Goal: Register for event/course

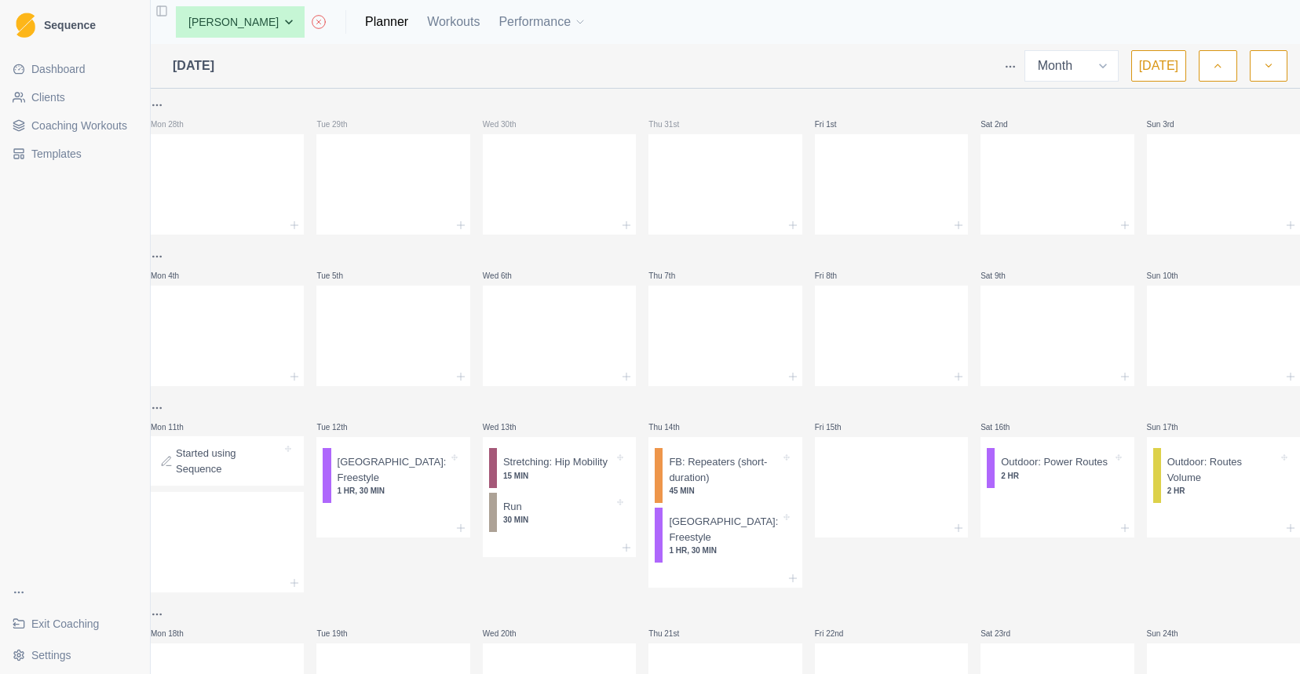
select select "month"
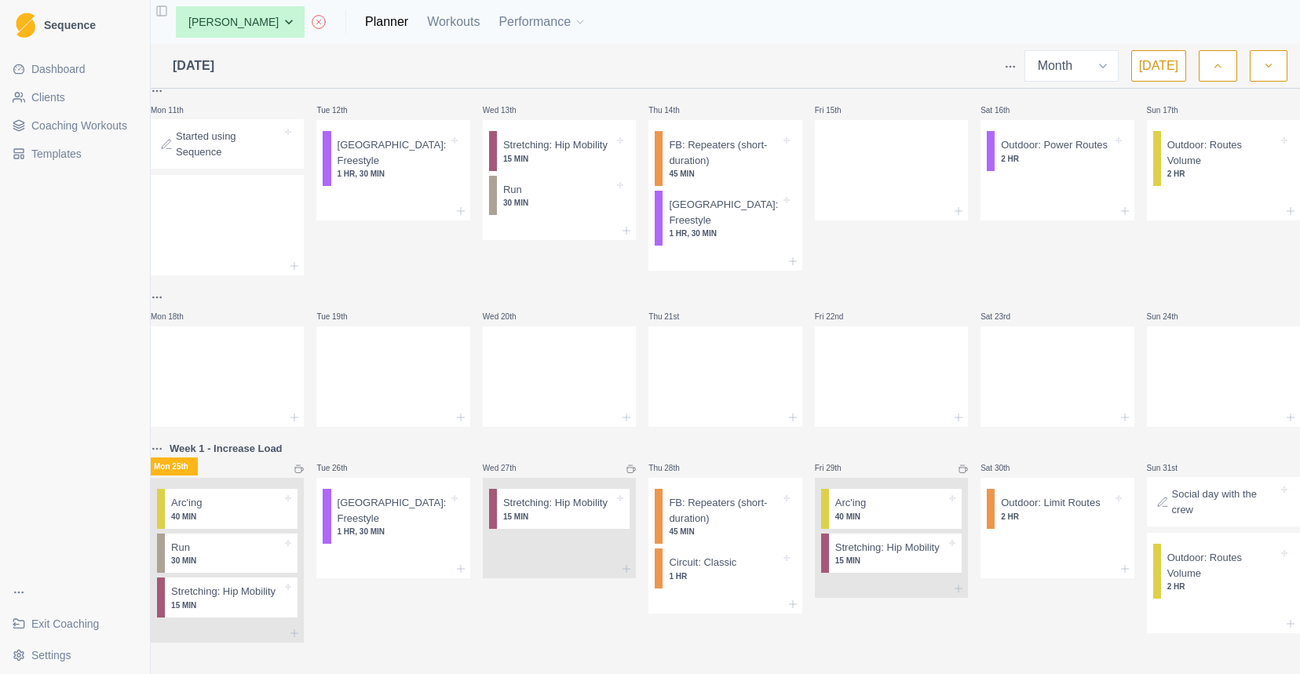
click at [64, 621] on span "Exit Coaching" at bounding box center [65, 624] width 68 height 16
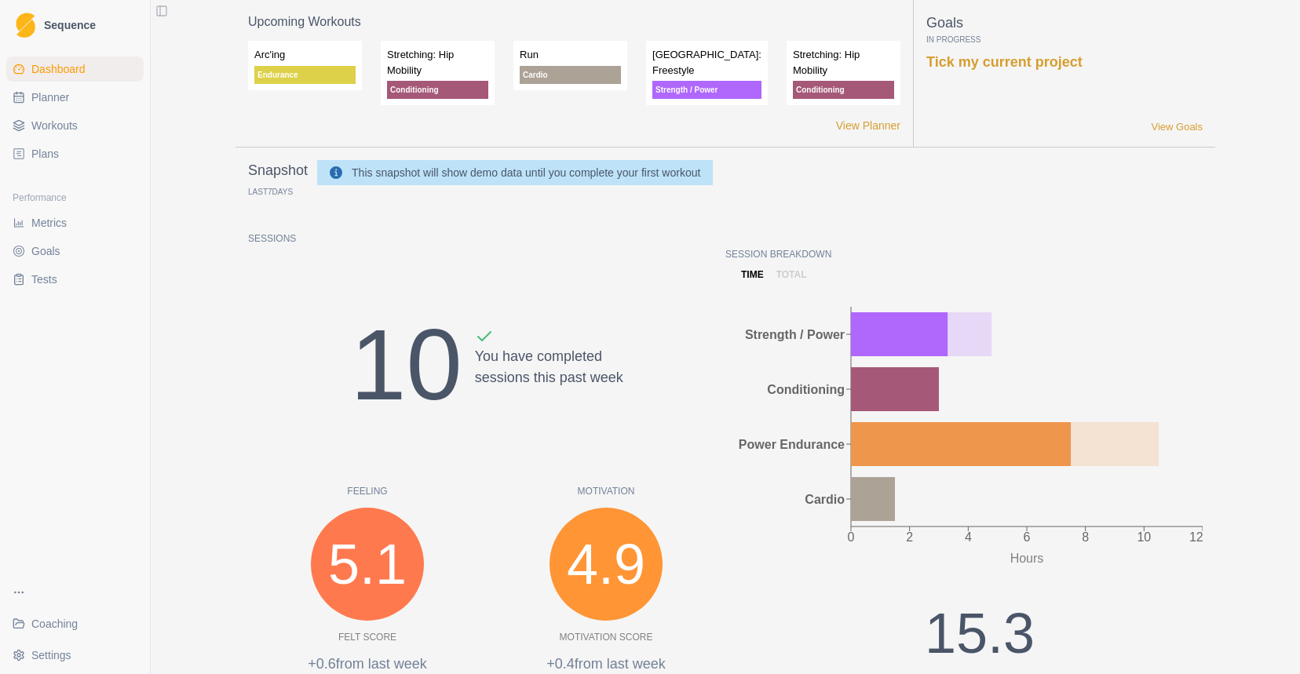
click at [72, 101] on link "Planner" at bounding box center [74, 97] width 137 height 25
select select "month"
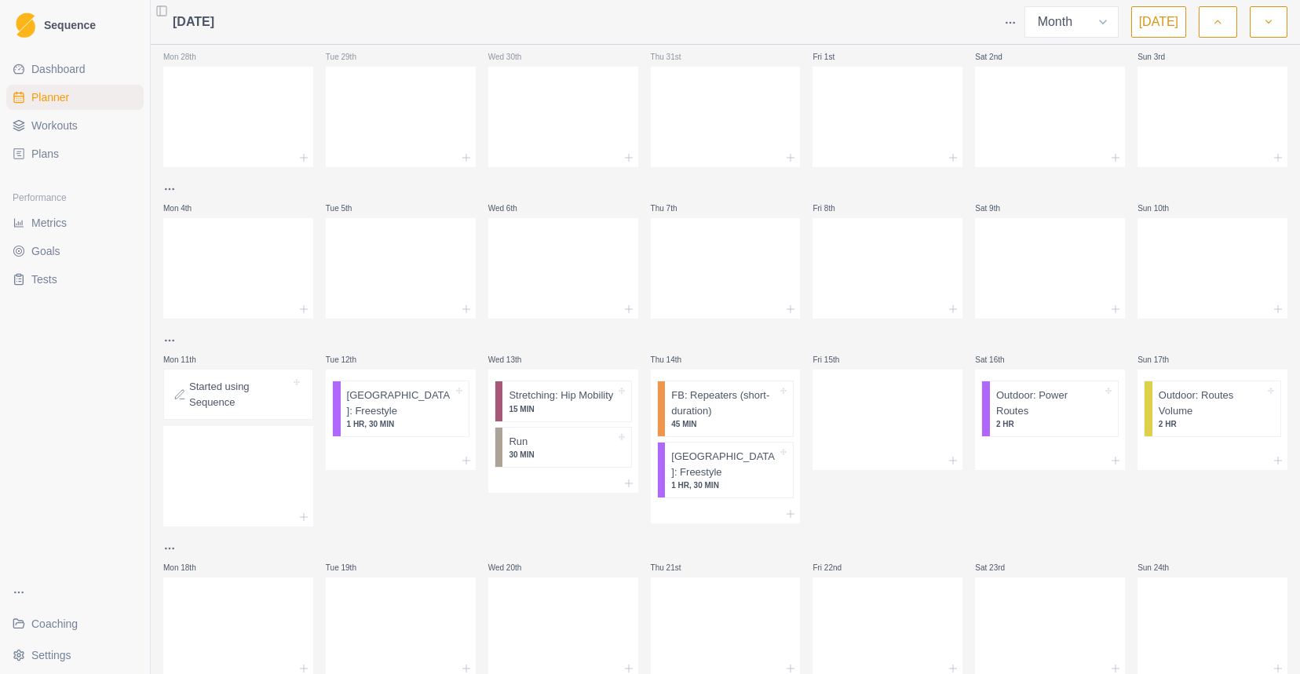
scroll to position [6, 0]
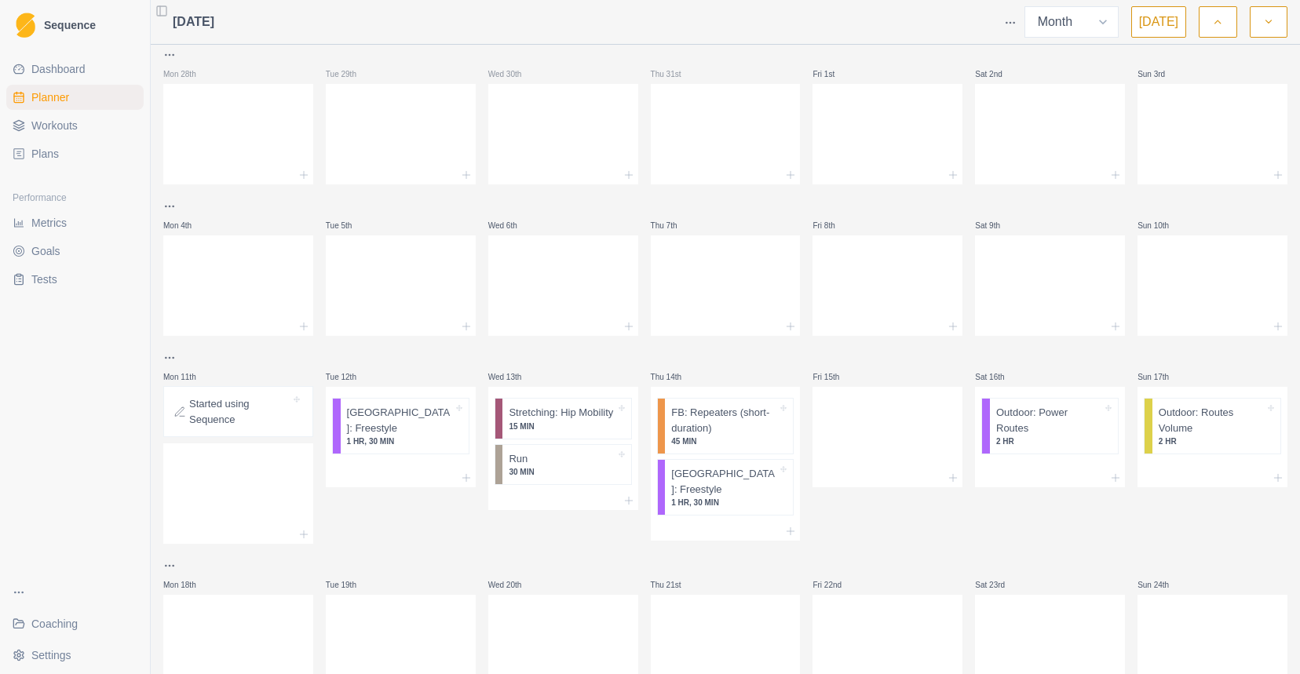
click at [1160, 27] on button "Today" at bounding box center [1158, 21] width 55 height 31
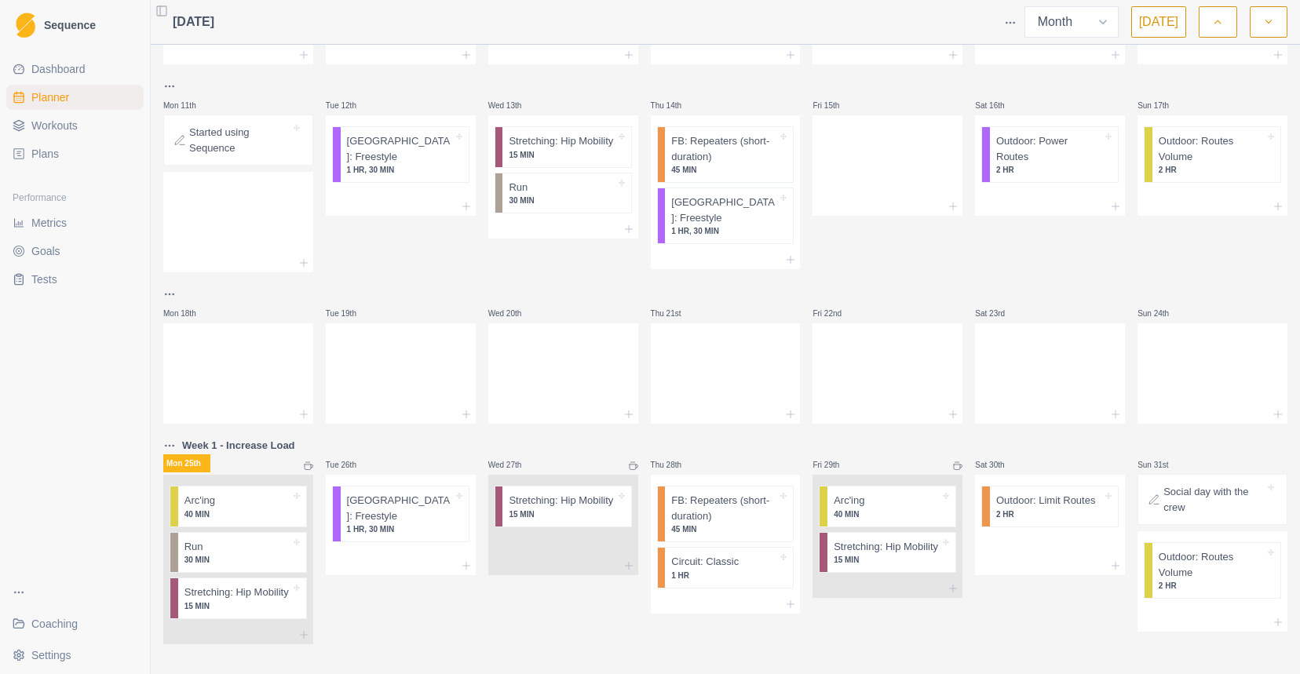
scroll to position [307, 0]
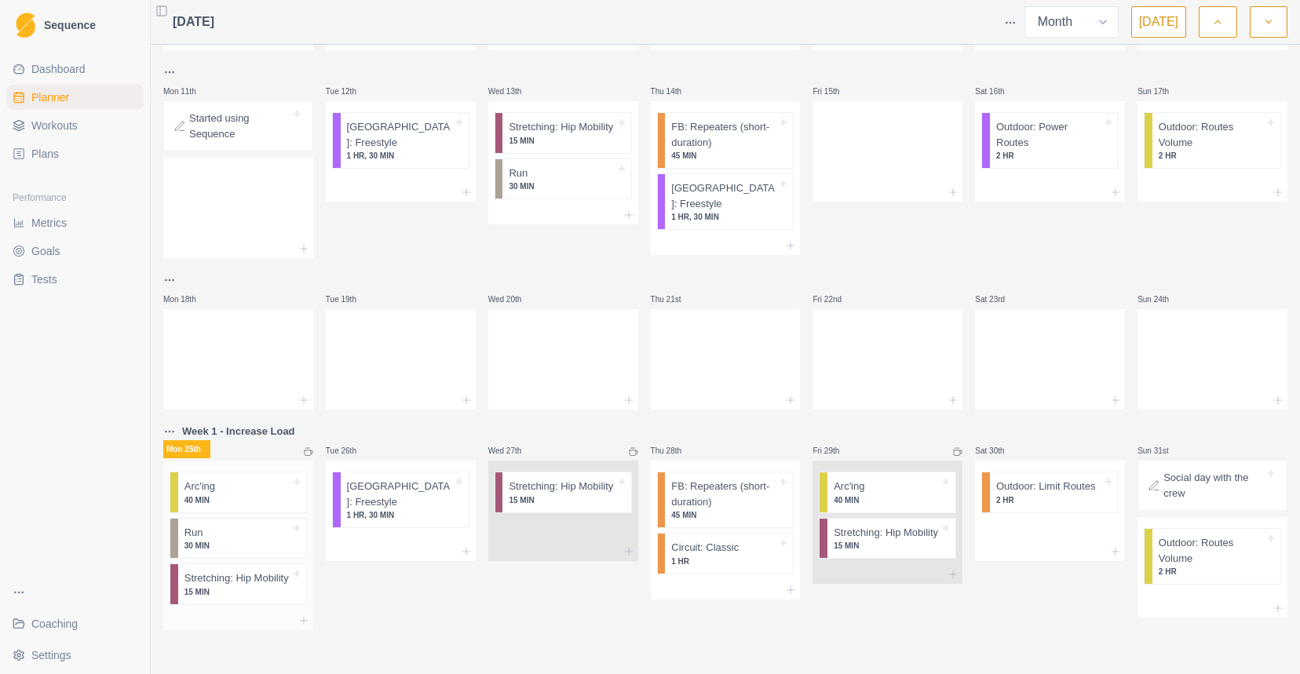
click at [270, 540] on p "30 MIN" at bounding box center [238, 546] width 106 height 12
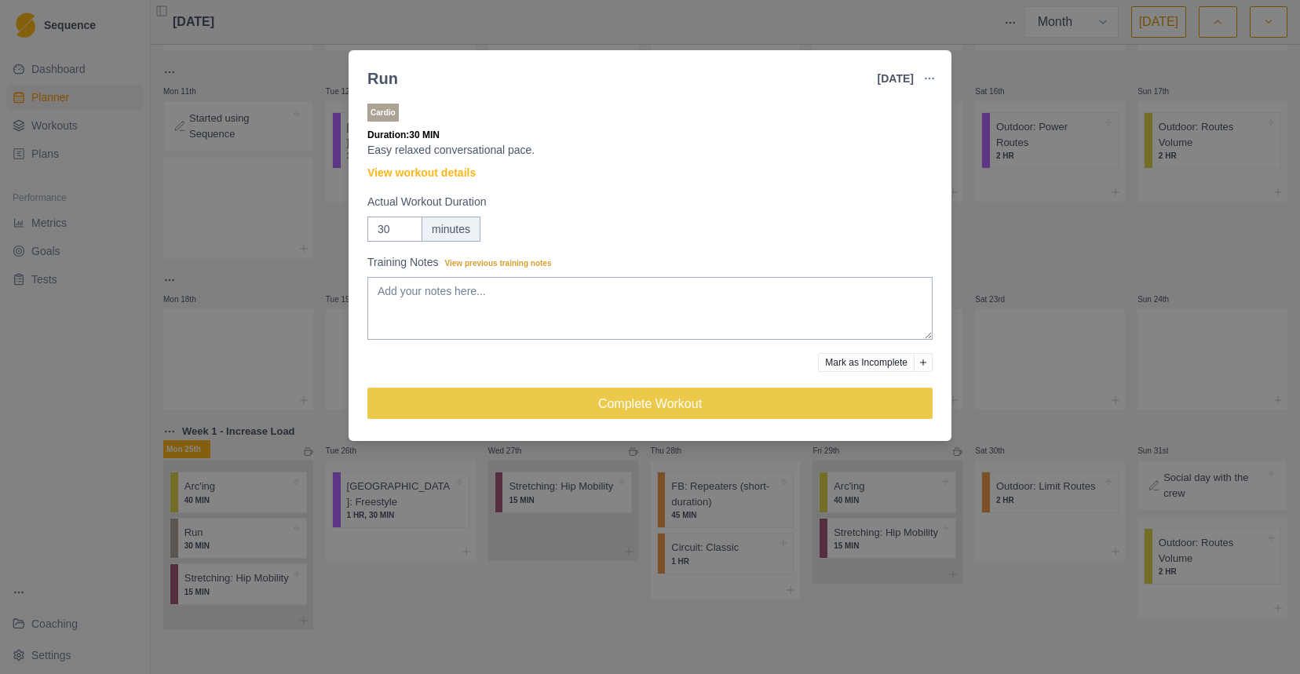
click at [929, 363] on button "Add reason" at bounding box center [923, 362] width 19 height 19
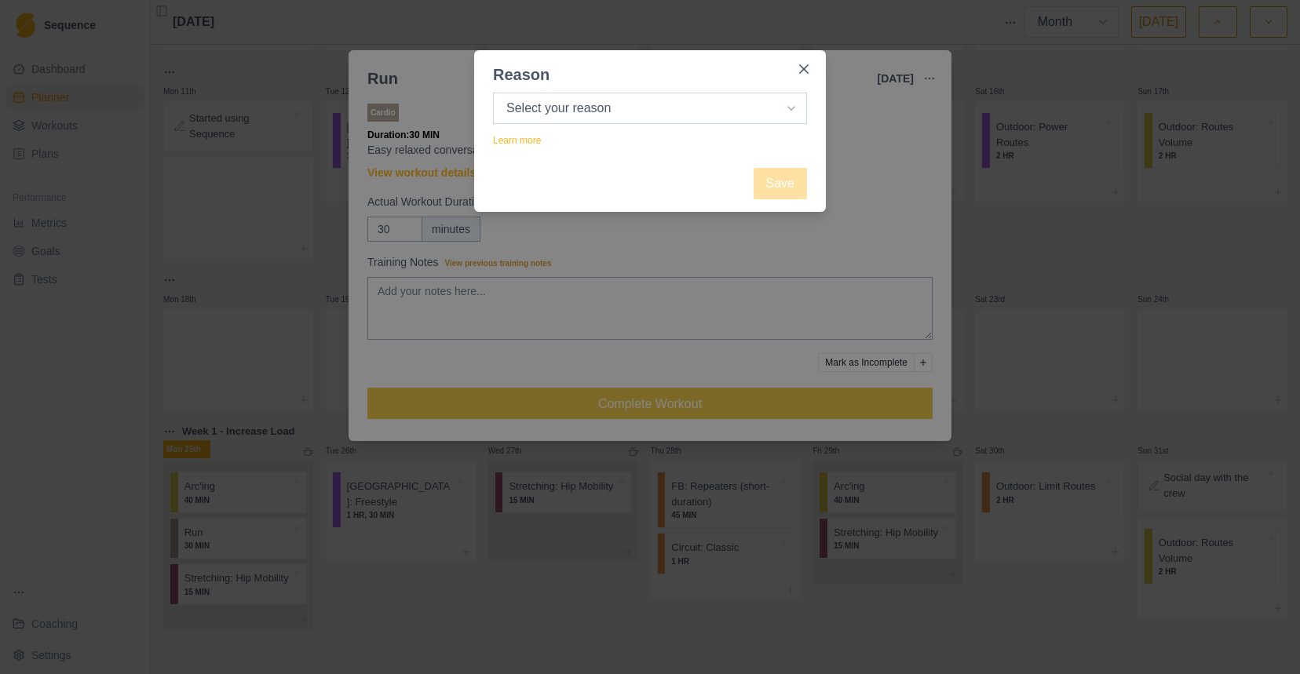
click at [716, 111] on select "Select your reason No reason given Not motivated Not recovered Not enough time …" at bounding box center [650, 108] width 314 height 31
select select "no_reason"
click at [789, 171] on button "Save" at bounding box center [780, 183] width 53 height 31
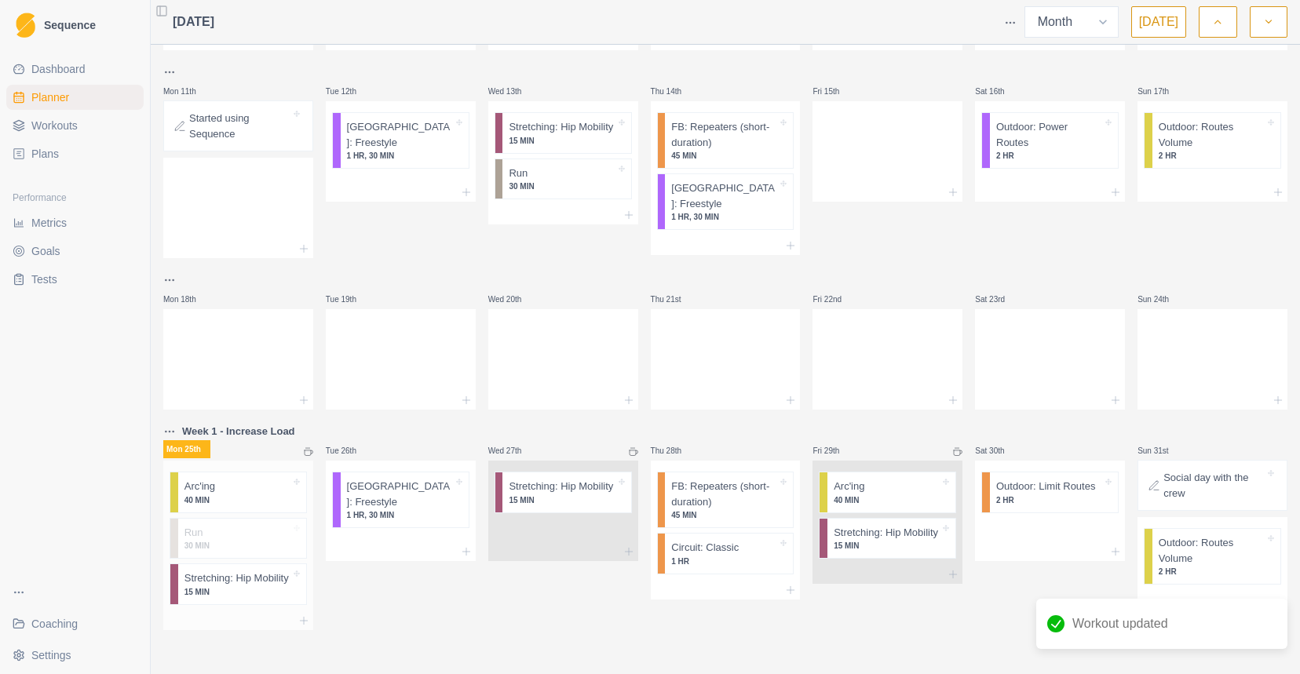
click at [256, 495] on p "40 MIN" at bounding box center [238, 501] width 106 height 12
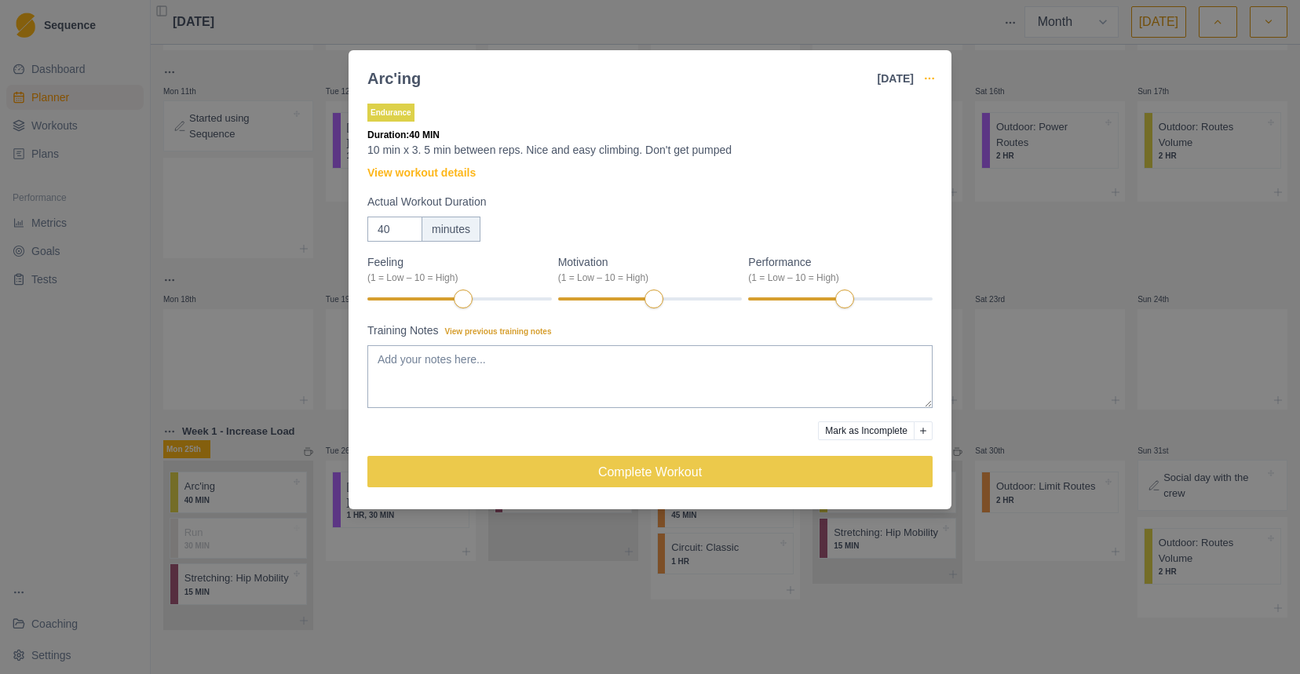
click at [929, 75] on icon "button" at bounding box center [929, 78] width 13 height 13
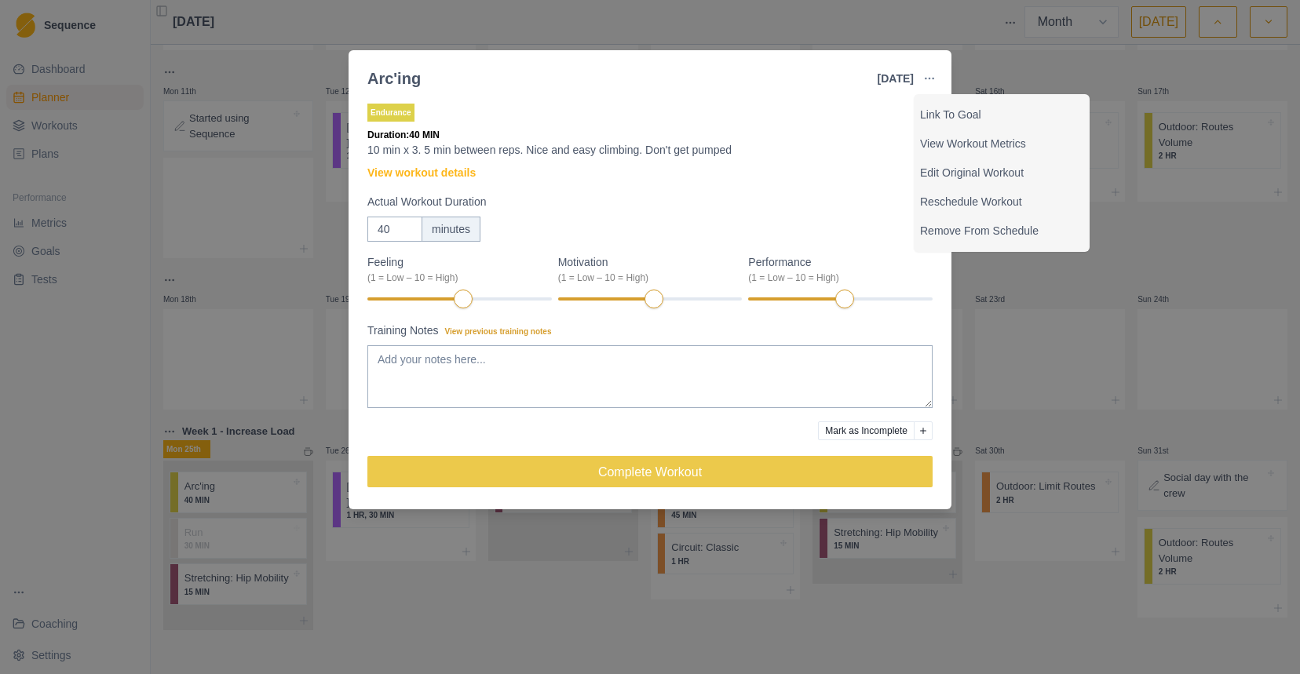
click at [448, 621] on div "Arc'ing 25 Aug 2025 Link To Goal View Workout Metrics Edit Original Workout Res…" at bounding box center [650, 337] width 1300 height 674
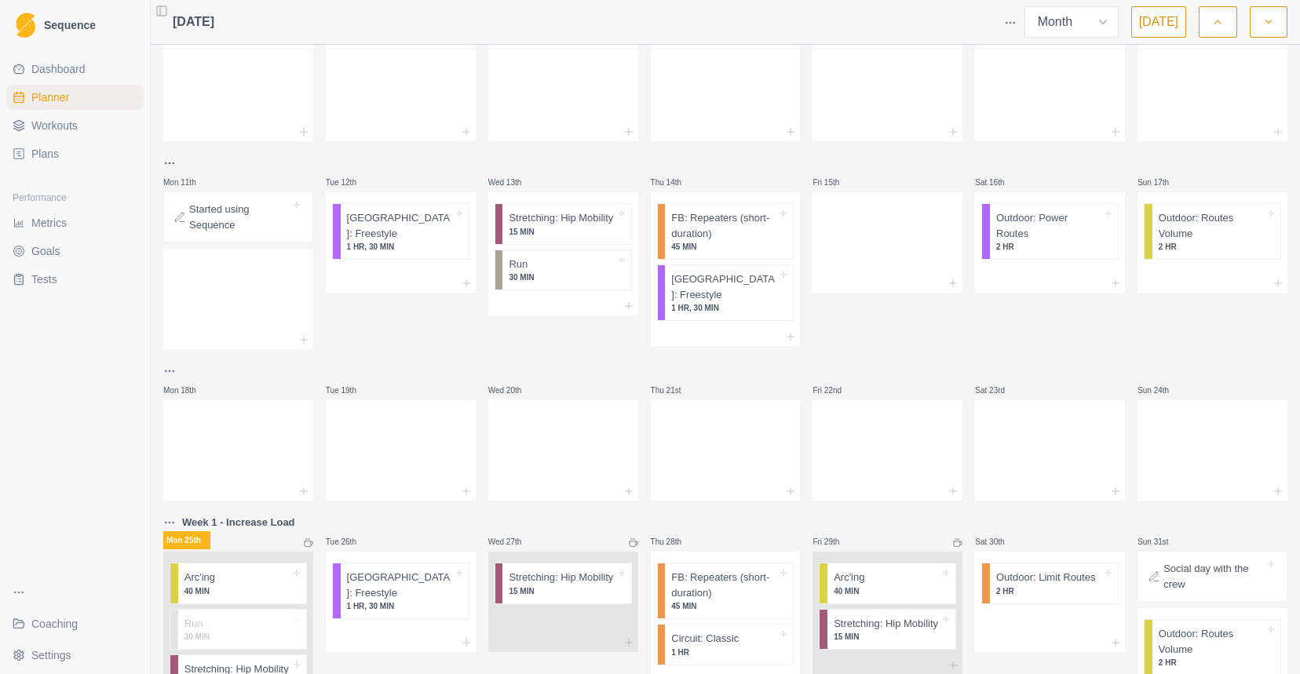
scroll to position [200, 0]
click at [75, 71] on span "Dashboard" at bounding box center [58, 69] width 54 height 16
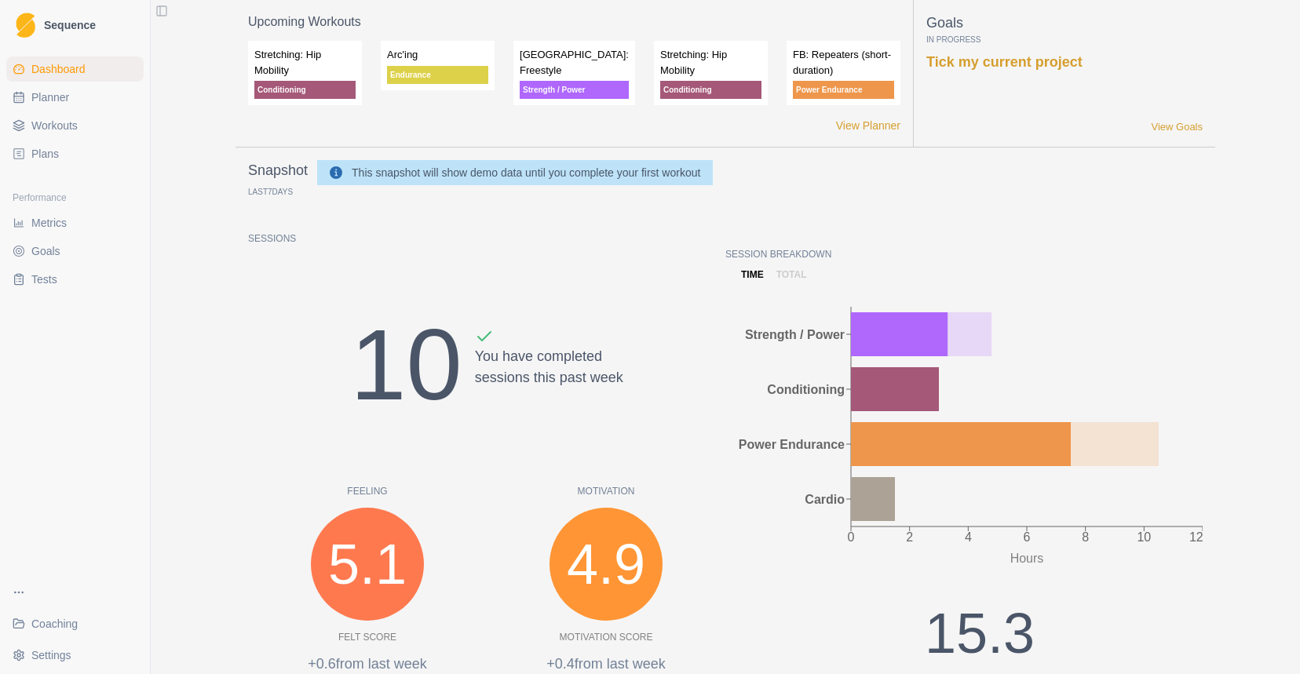
click at [68, 93] on span "Planner" at bounding box center [50, 98] width 38 height 16
select select "month"
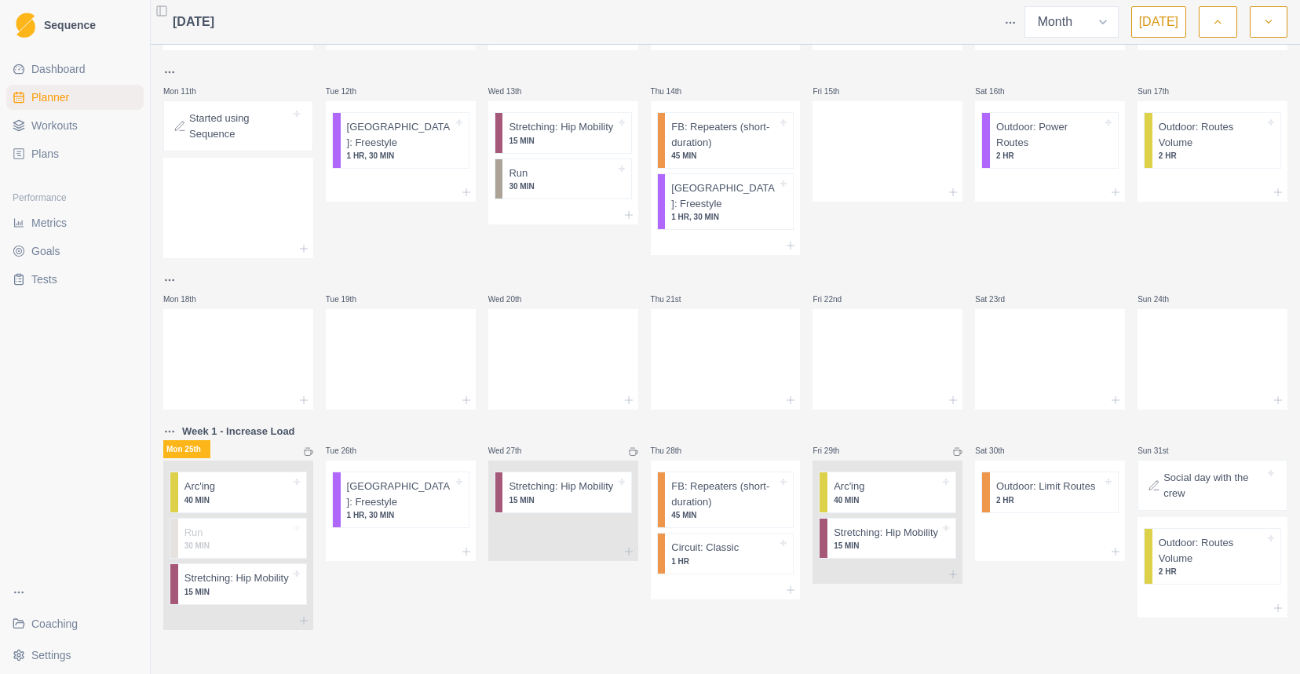
scroll to position [307, 0]
click at [256, 540] on p "30 MIN" at bounding box center [238, 546] width 106 height 12
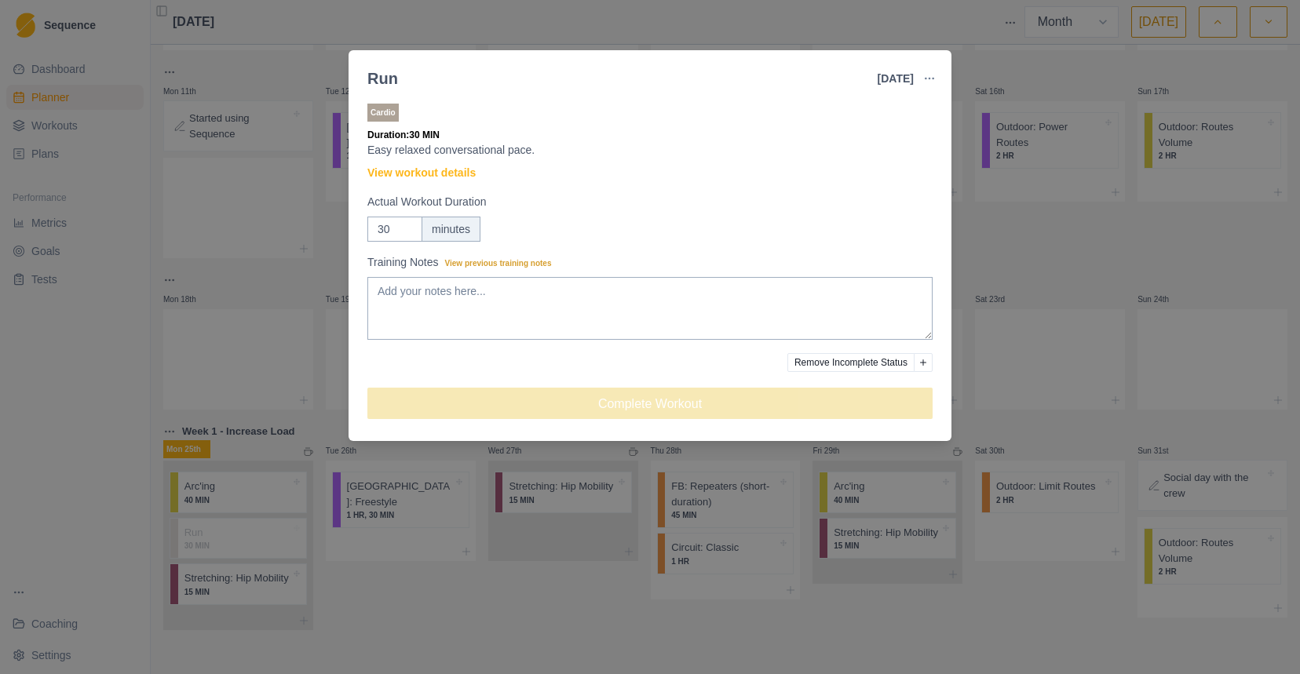
click at [858, 366] on button "Remove Incomplete Status" at bounding box center [851, 362] width 127 height 19
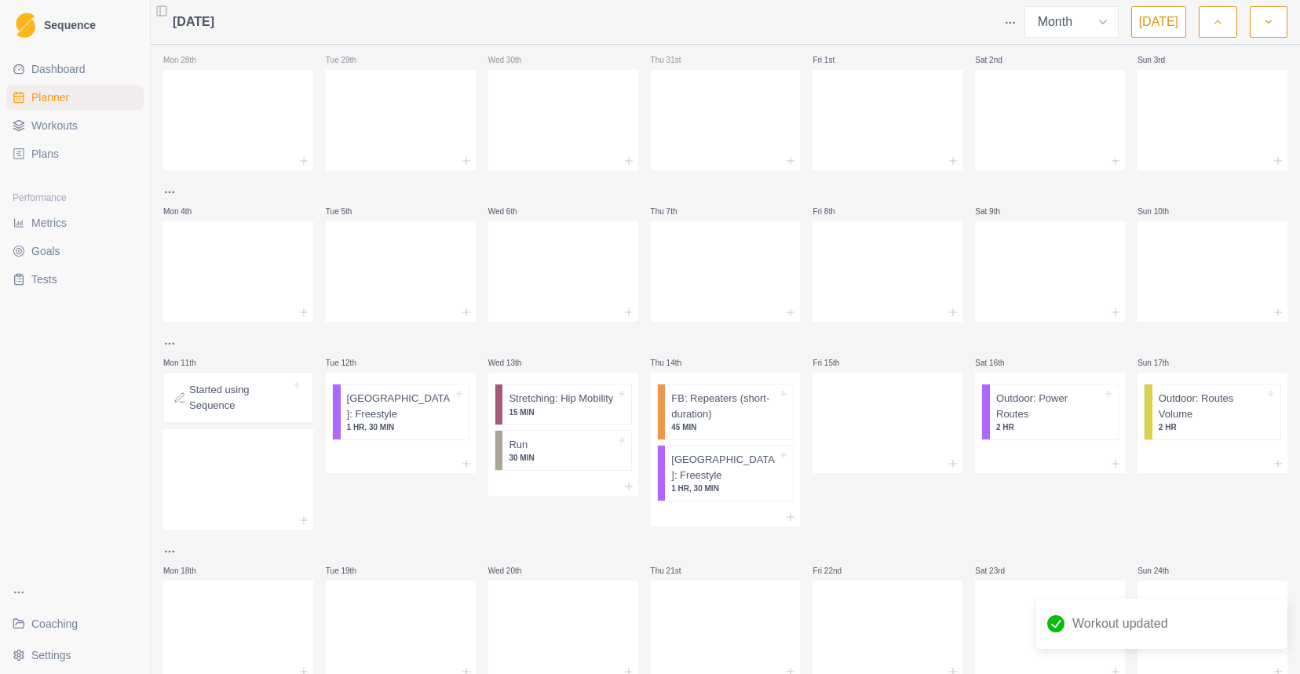
scroll to position [0, 0]
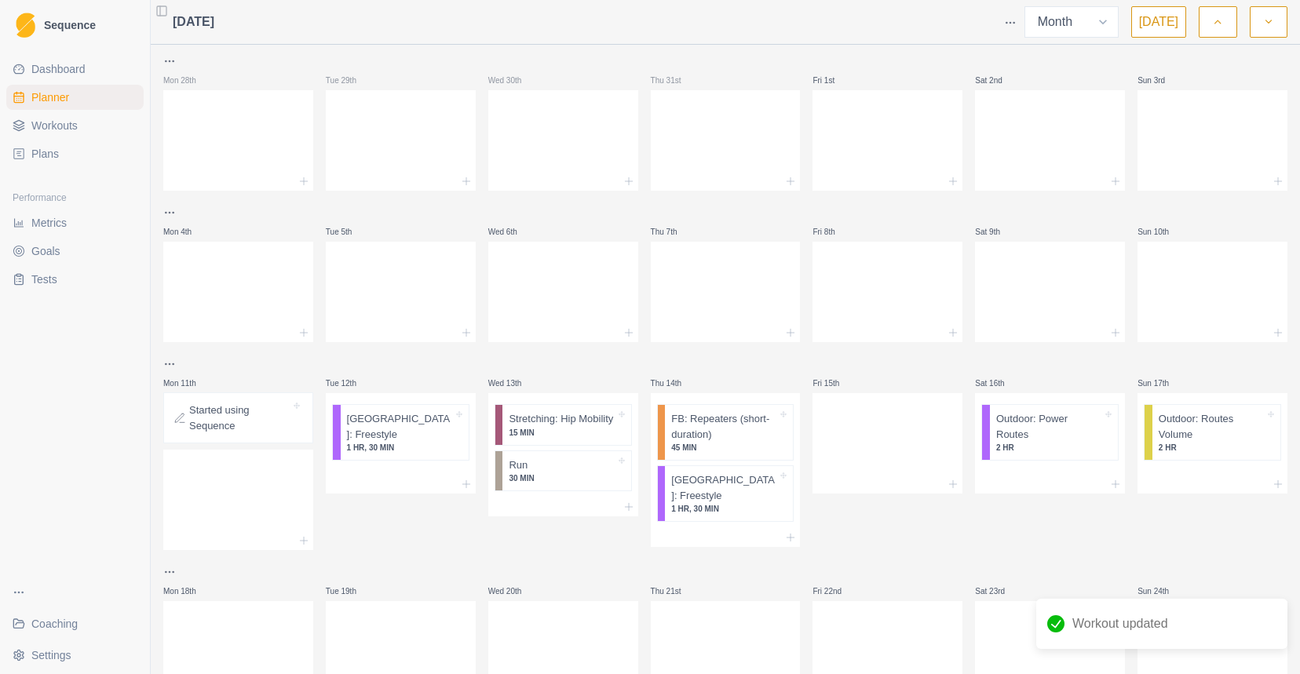
click at [86, 67] on span "Dashboard" at bounding box center [58, 69] width 54 height 16
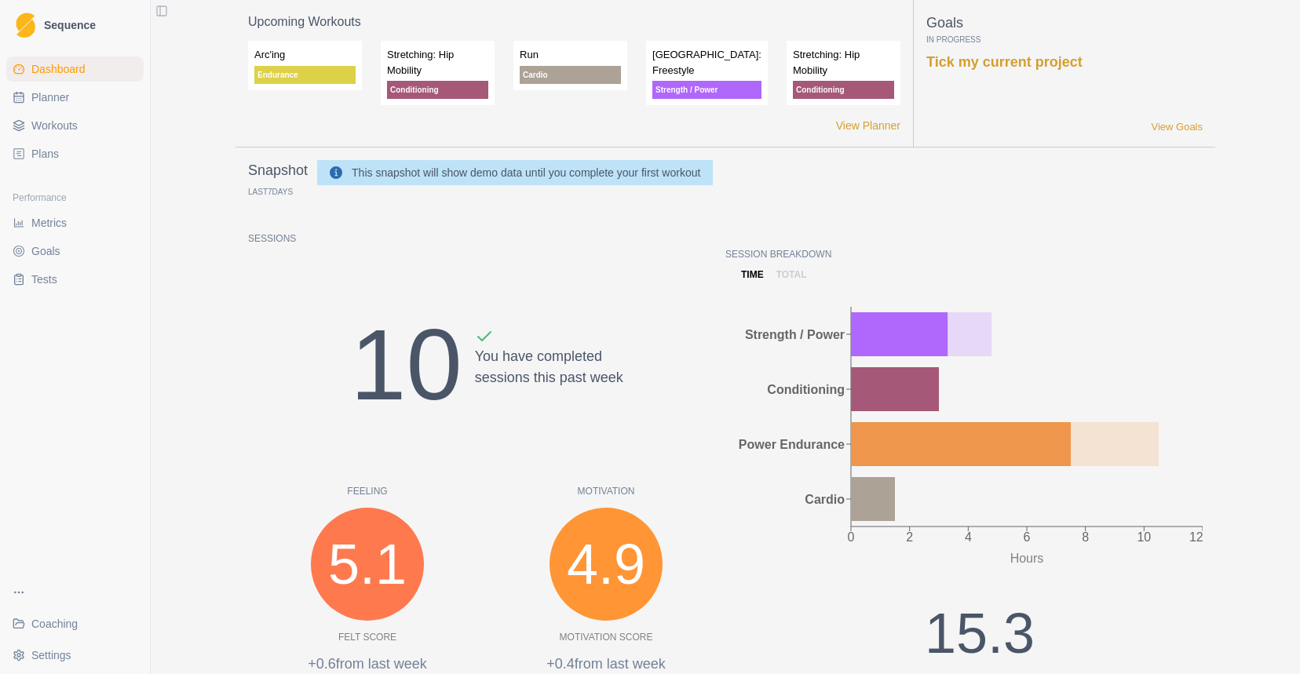
click at [65, 631] on span "Coaching" at bounding box center [54, 624] width 46 height 16
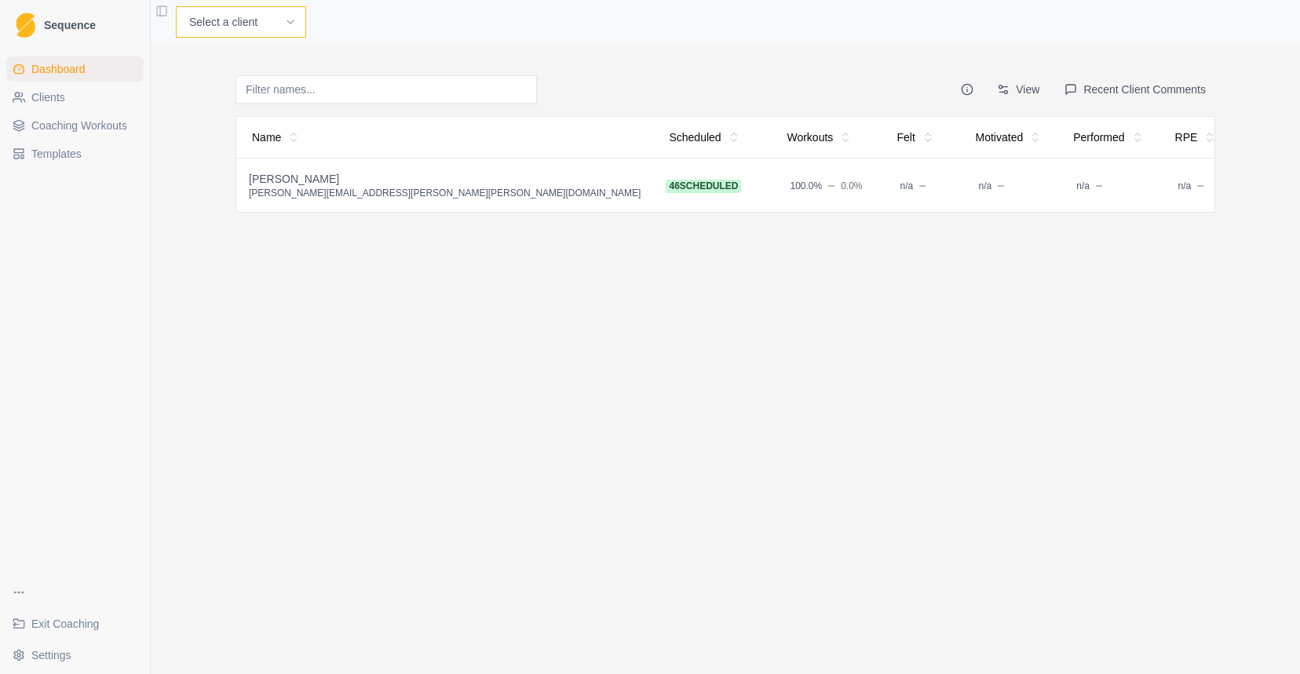
click at [300, 33] on select "Select a client Jonathan Boulanger-Weill Sebastian Wolf" at bounding box center [241, 21] width 130 height 31
click at [83, 100] on link "Clients" at bounding box center [74, 97] width 137 height 25
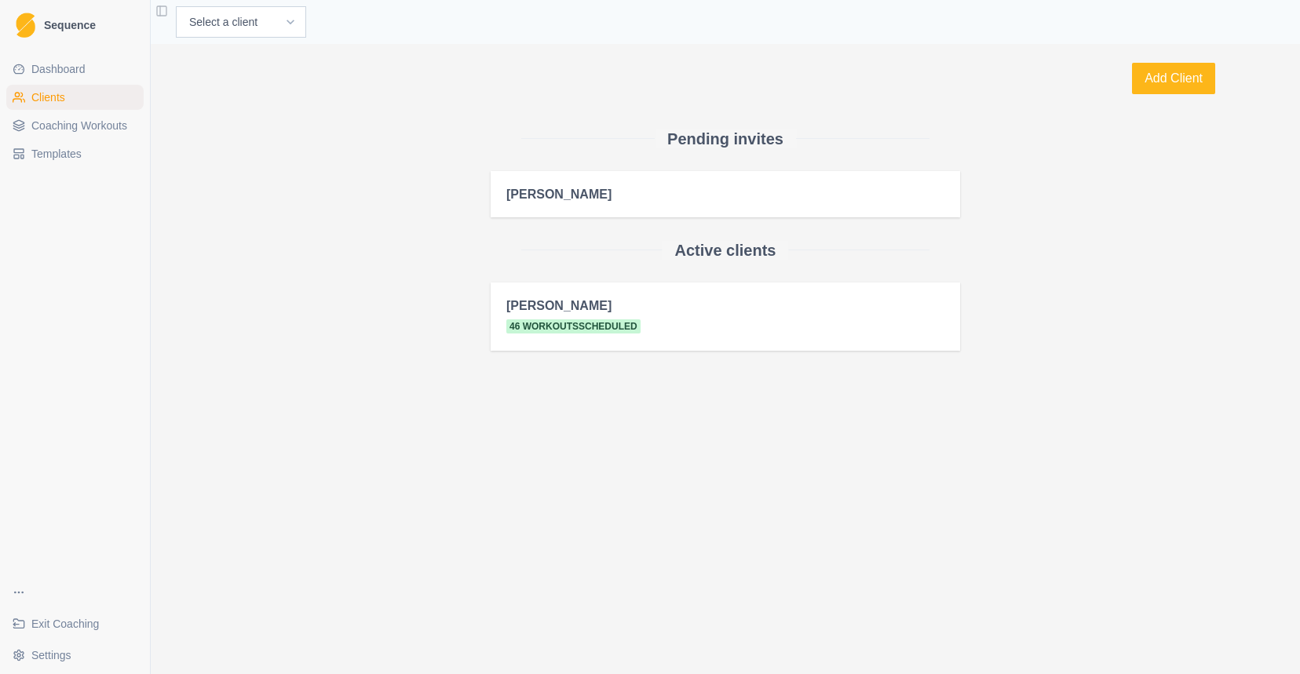
click at [78, 630] on span "Exit Coaching" at bounding box center [65, 624] width 68 height 16
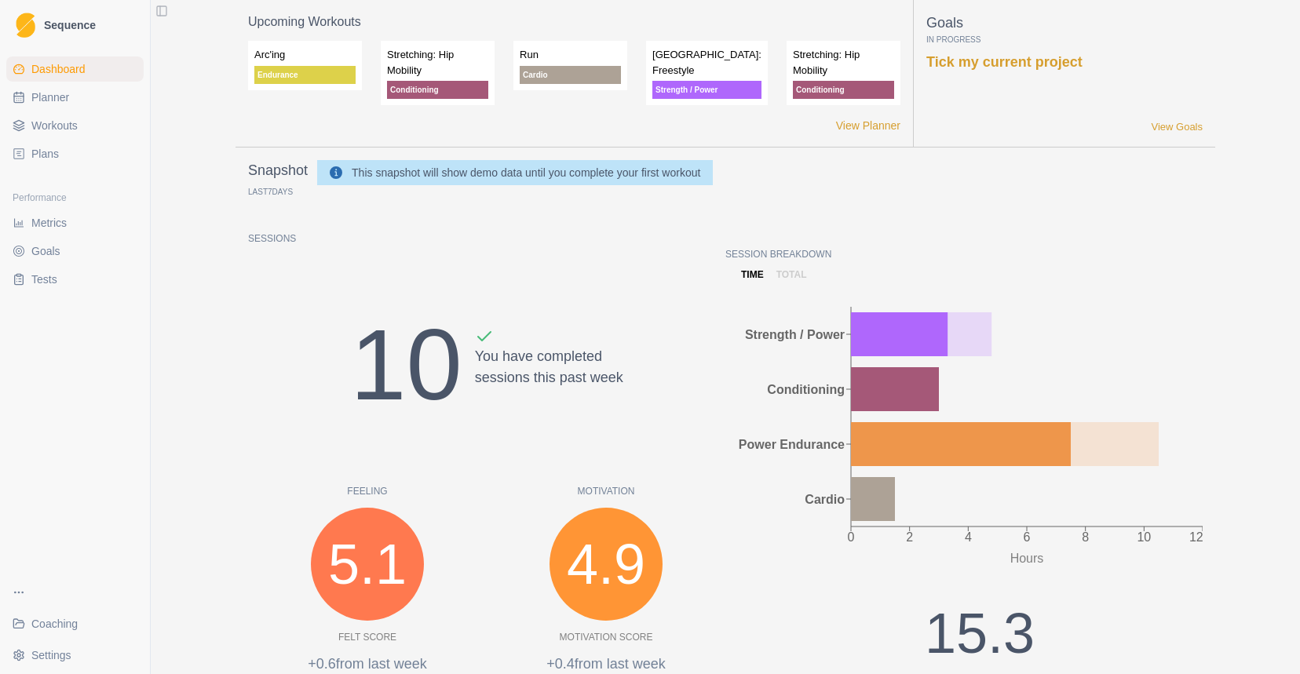
click at [59, 154] on link "Plans" at bounding box center [74, 153] width 137 height 25
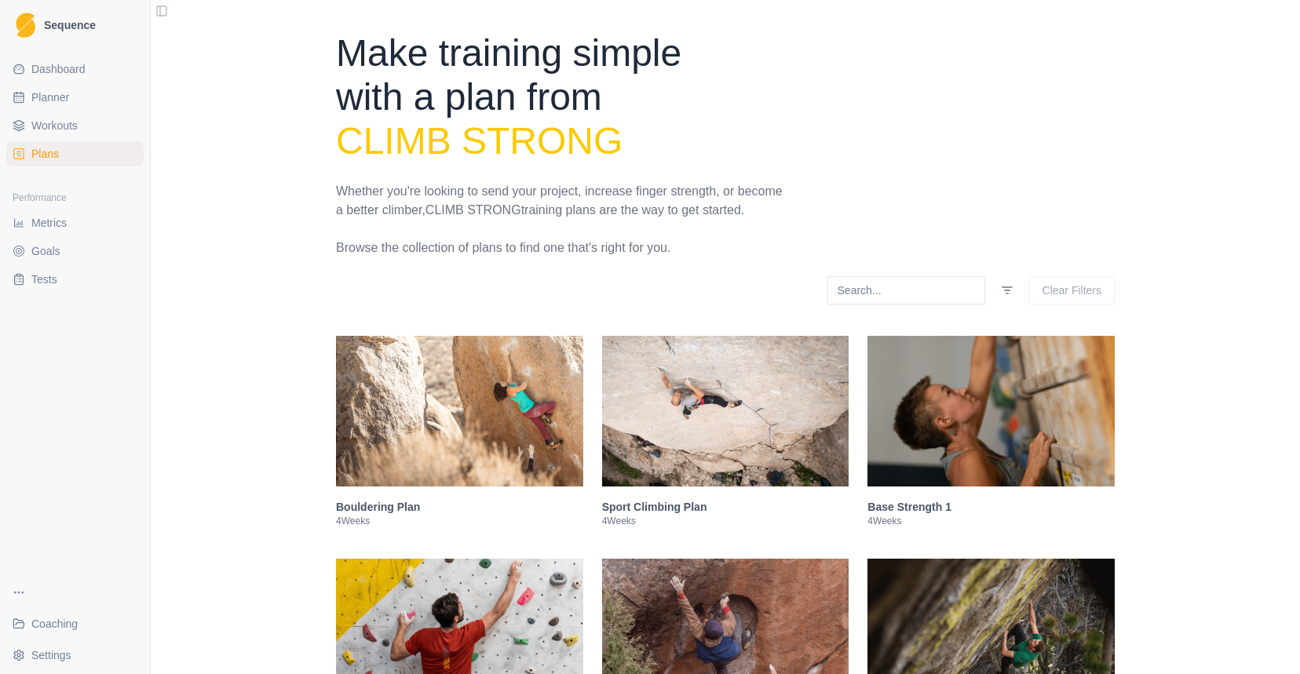
click at [59, 119] on span "Workouts" at bounding box center [54, 126] width 46 height 16
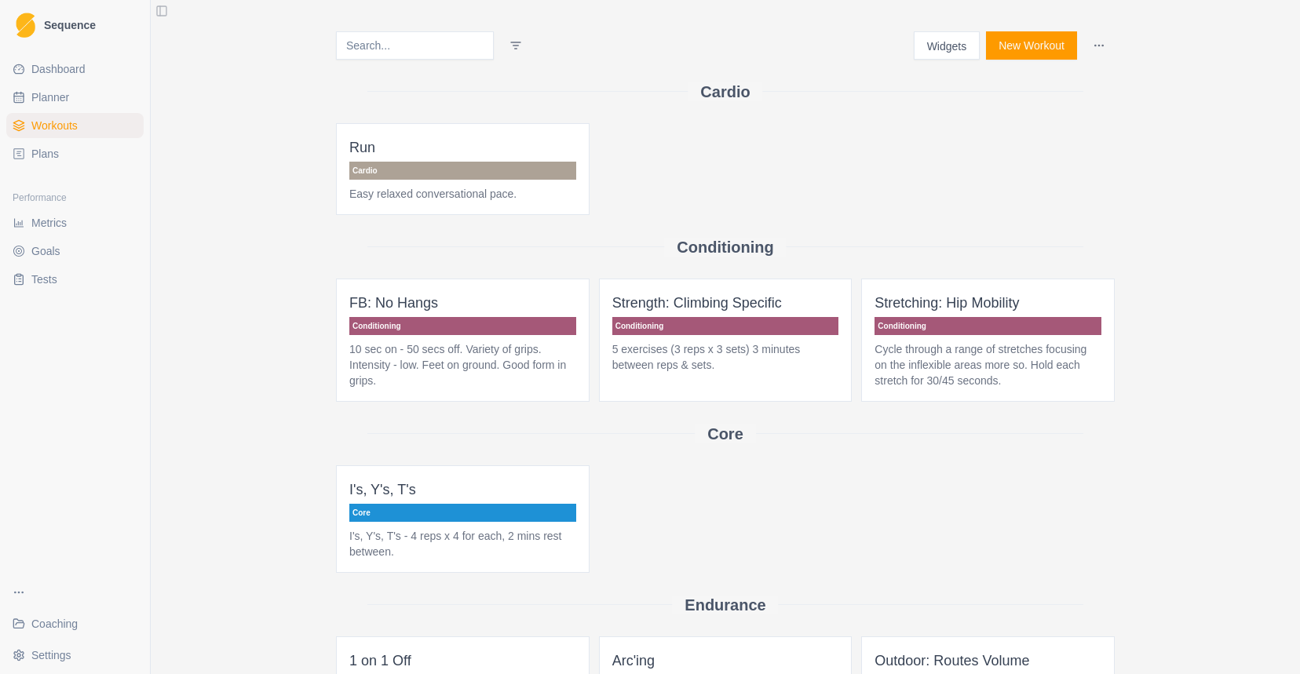
click at [53, 90] on span "Planner" at bounding box center [50, 98] width 38 height 16
select select "month"
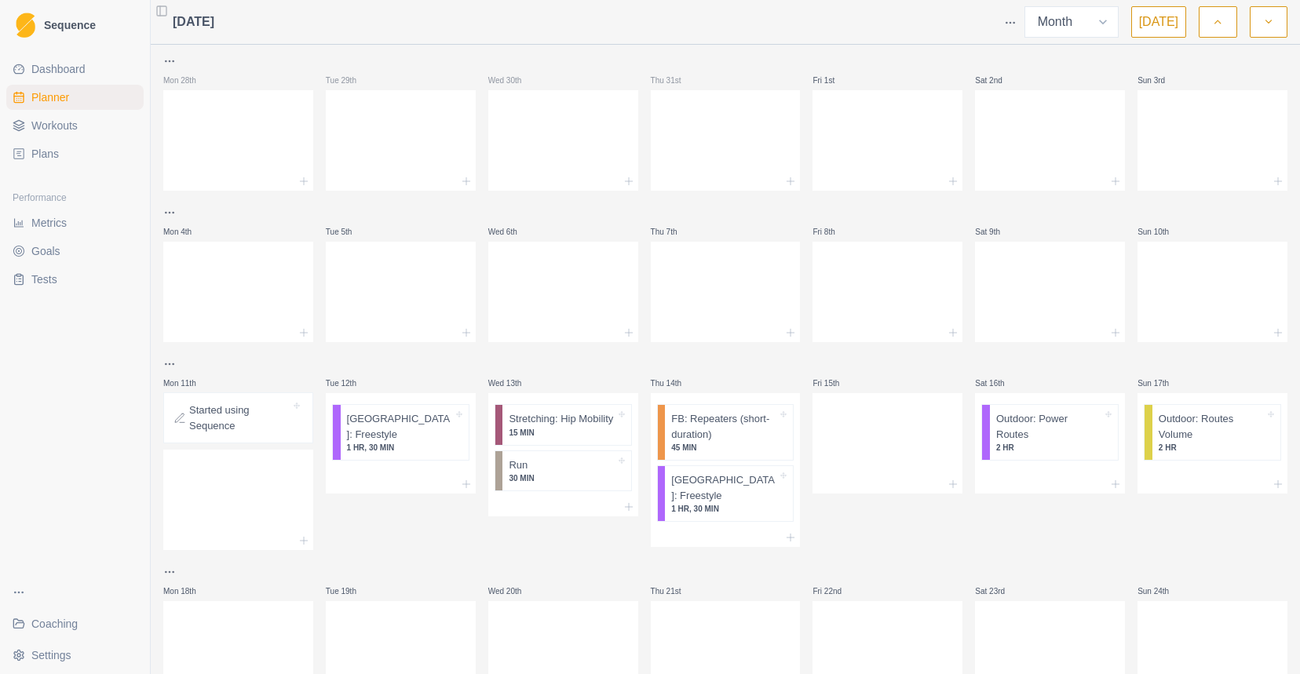
click at [45, 79] on link "Dashboard" at bounding box center [74, 69] width 137 height 25
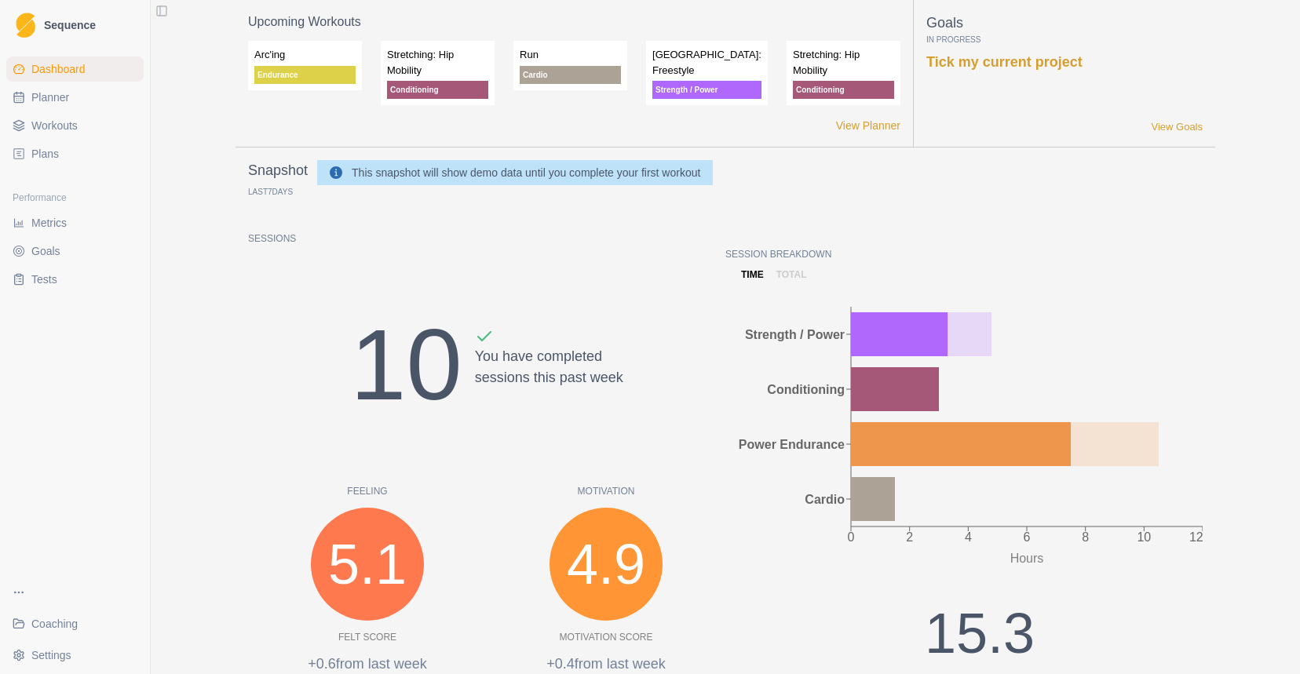
click at [48, 630] on span "Coaching" at bounding box center [54, 624] width 46 height 16
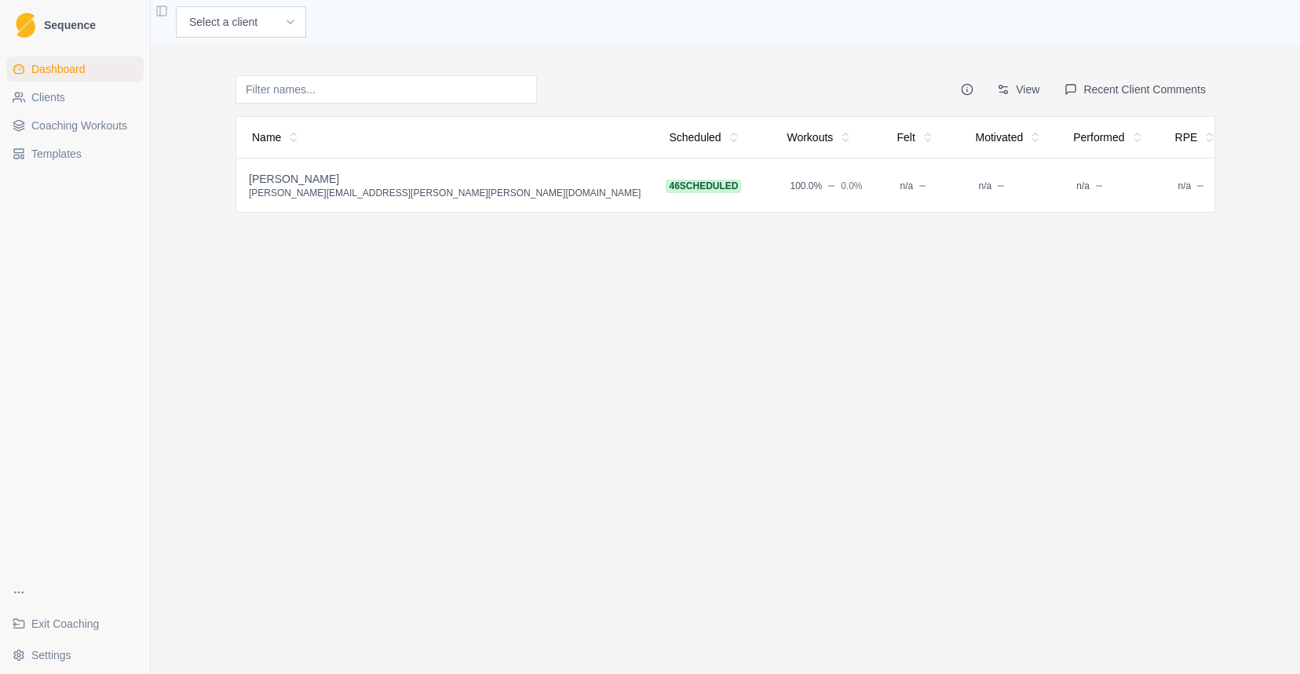
click at [39, 627] on span "Exit Coaching" at bounding box center [65, 624] width 68 height 16
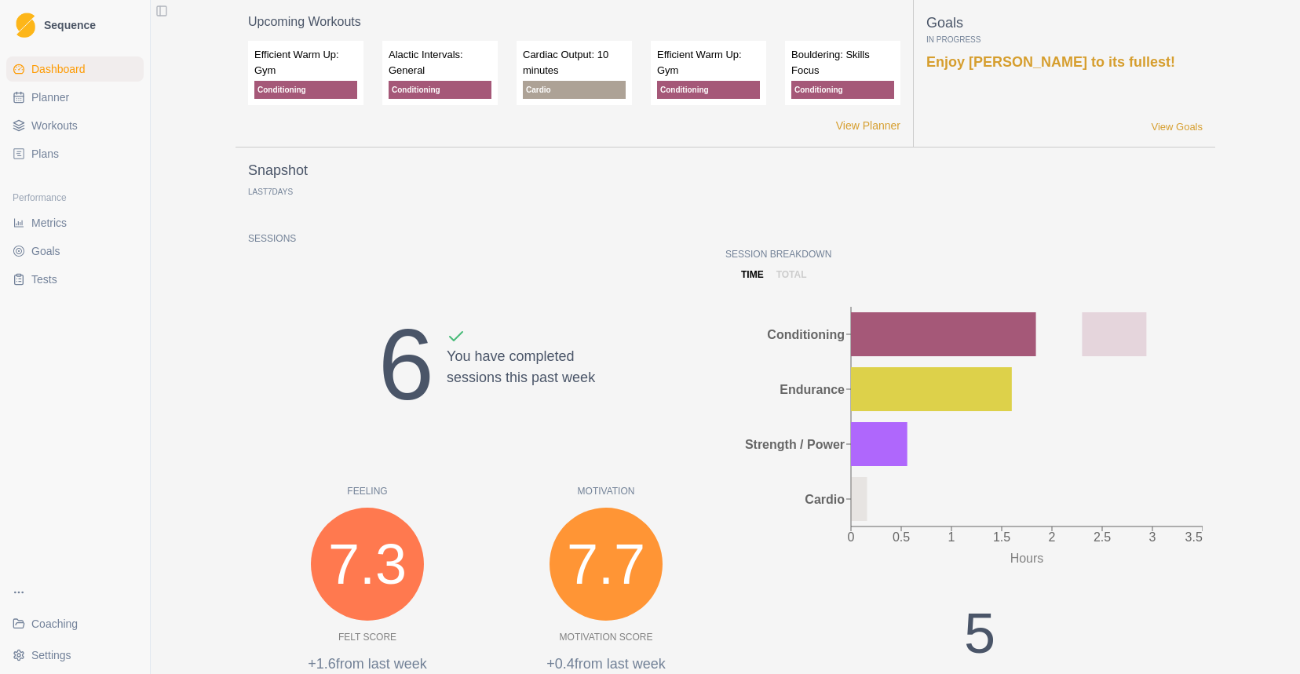
click at [38, 660] on html "Sequence Dashboard Planner Workouts Plans Performance Metrics Goals Tests Coach…" at bounding box center [650, 337] width 1300 height 674
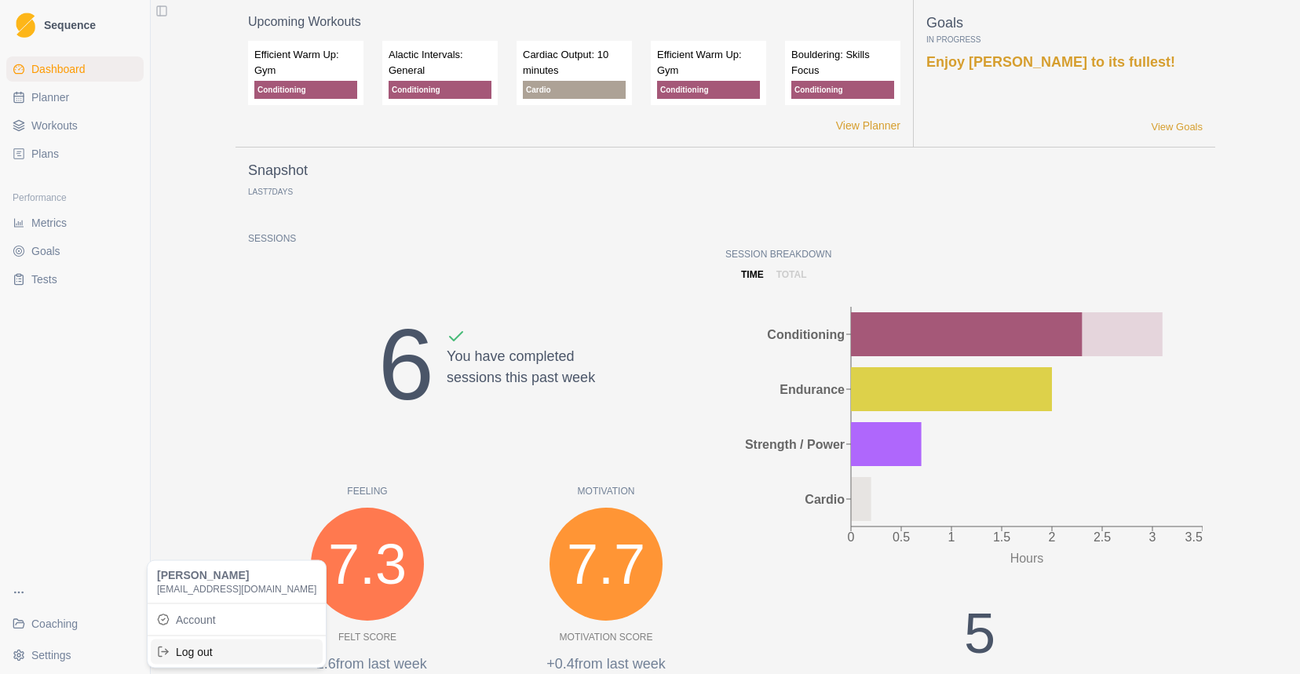
click at [197, 651] on div "Log out" at bounding box center [237, 651] width 172 height 25
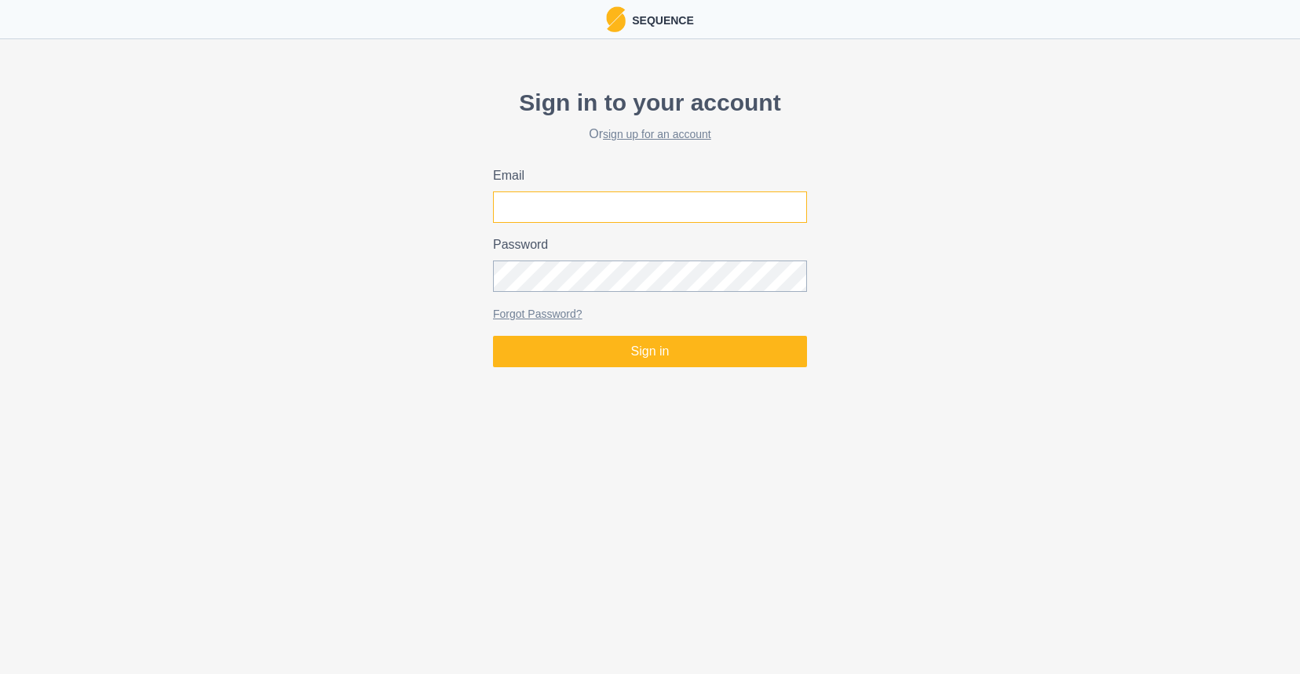
type input "[EMAIL_ADDRESS][DOMAIN_NAME]"
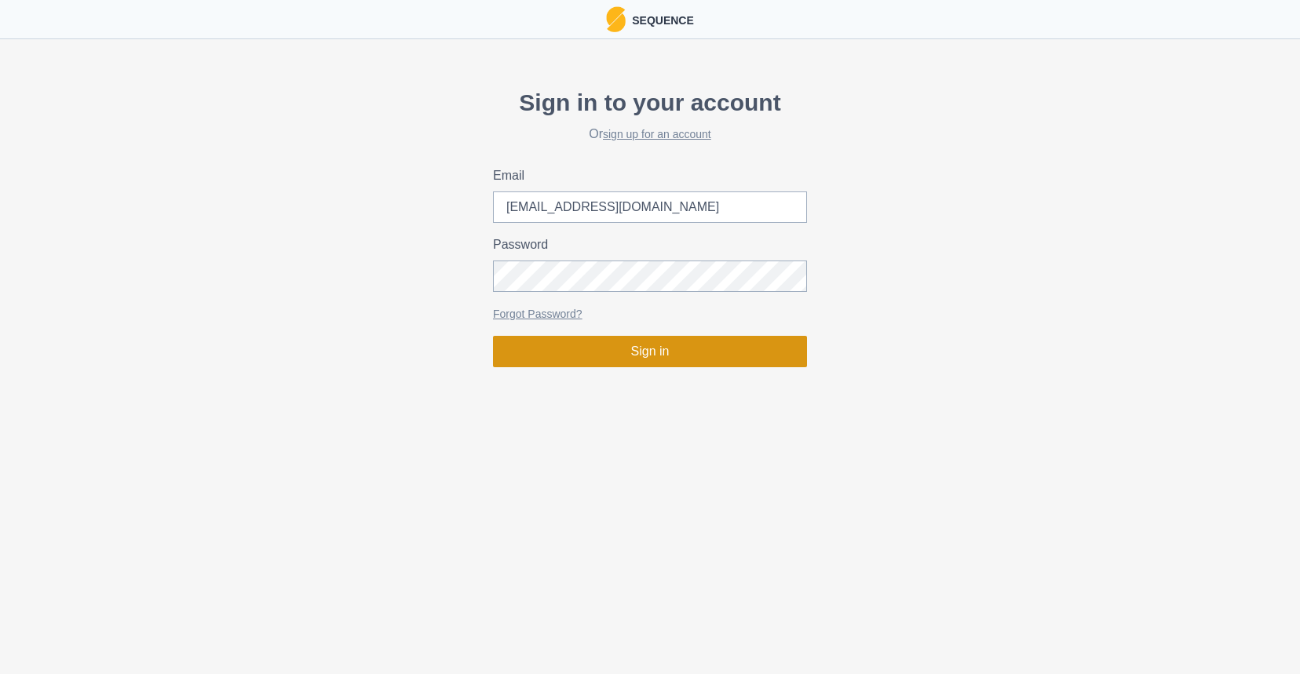
click at [610, 342] on button "Sign in" at bounding box center [650, 351] width 314 height 31
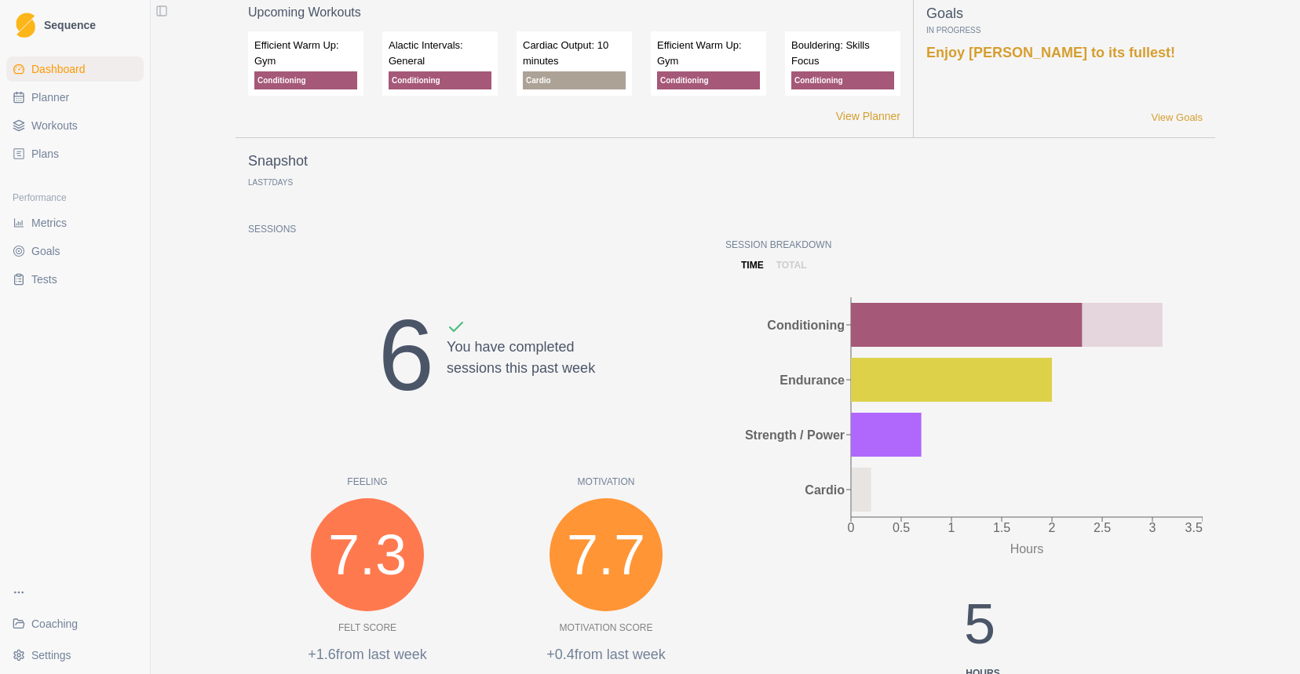
scroll to position [10, 0]
click at [72, 93] on link "Planner" at bounding box center [74, 97] width 137 height 25
select select "month"
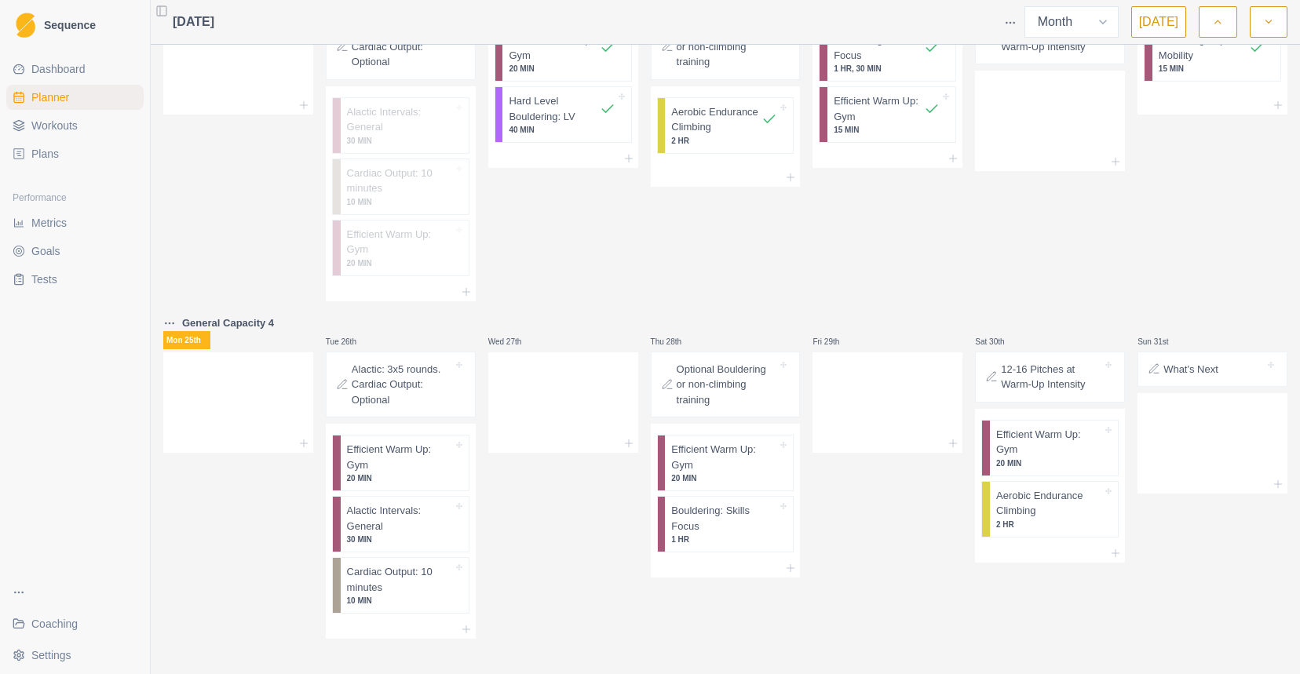
scroll to position [836, 0]
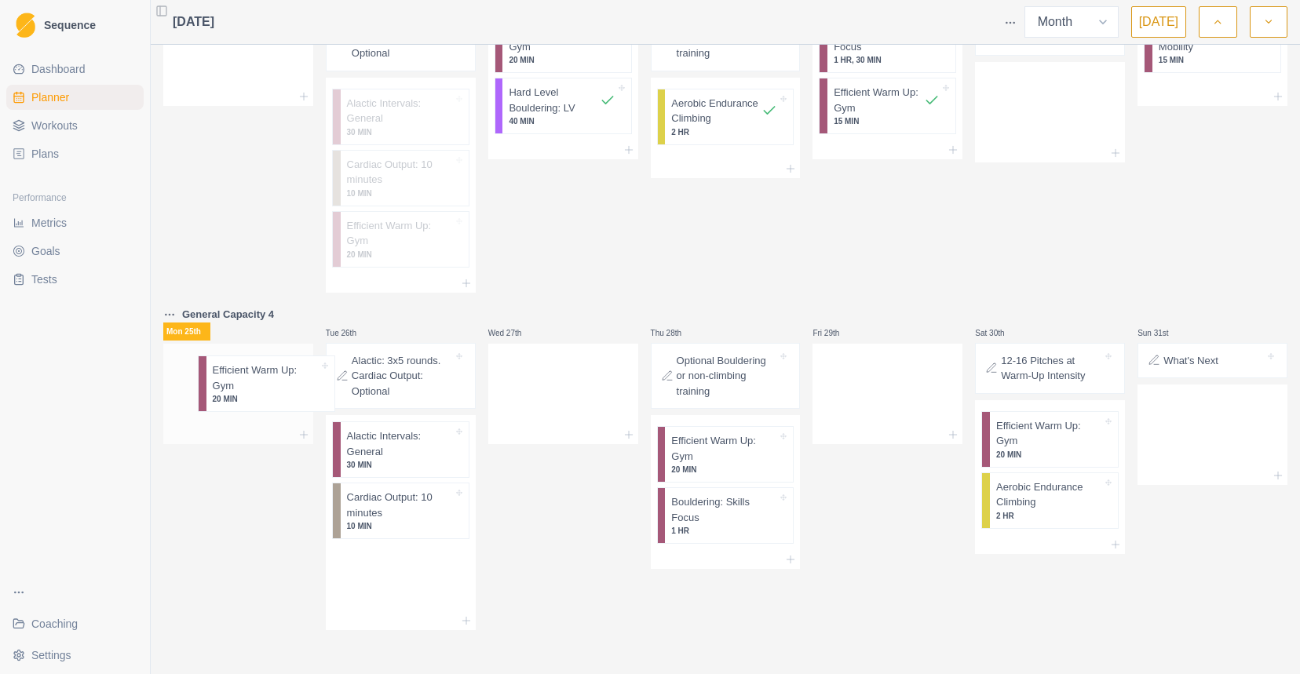
drag, startPoint x: 405, startPoint y: 454, endPoint x: 258, endPoint y: 379, distance: 165.4
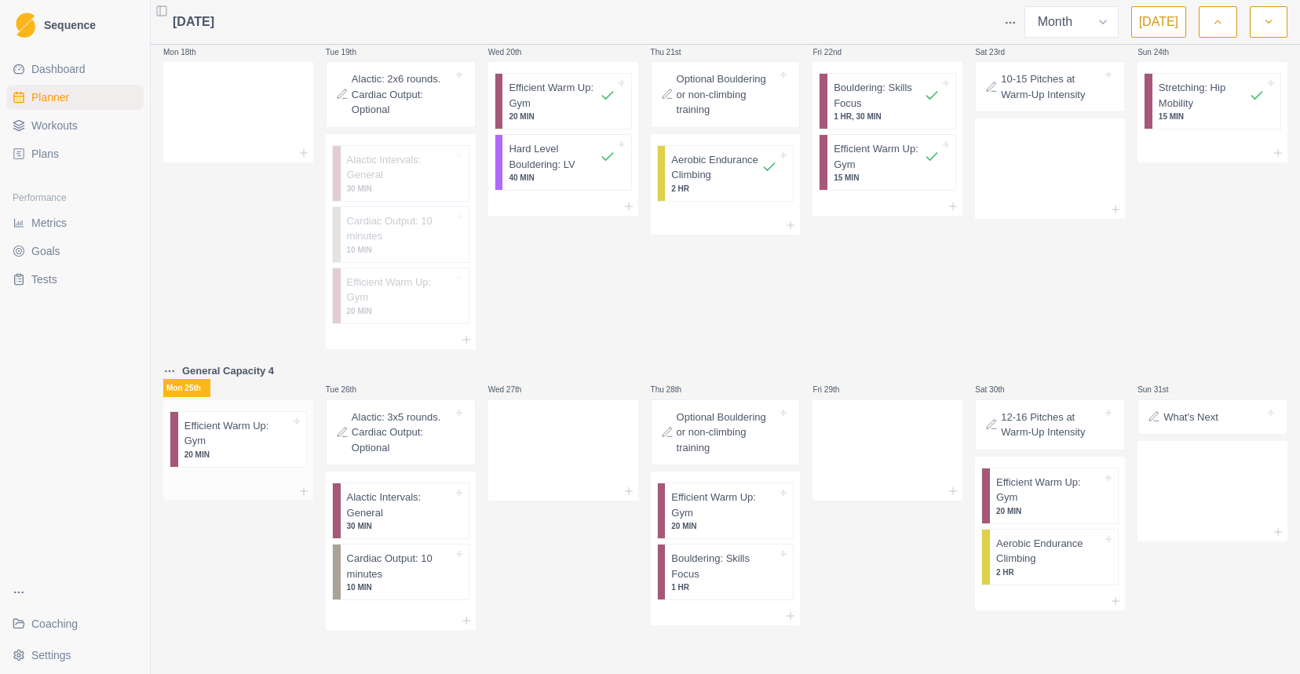
scroll to position [775, 0]
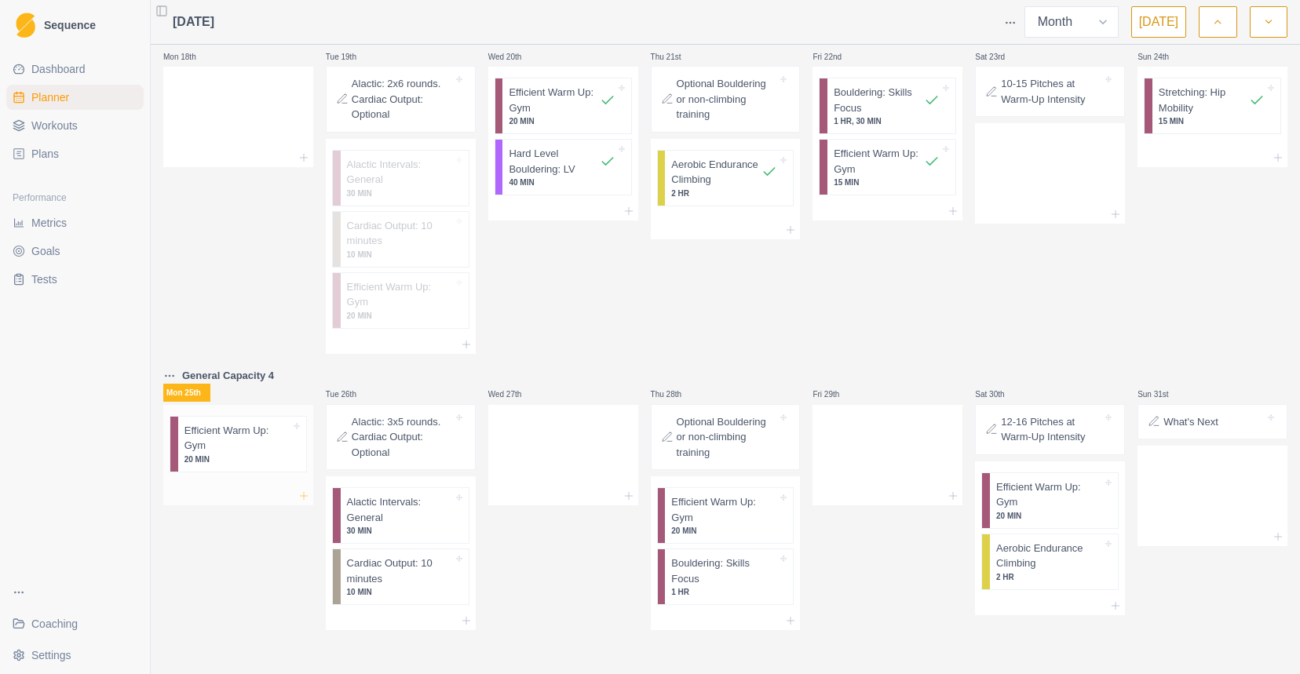
click at [307, 496] on icon at bounding box center [304, 496] width 13 height 13
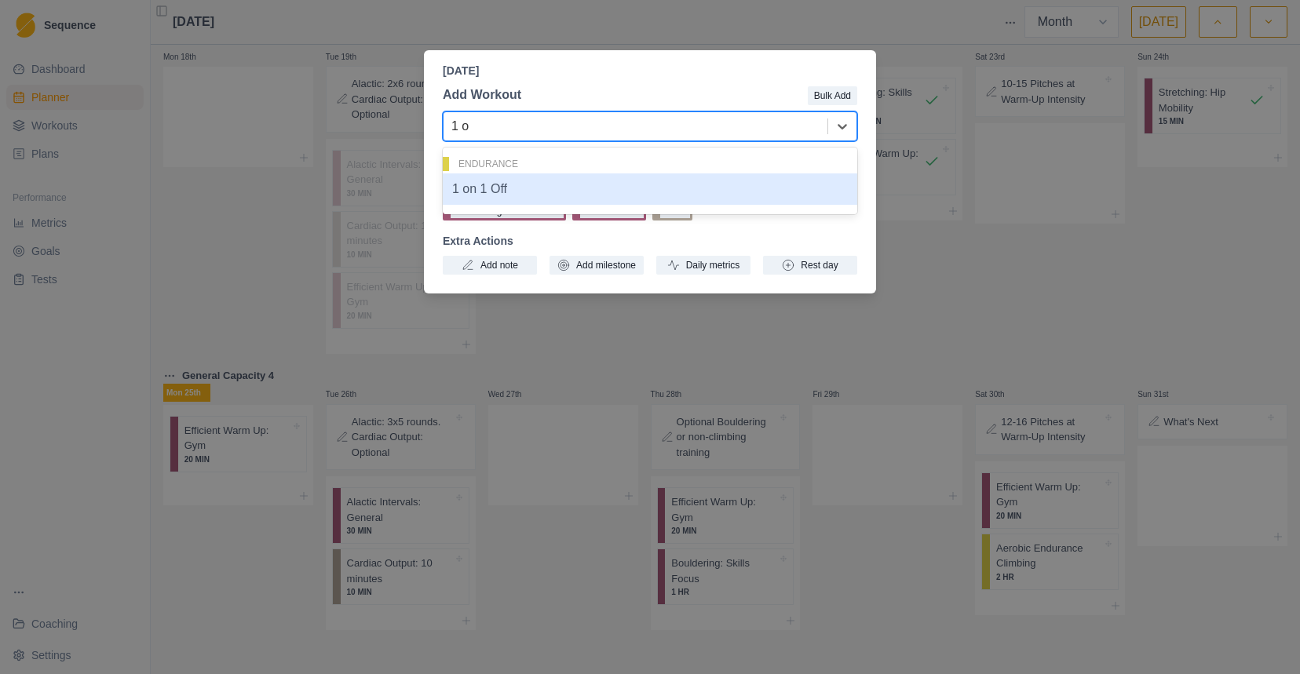
type input "1 on"
click at [530, 195] on div "1 on 1 Off" at bounding box center [650, 189] width 415 height 31
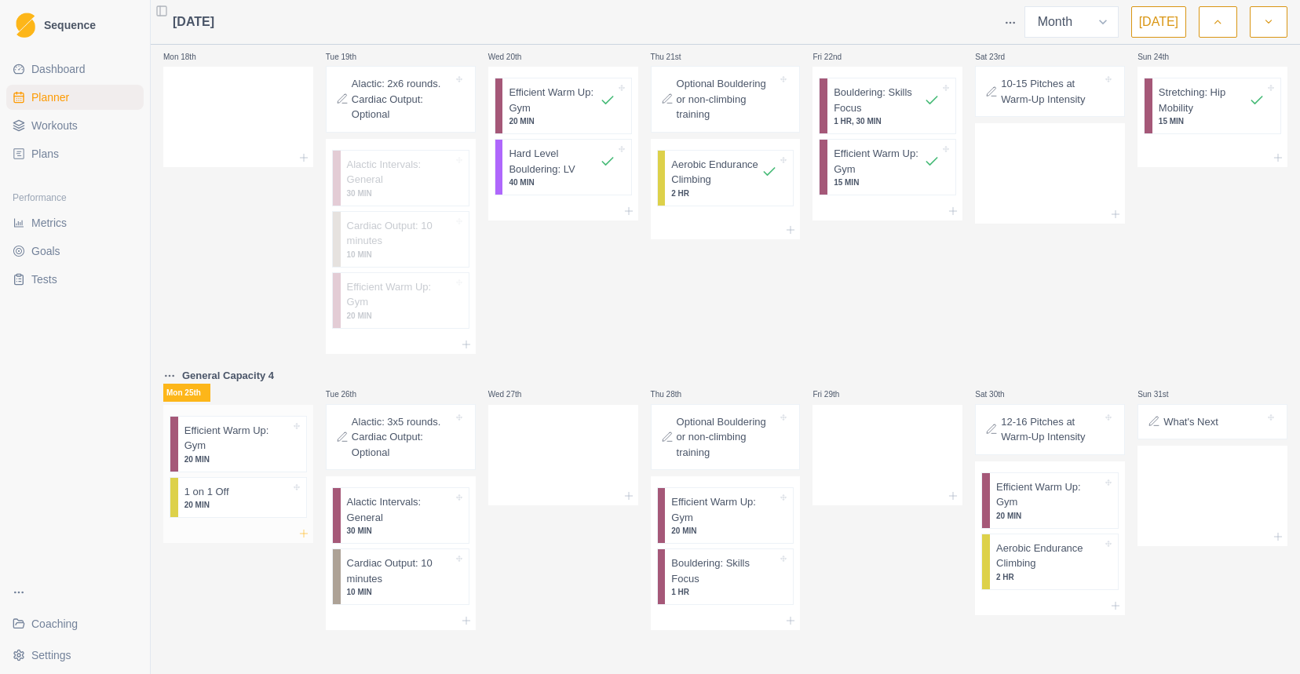
click at [300, 535] on icon at bounding box center [304, 534] width 13 height 13
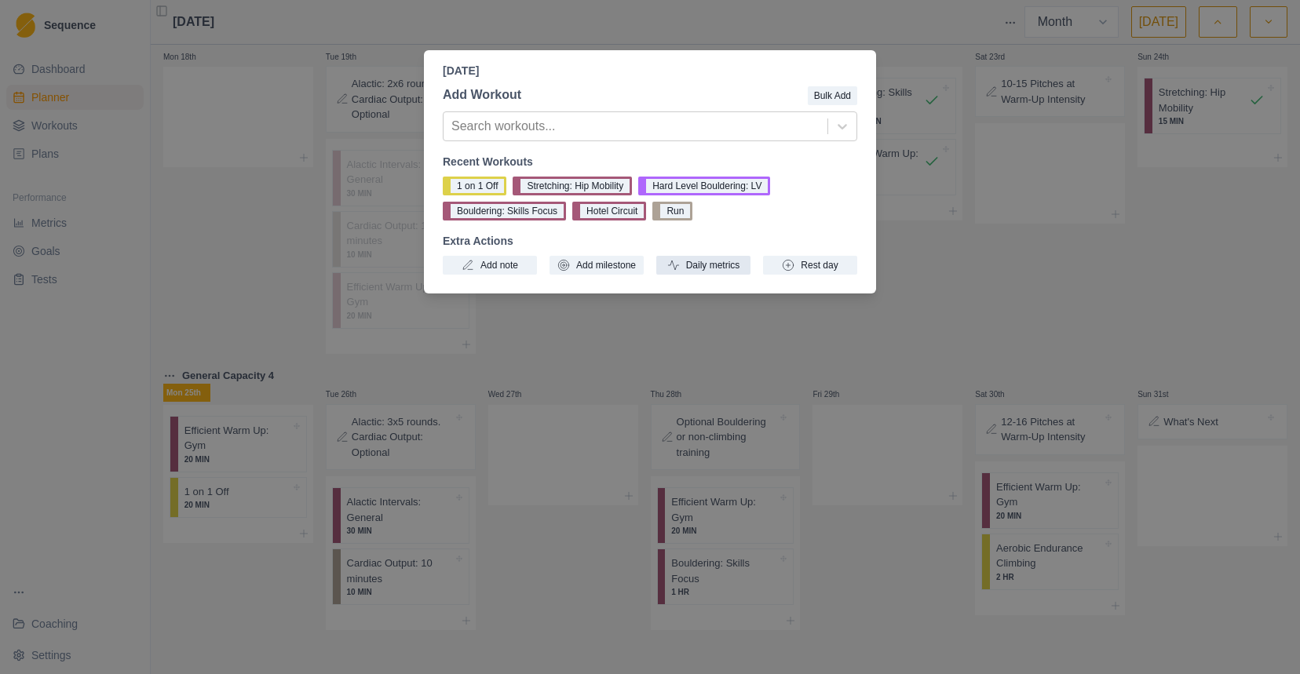
click at [723, 264] on button "Daily metrics" at bounding box center [703, 265] width 94 height 19
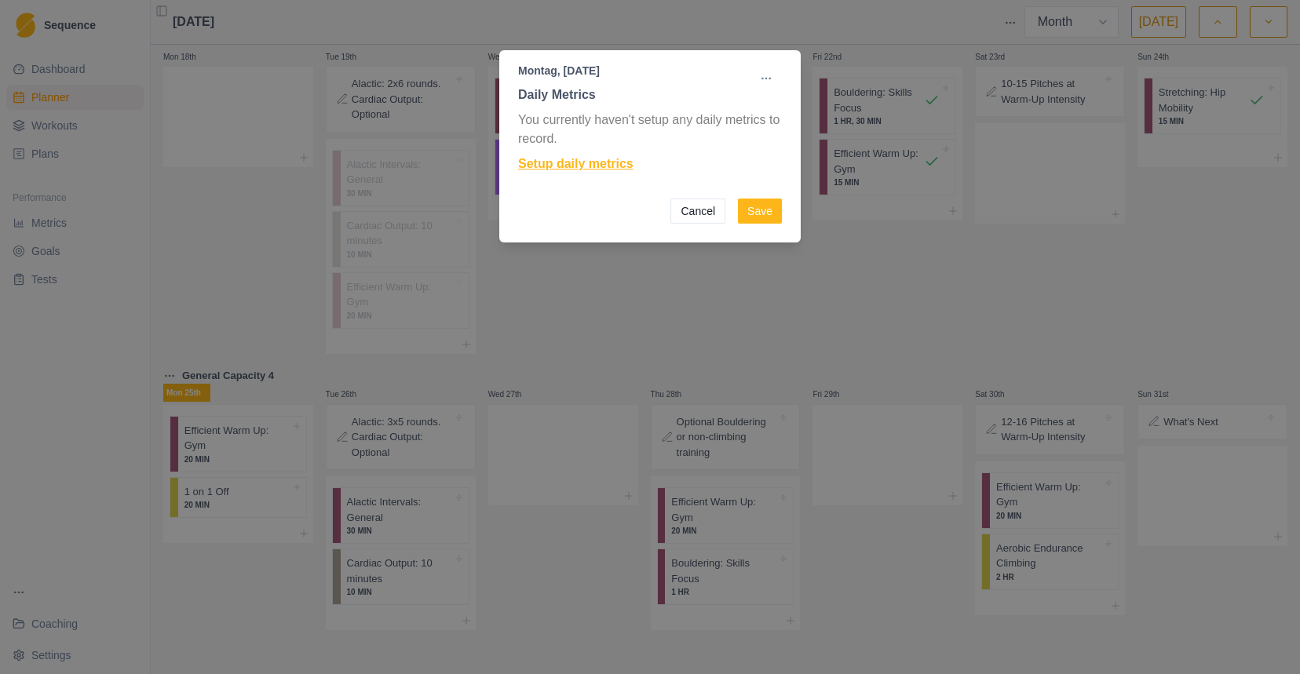
click at [620, 170] on link "Setup daily metrics" at bounding box center [650, 164] width 264 height 19
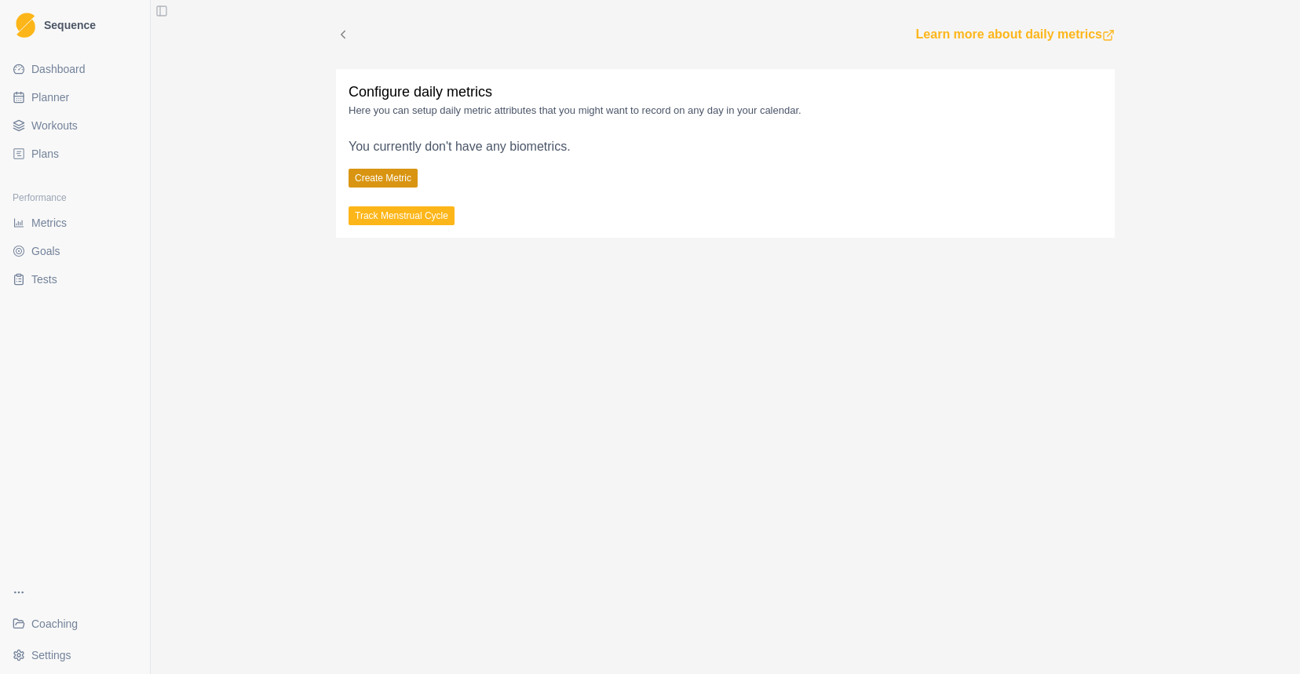
click at [375, 180] on button "Create Metric" at bounding box center [383, 178] width 69 height 19
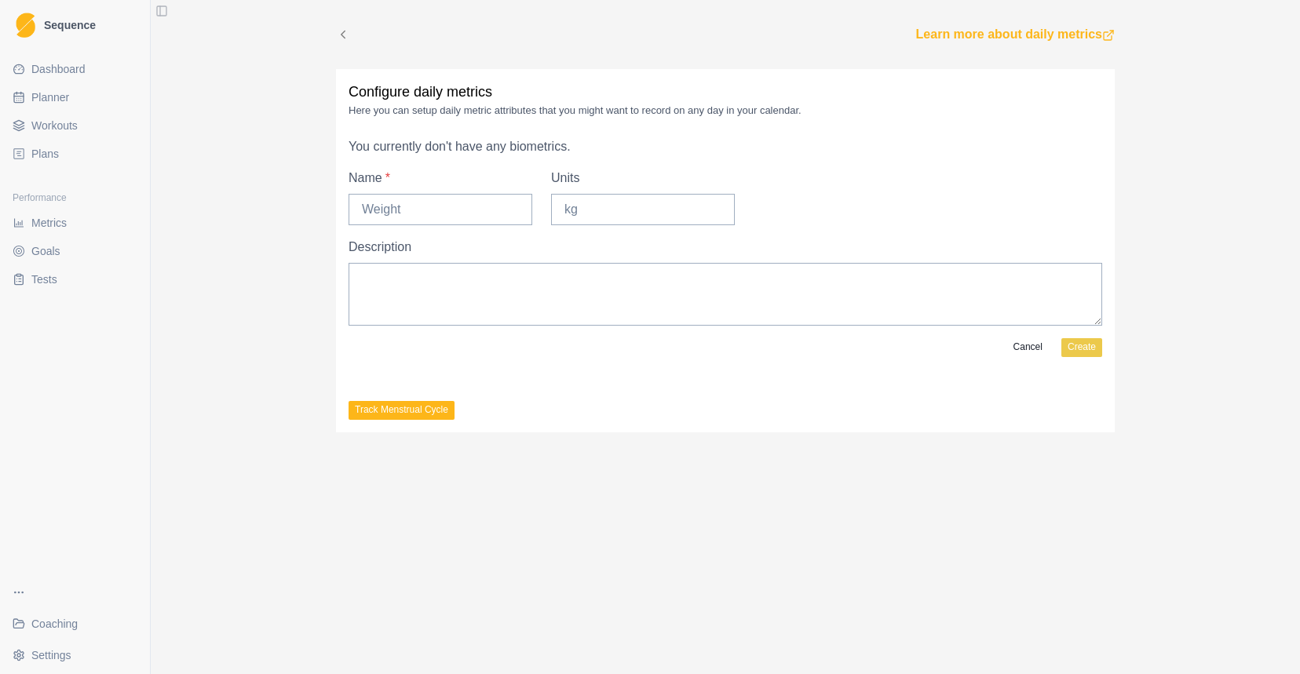
click at [349, 31] on icon at bounding box center [343, 34] width 14 height 14
select select "month"
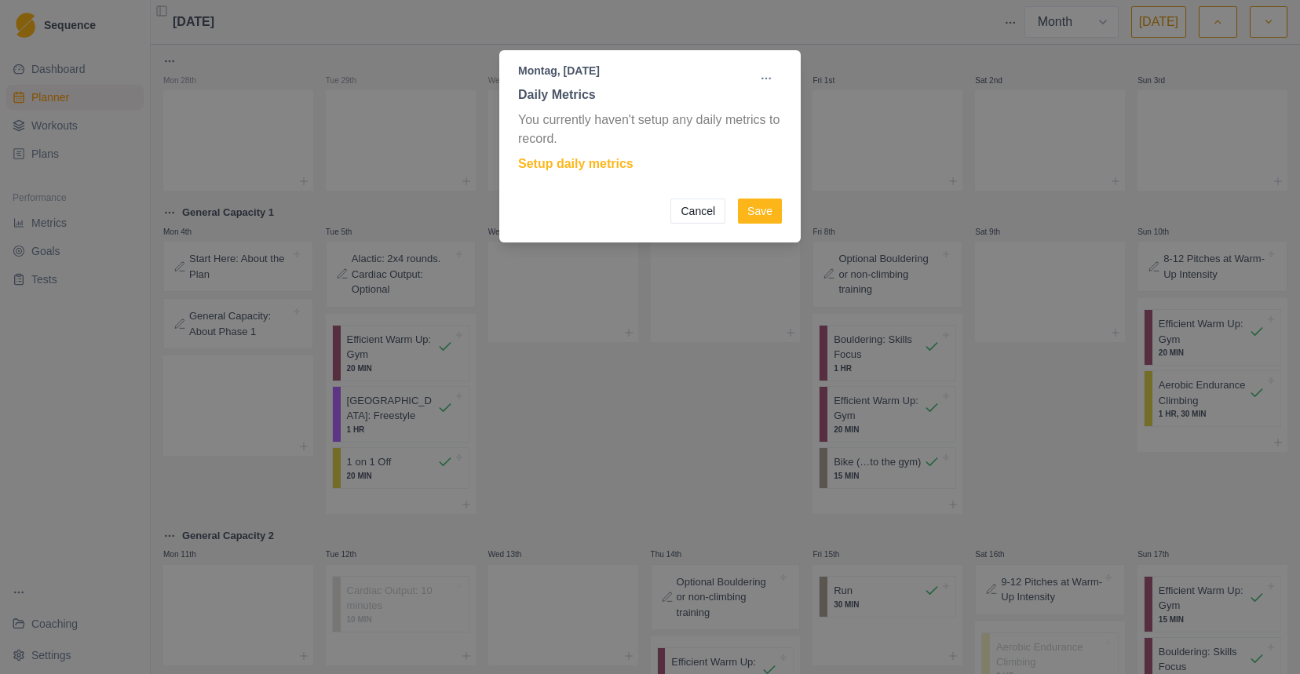
click at [711, 217] on button "Cancel" at bounding box center [698, 211] width 55 height 25
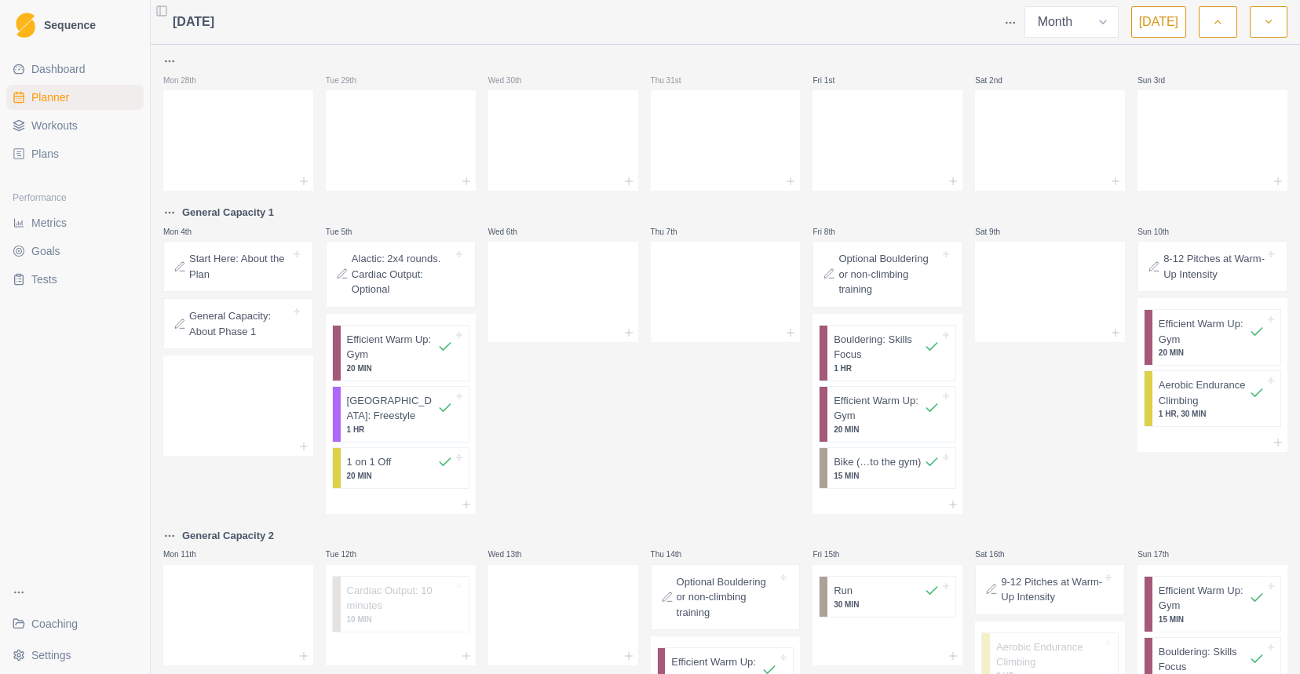
click at [54, 121] on span "Workouts" at bounding box center [54, 126] width 46 height 16
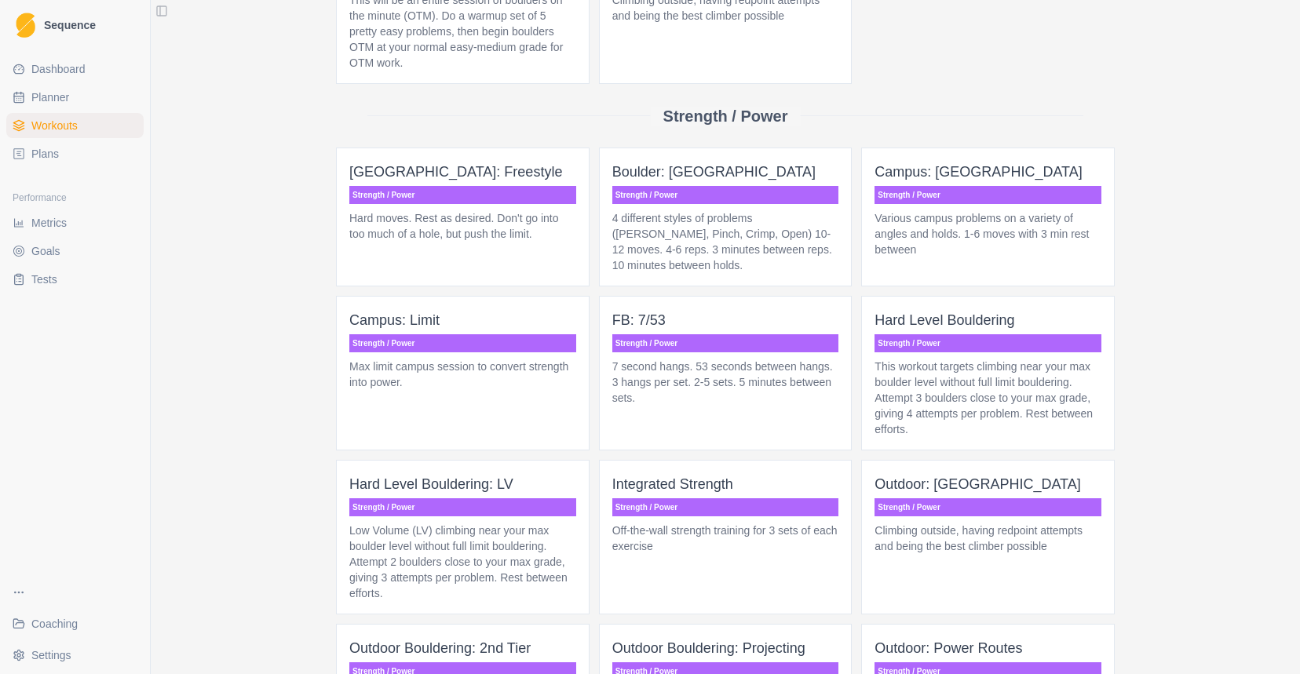
scroll to position [1567, 0]
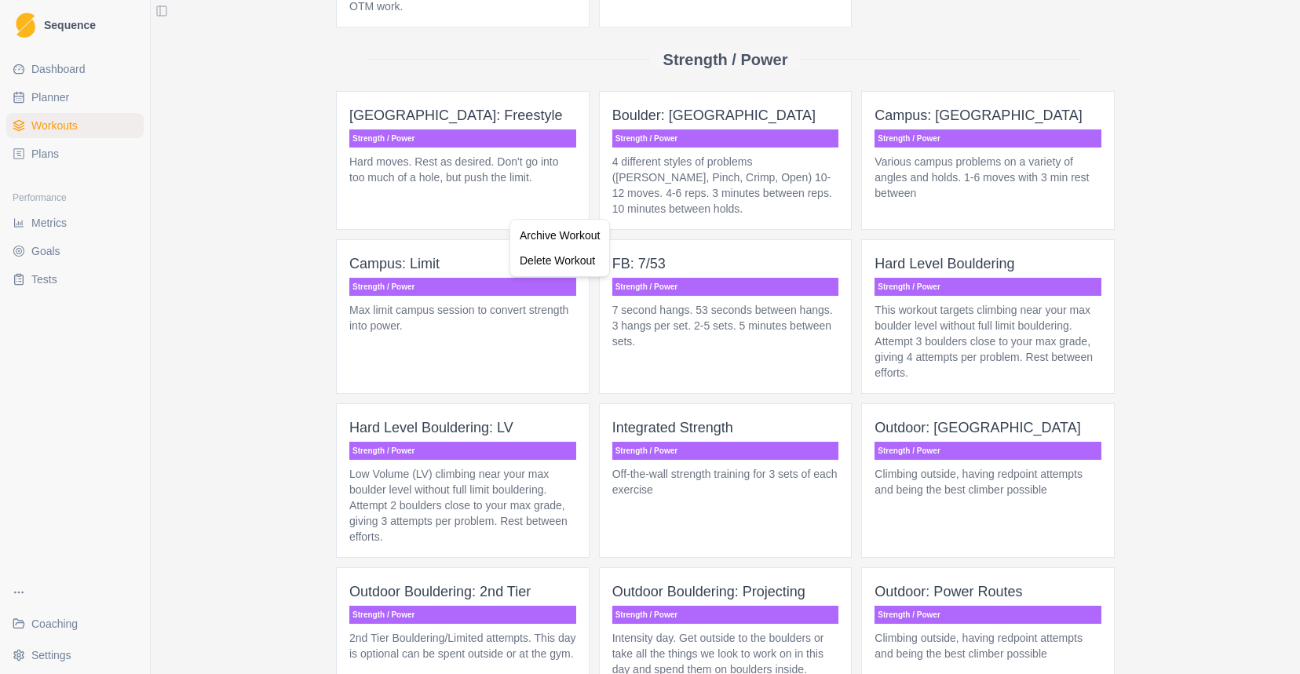
click at [493, 219] on html "Sequence Dashboard Planner Workouts Plans Performance Metrics Goals Tests Coach…" at bounding box center [650, 337] width 1300 height 674
click at [493, 185] on p "Hard moves. Rest as desired. Don't go into too much of a hole, but push the lim…" at bounding box center [462, 169] width 227 height 31
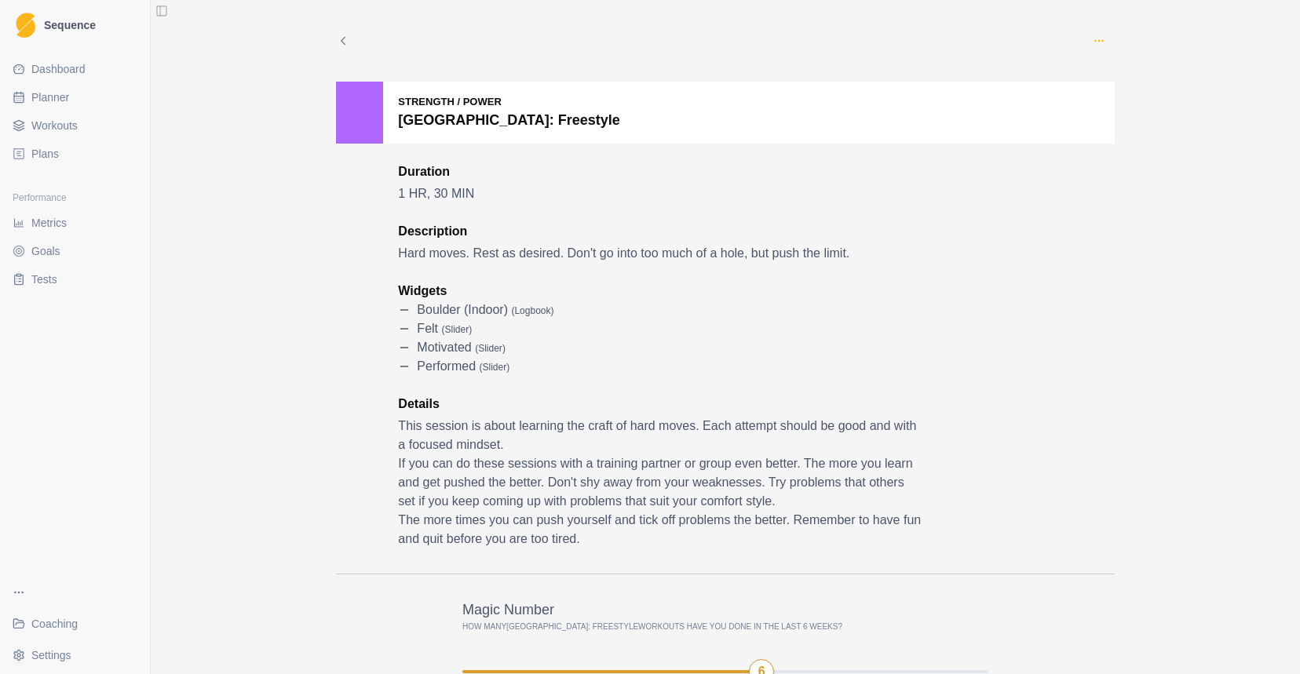
click at [1094, 35] on icon "button" at bounding box center [1099, 41] width 13 height 13
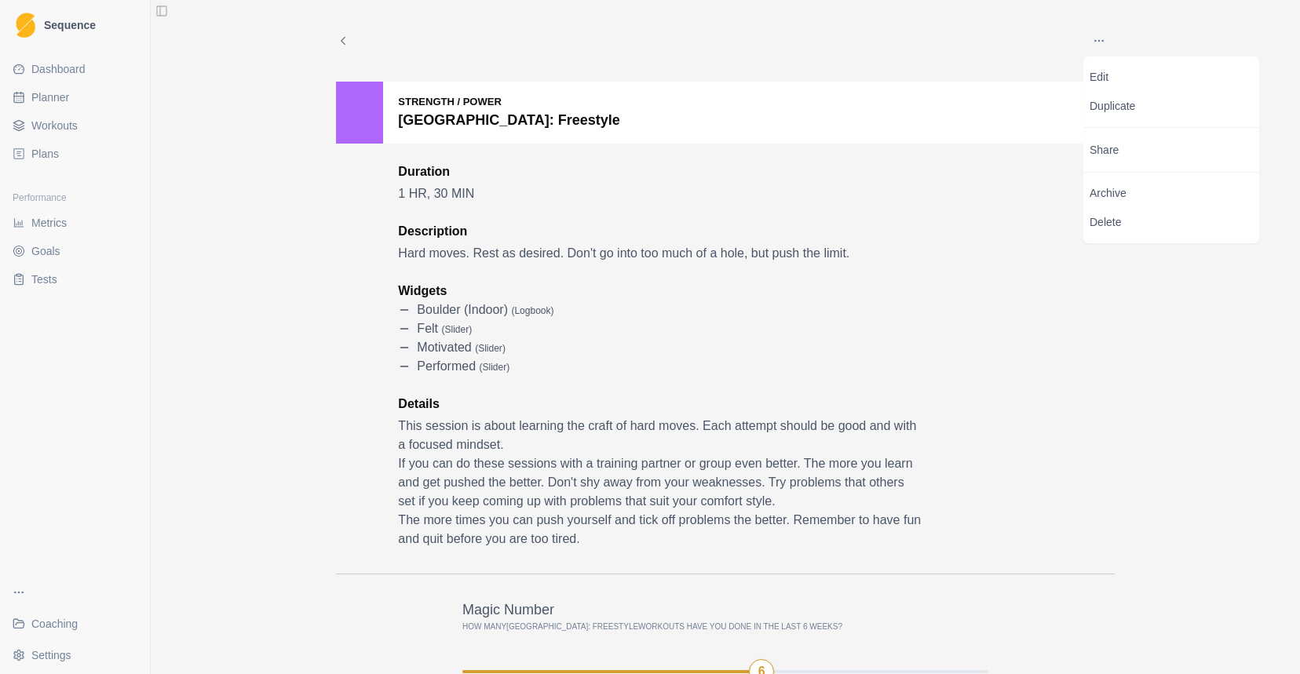
click at [603, 44] on div at bounding box center [716, 40] width 733 height 31
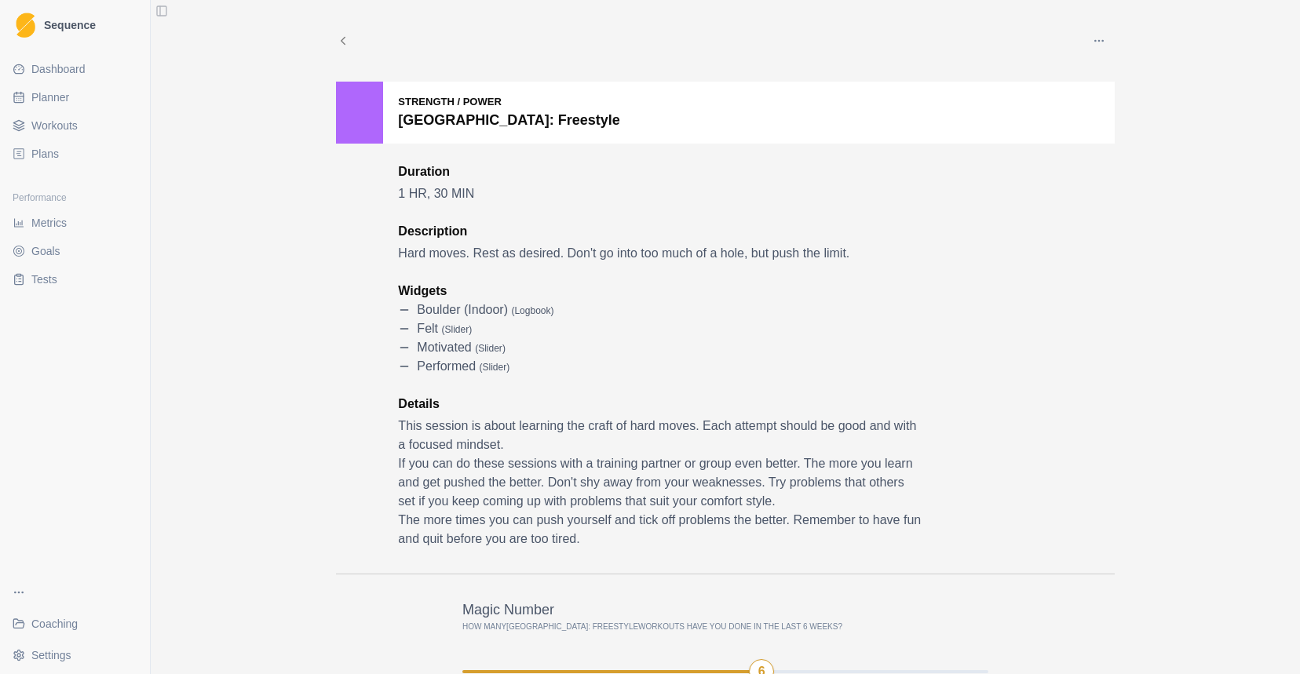
click at [71, 95] on link "Planner" at bounding box center [74, 97] width 137 height 25
select select "month"
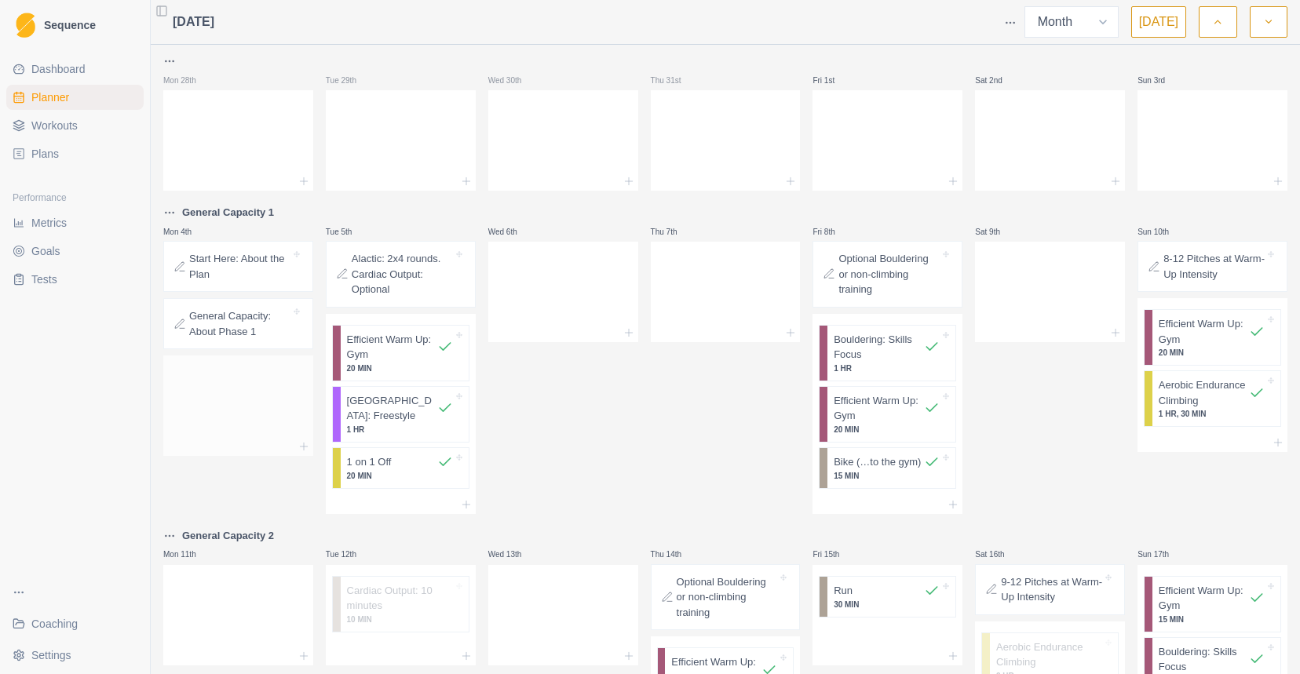
scroll to position [775, 0]
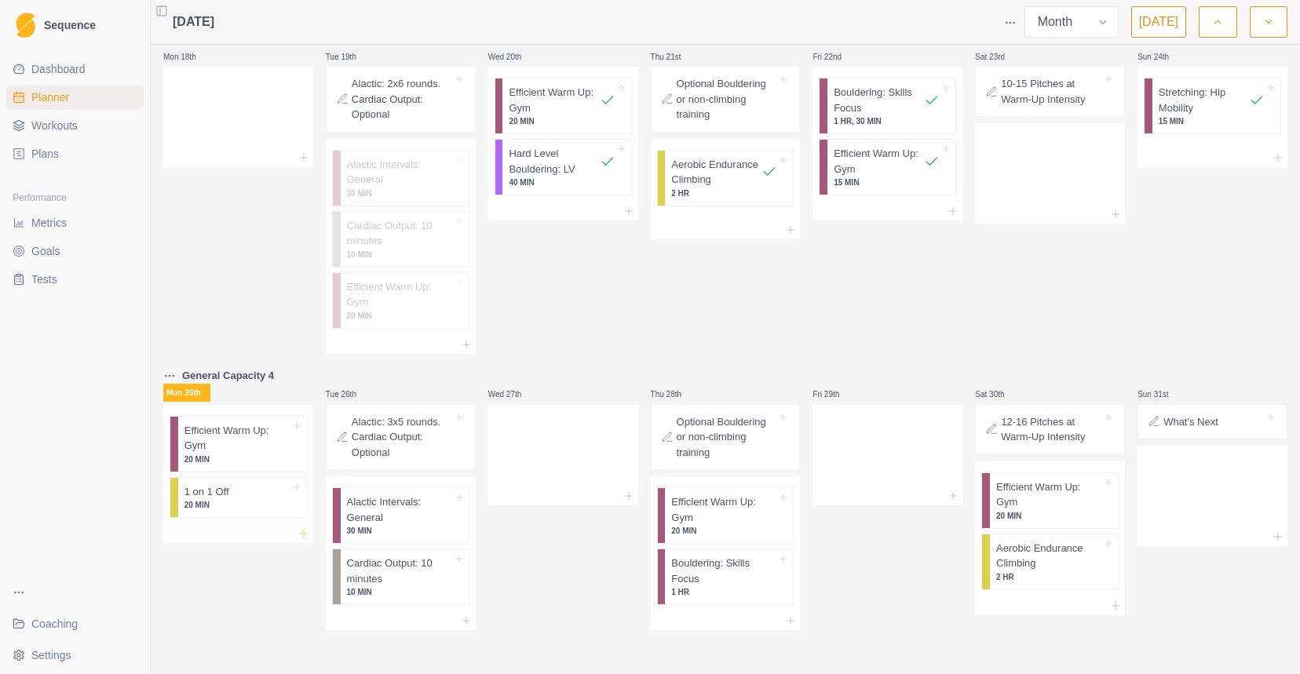
click at [298, 538] on icon at bounding box center [304, 534] width 13 height 13
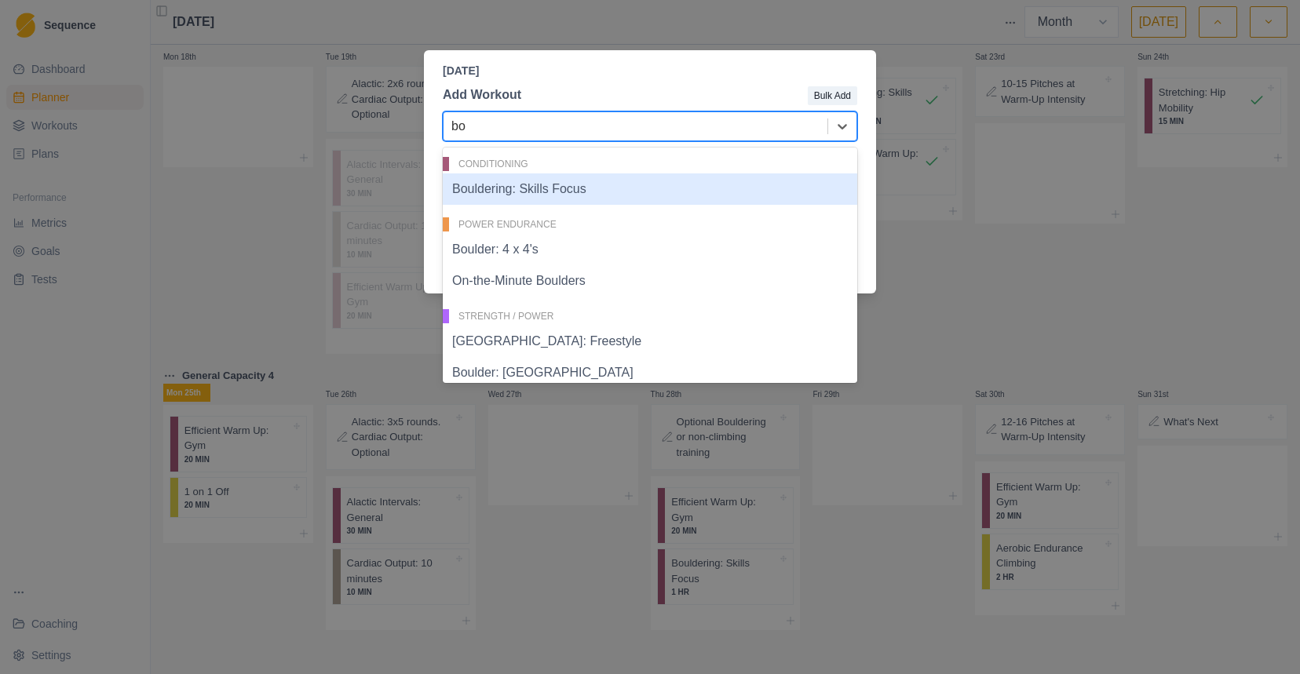
type input "bou"
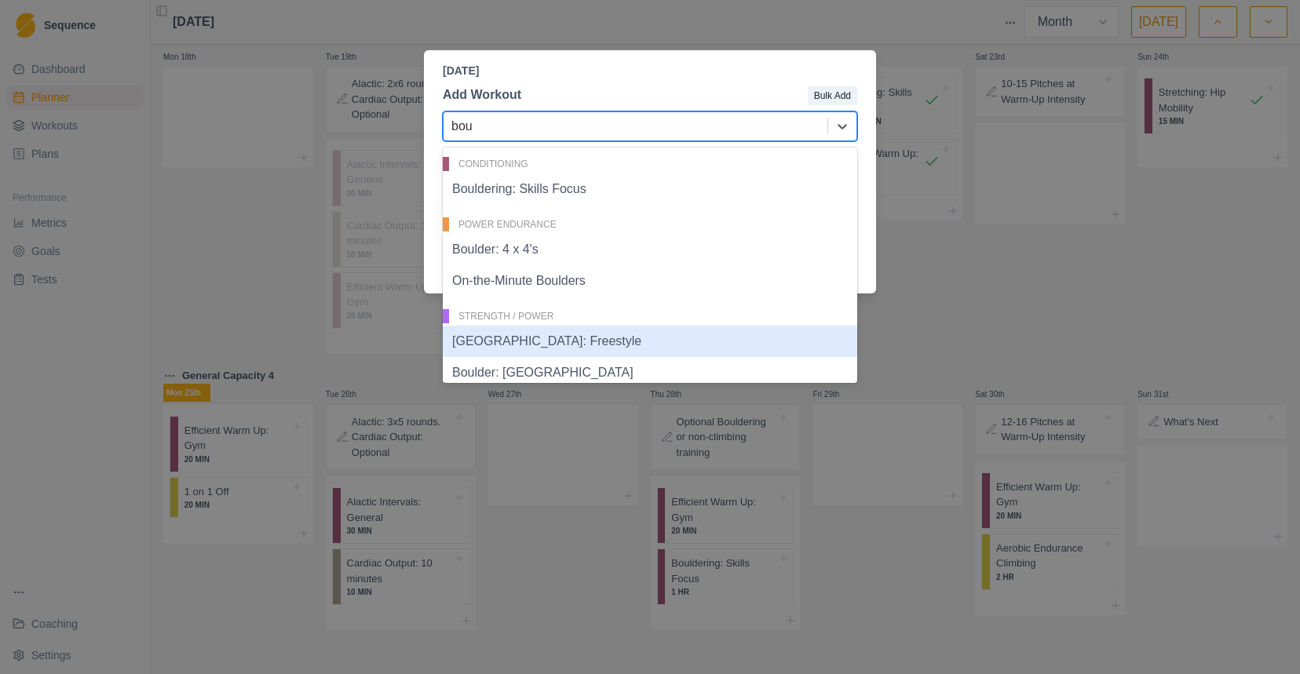
click at [582, 332] on div "[GEOGRAPHIC_DATA]: Freestyle" at bounding box center [650, 341] width 415 height 31
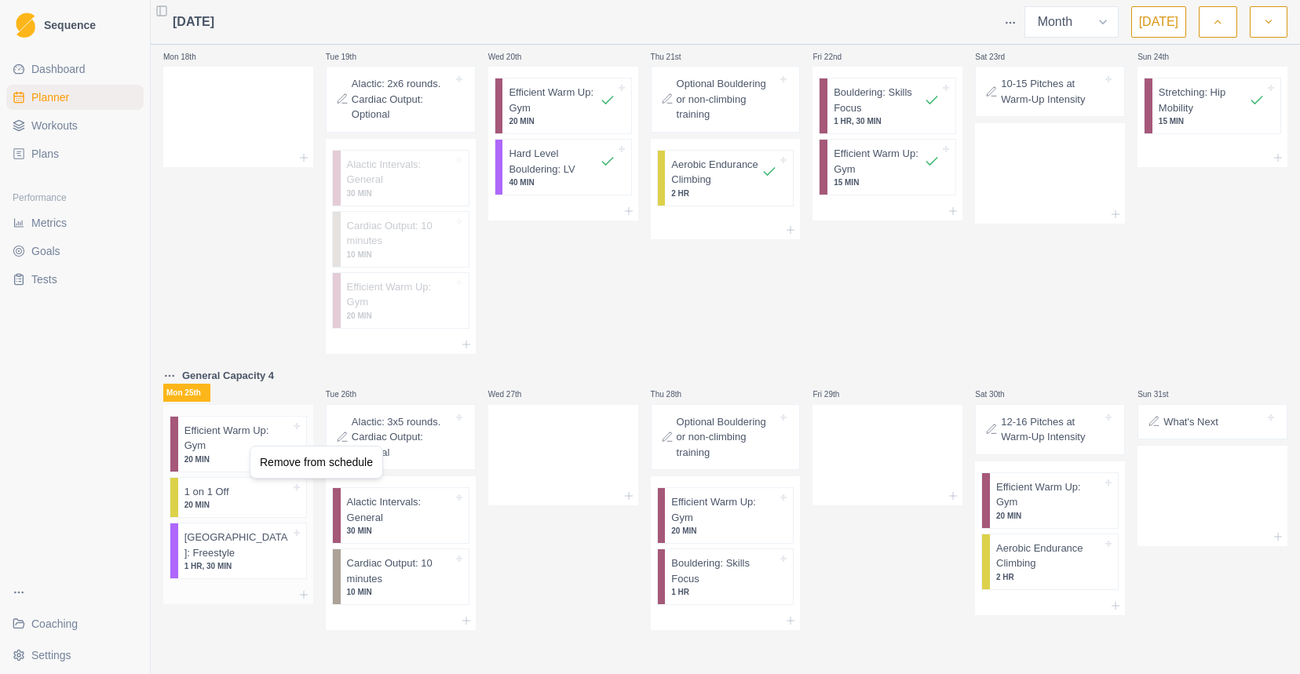
click at [248, 446] on html "Sequence Dashboard Planner Workouts Plans Performance Metrics Goals Tests Coach…" at bounding box center [650, 337] width 1300 height 674
click at [248, 446] on p "Efficient Warm Up: Gym" at bounding box center [238, 438] width 106 height 31
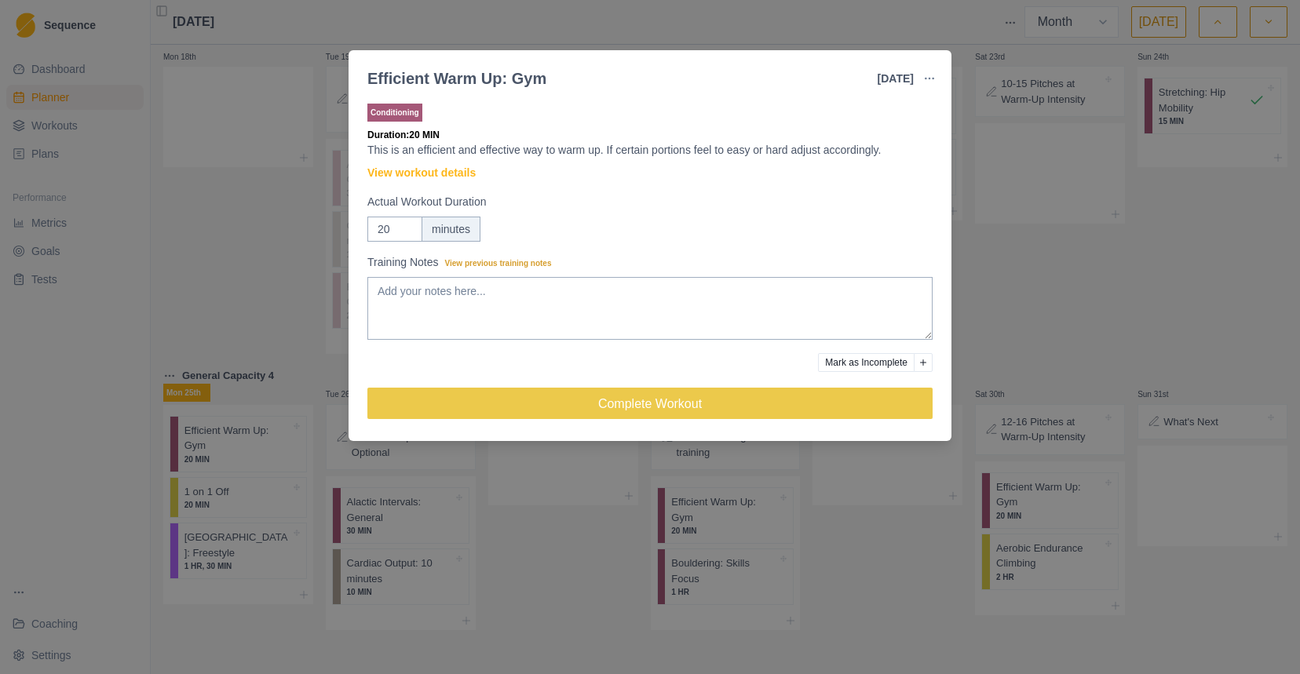
drag, startPoint x: 879, startPoint y: 360, endPoint x: 618, endPoint y: 346, distance: 261.8
click at [618, 346] on div "Conditioning Duration: 20 MIN This is an efficient and effective way to warm up…" at bounding box center [649, 268] width 565 height 334
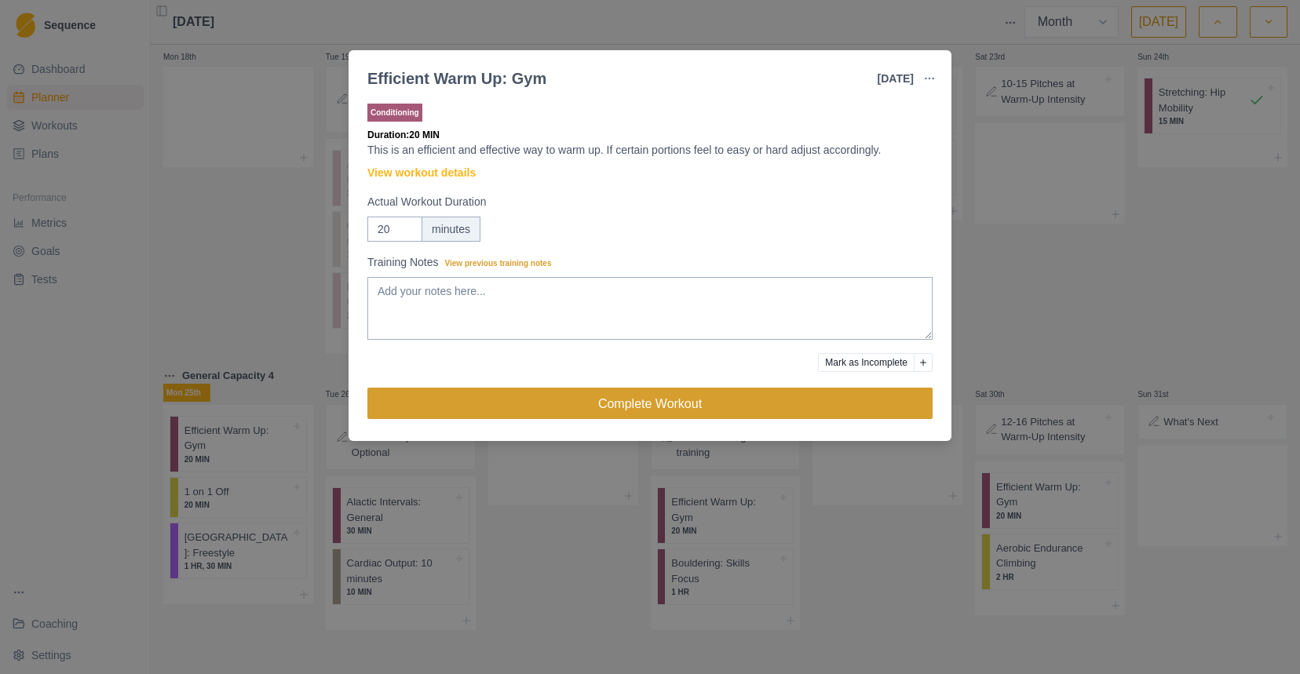
click at [556, 413] on button "Complete Workout" at bounding box center [649, 403] width 565 height 31
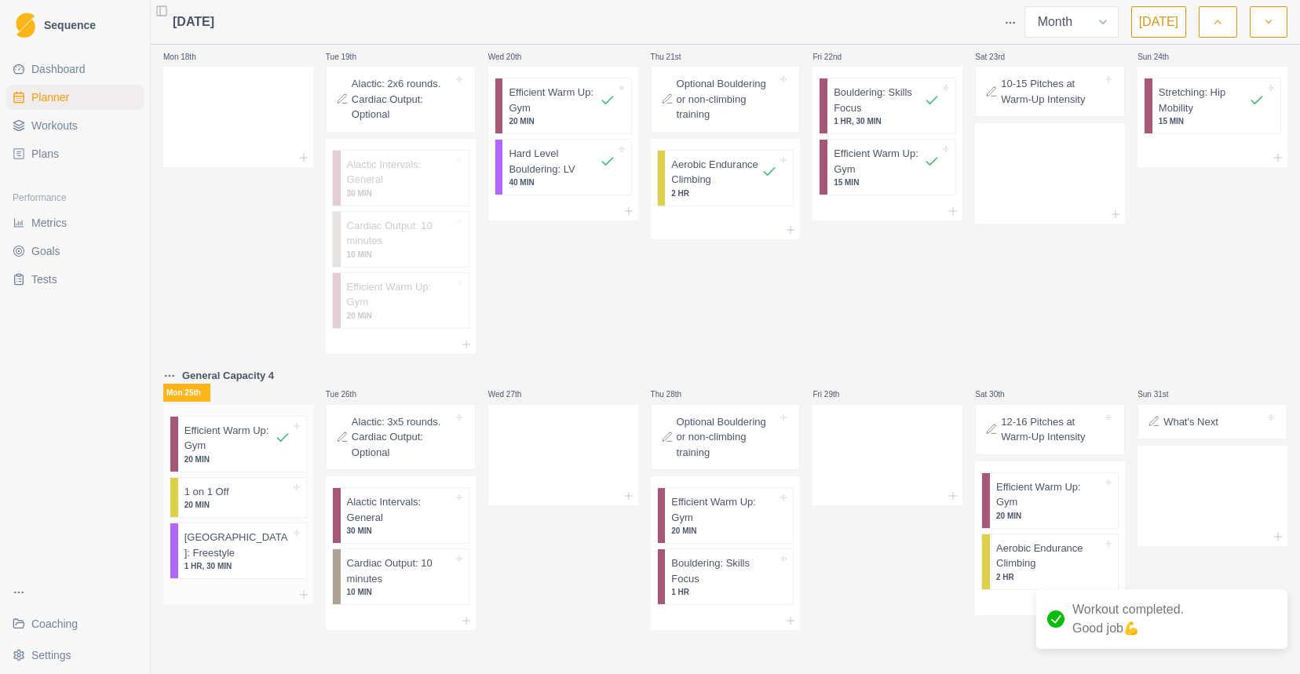
click at [238, 496] on div at bounding box center [259, 492] width 61 height 16
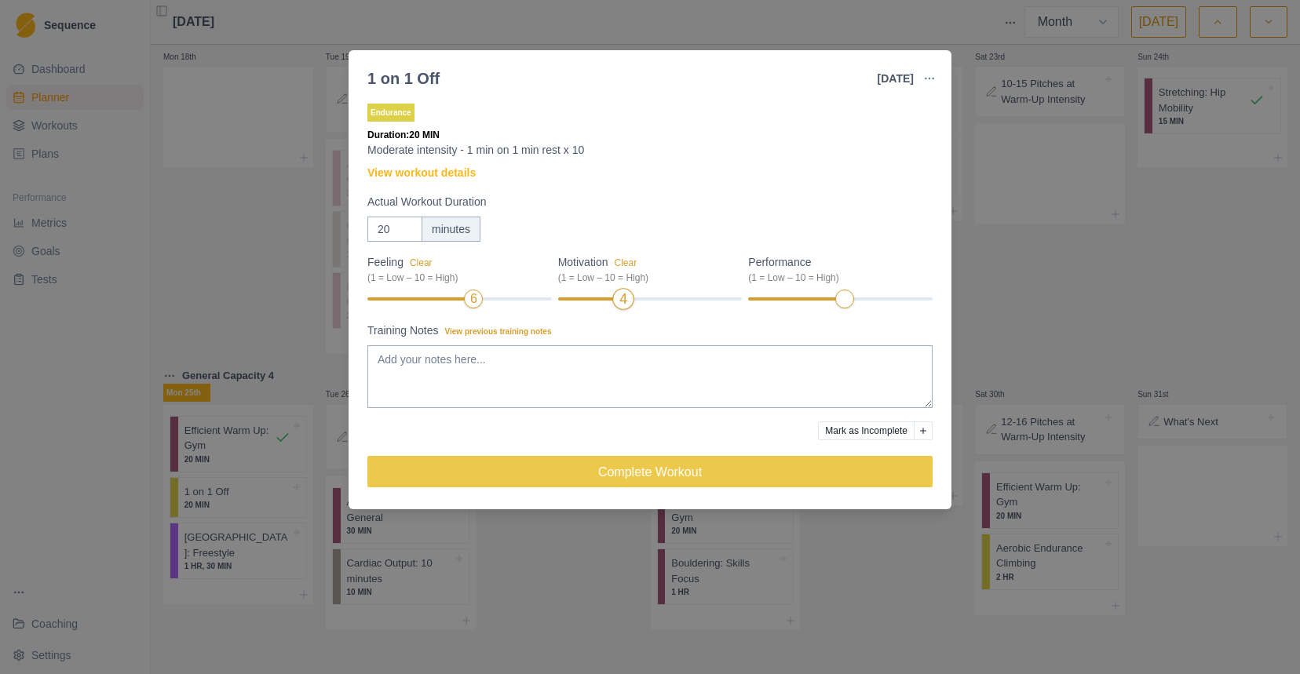
click at [626, 297] on div "4" at bounding box center [623, 299] width 8 height 22
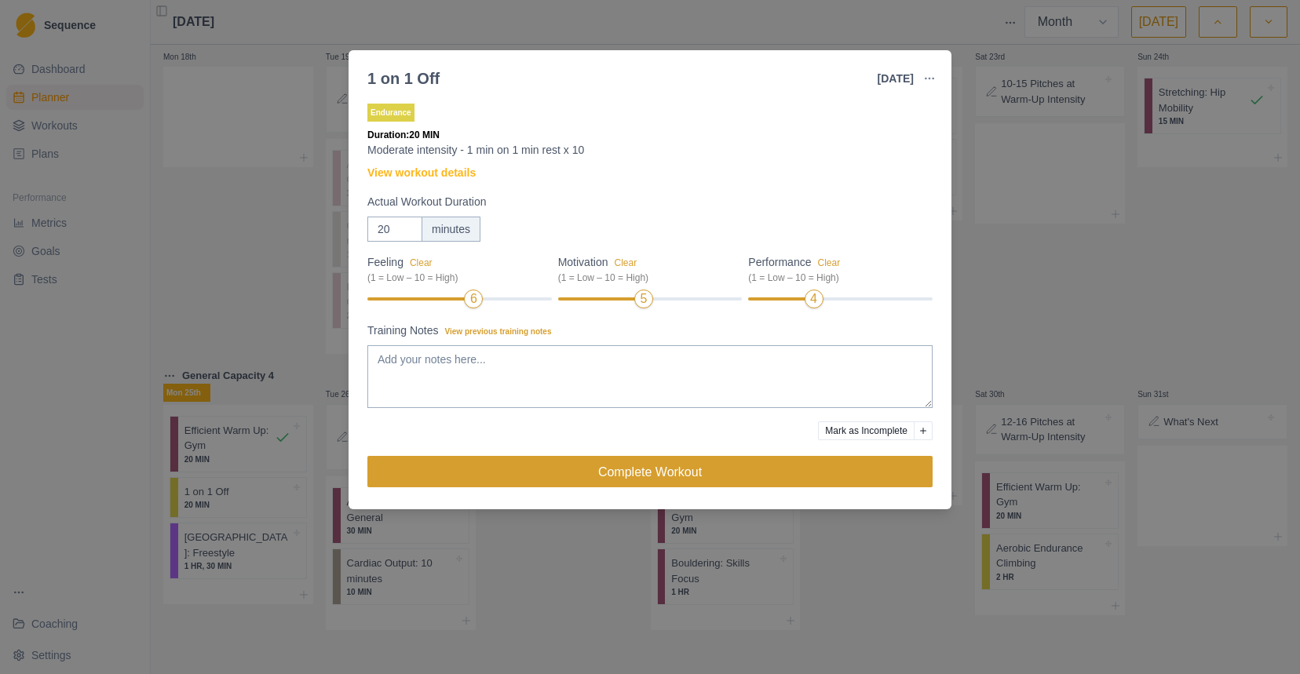
click at [662, 462] on button "Complete Workout" at bounding box center [649, 471] width 565 height 31
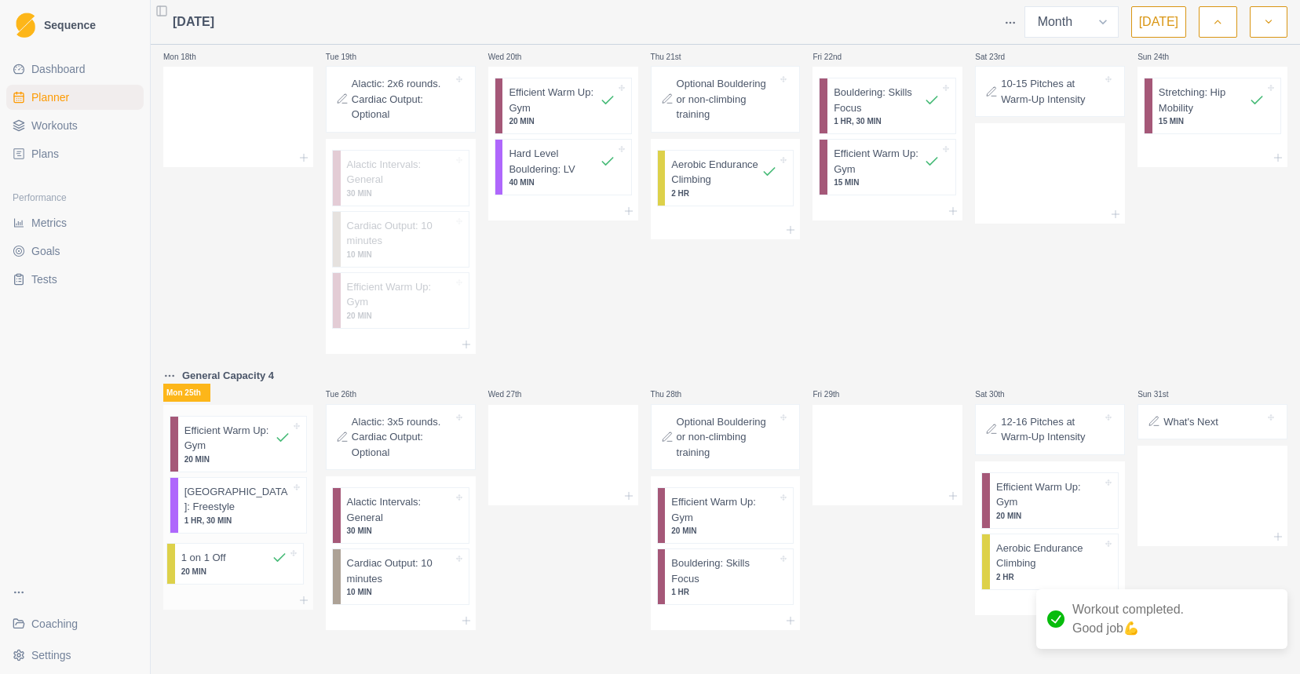
drag, startPoint x: 230, startPoint y: 497, endPoint x: 227, endPoint y: 571, distance: 73.9
click at [227, 571] on div "Efficient Warm Up: Gym 20 MIN 1 on 1 Off 20 MIN Boulder: Freestyle 1 HR, 30 MIN" at bounding box center [238, 498] width 150 height 186
click at [239, 497] on p "[GEOGRAPHIC_DATA]: Freestyle" at bounding box center [238, 499] width 106 height 31
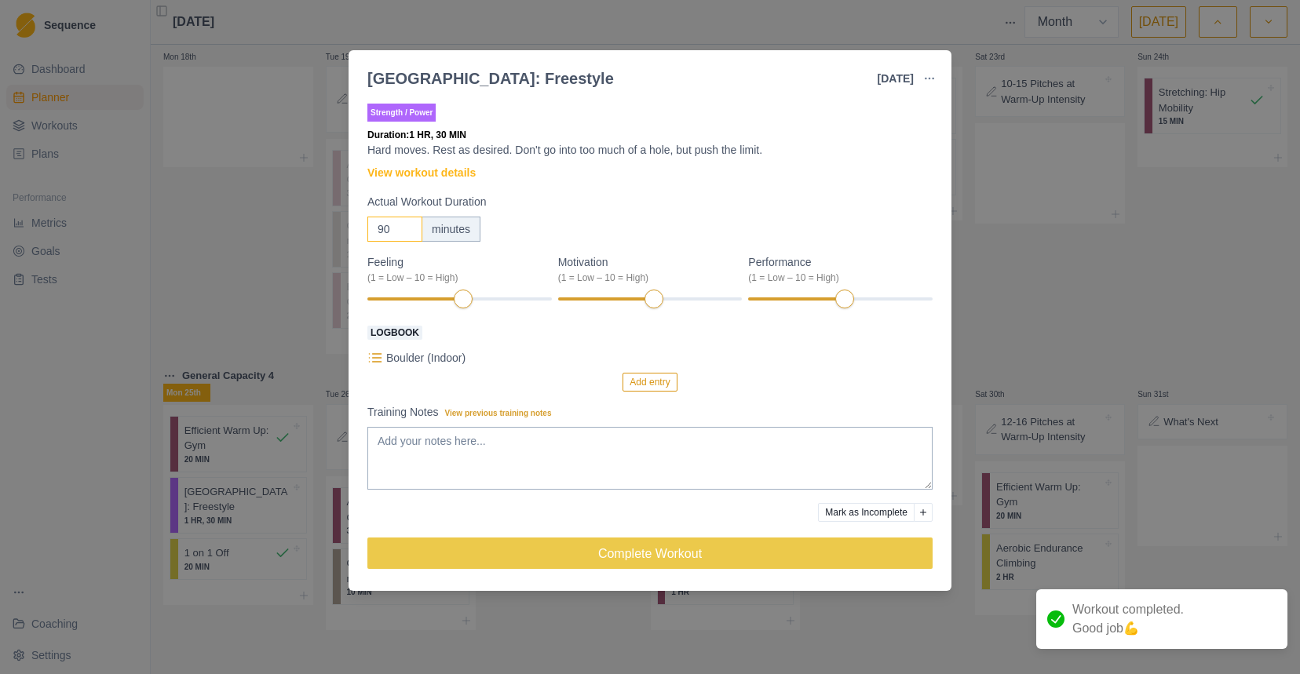
click at [387, 227] on input "90" at bounding box center [394, 229] width 55 height 25
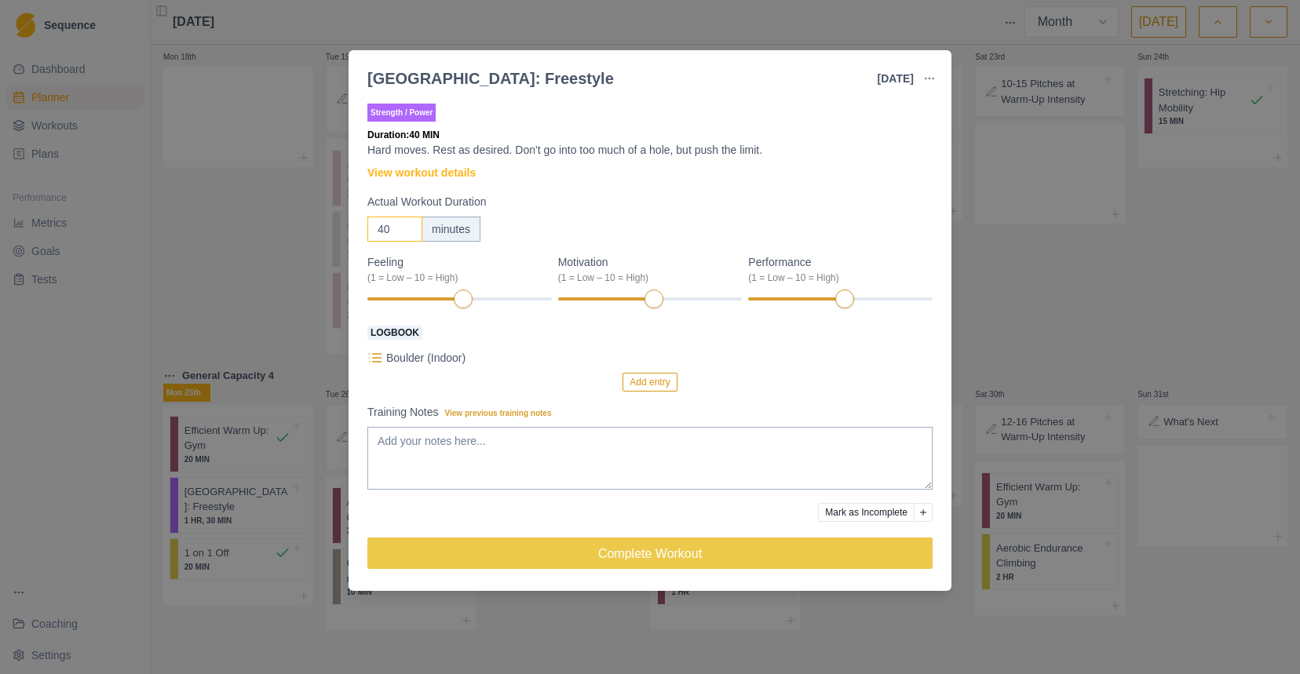
type input "40"
click at [427, 358] on p "Boulder (Indoor)" at bounding box center [425, 358] width 79 height 16
click at [387, 355] on p "Boulder (Indoor)" at bounding box center [425, 358] width 79 height 16
click at [659, 375] on button "Add entry" at bounding box center [650, 382] width 54 height 19
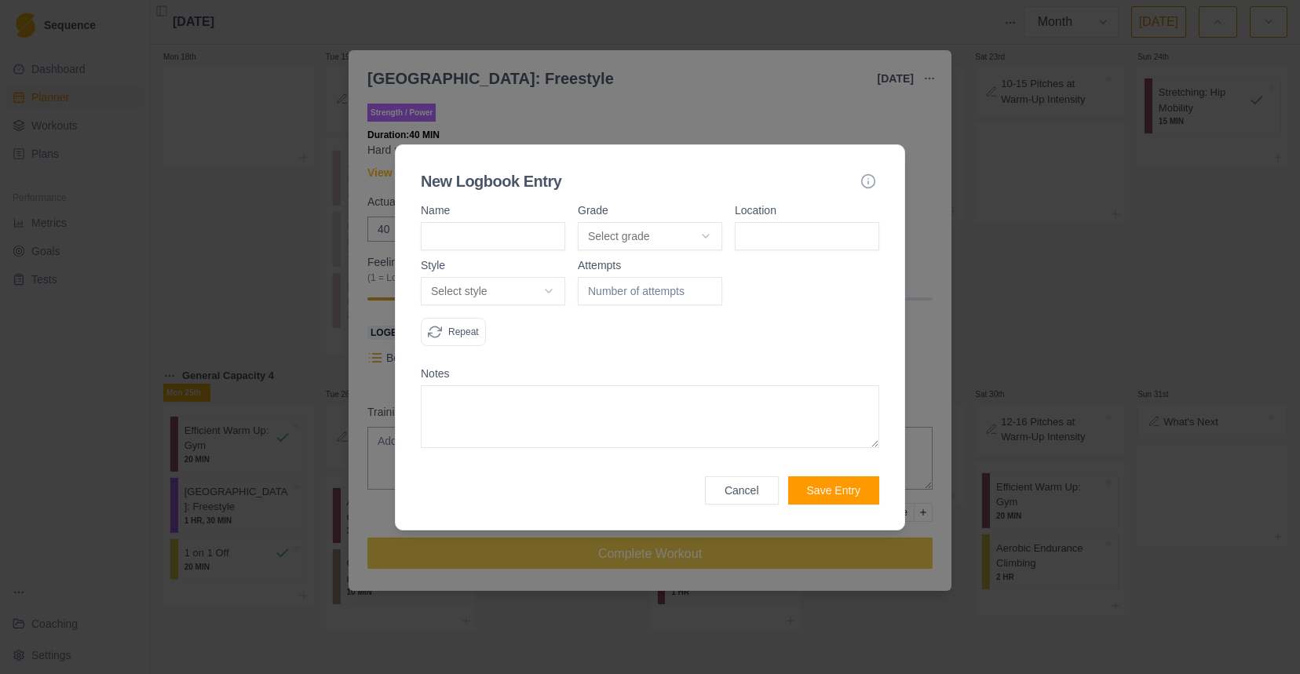
click at [741, 497] on button "Cancel" at bounding box center [742, 491] width 74 height 28
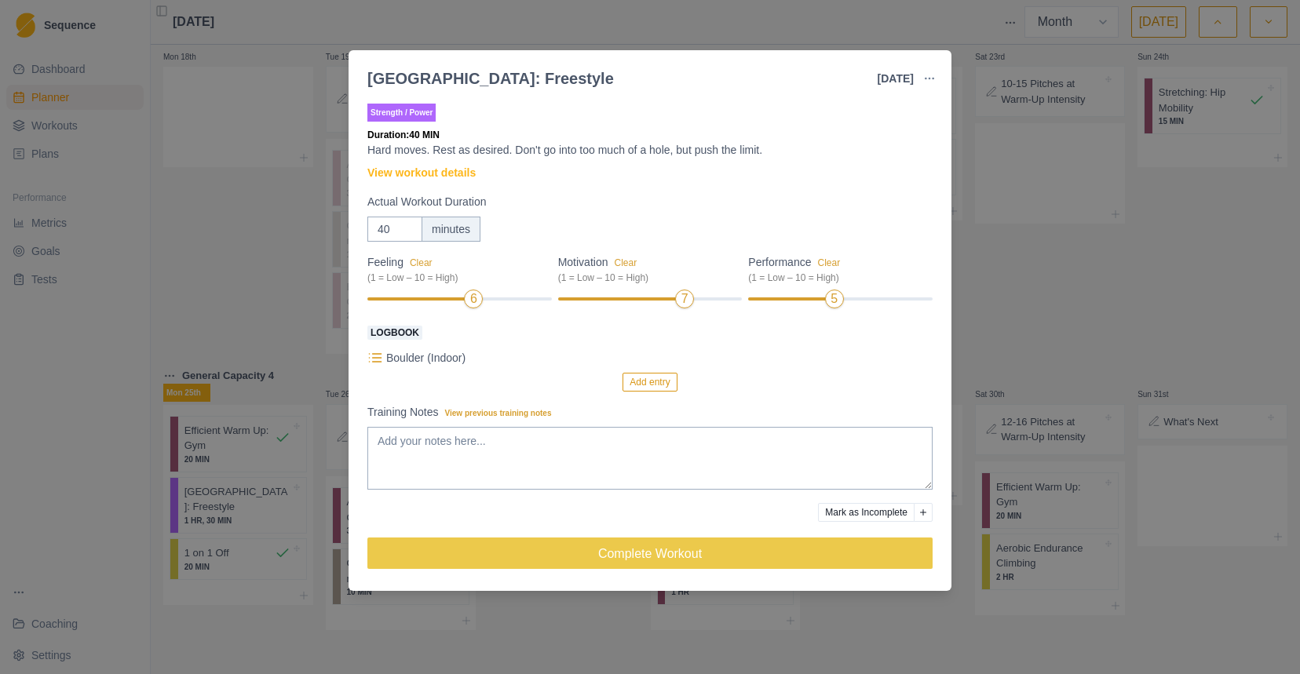
click at [929, 61] on header "[GEOGRAPHIC_DATA]: Freestyle [DATE] Link To Goal View Workout Metrics Edit Orig…" at bounding box center [650, 72] width 603 height 44
click at [929, 68] on button "button" at bounding box center [929, 78] width 31 height 31
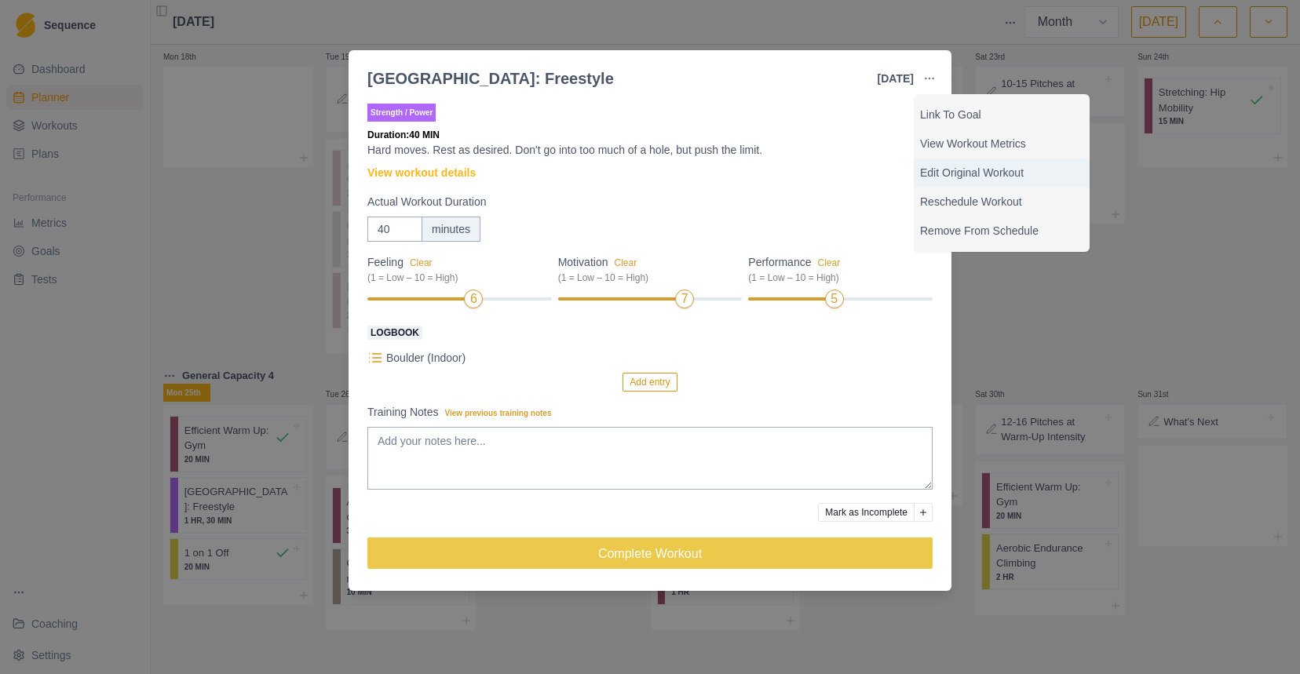
click at [968, 174] on p "Edit Original Workout" at bounding box center [1001, 173] width 163 height 16
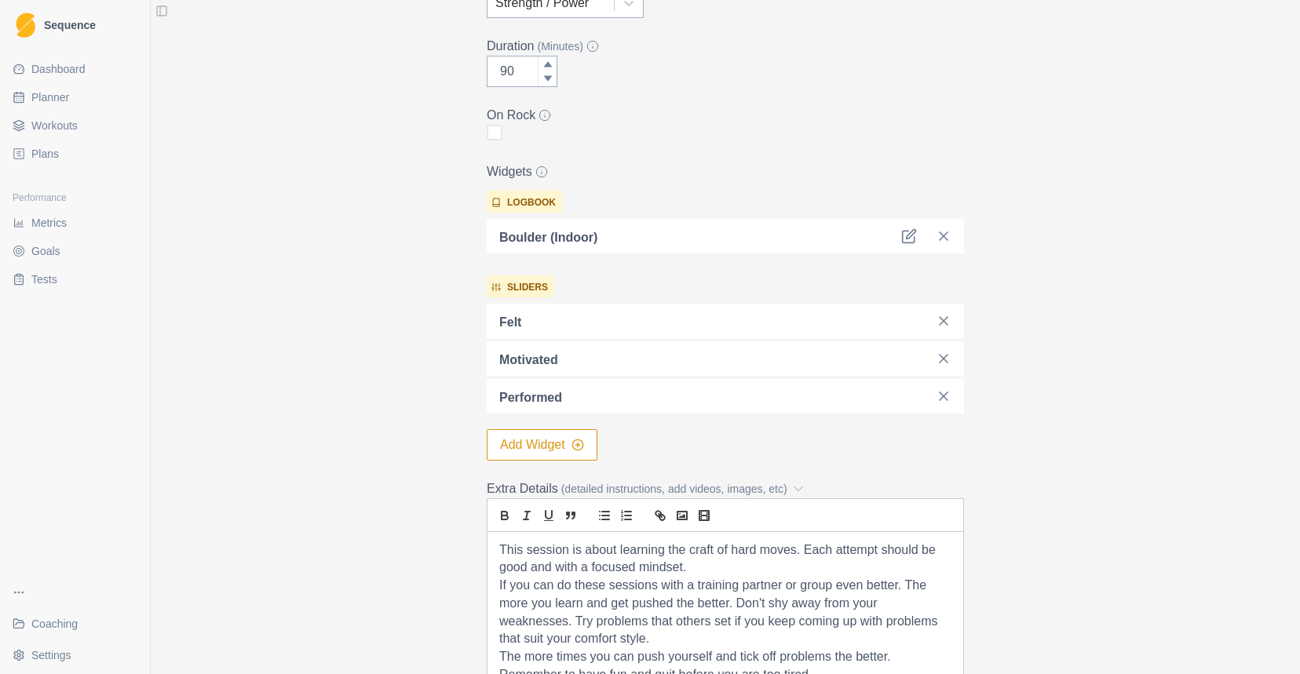
scroll to position [331, 0]
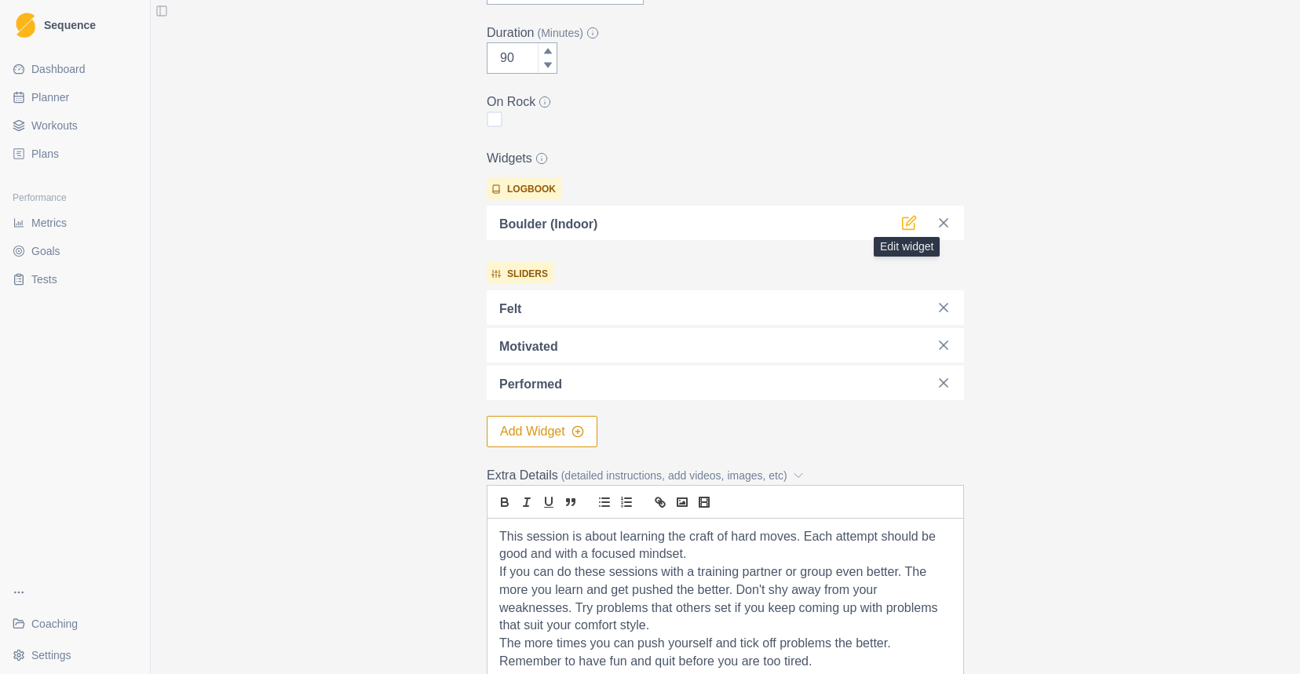
click at [909, 224] on icon at bounding box center [911, 221] width 9 height 9
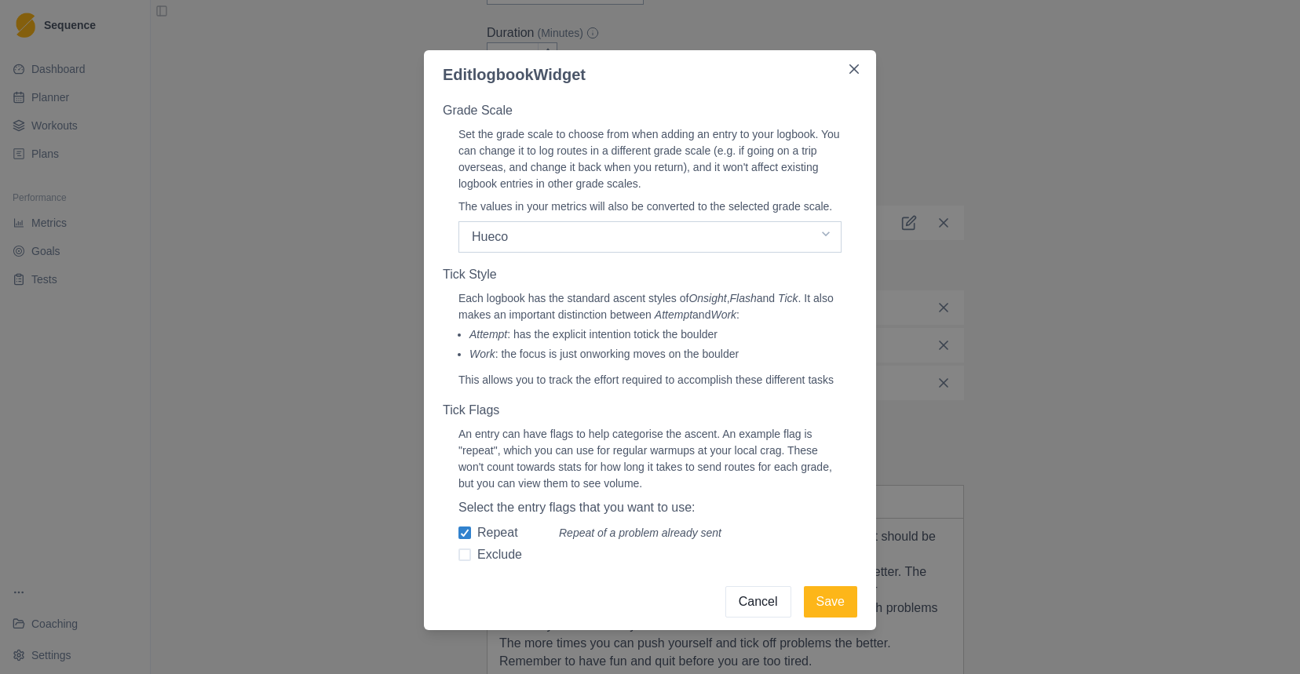
scroll to position [93, 0]
click at [716, 228] on select "Select a grade scale Hueco Font" at bounding box center [650, 236] width 383 height 31
click at [718, 221] on select "Select a grade scale Hueco Font" at bounding box center [650, 236] width 383 height 31
select select "font"
click at [818, 601] on button "Save" at bounding box center [830, 602] width 53 height 31
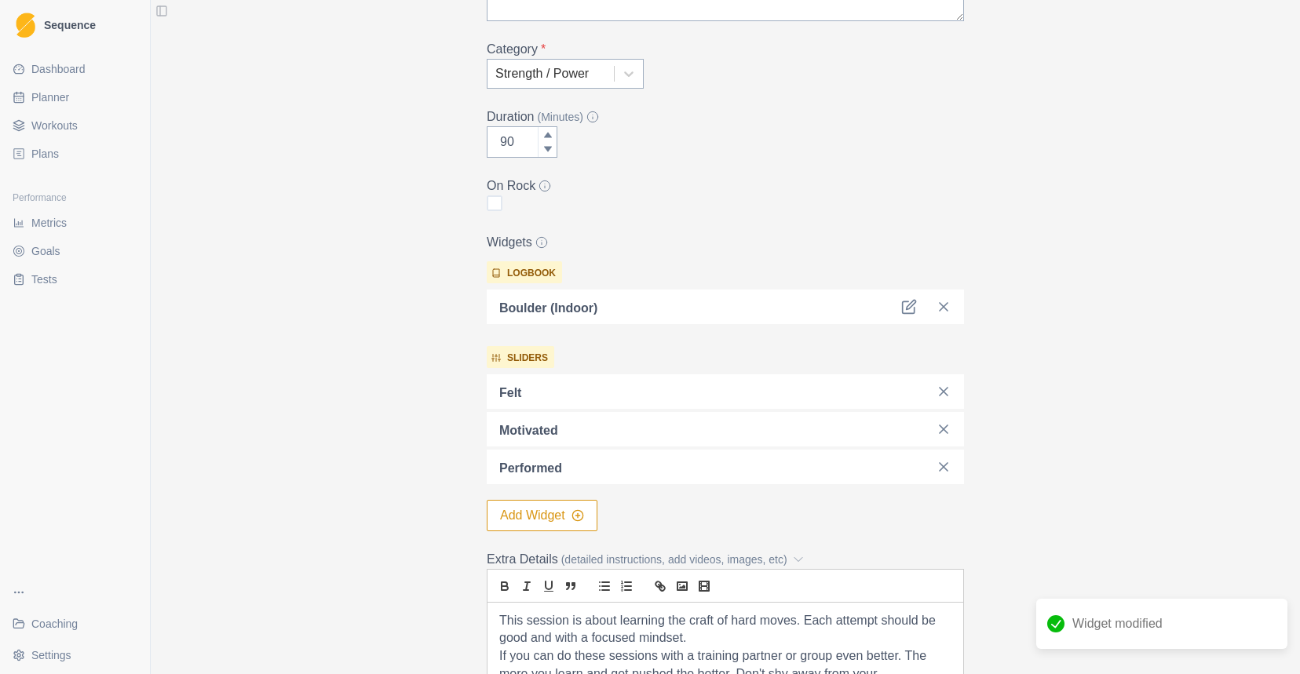
scroll to position [236, 0]
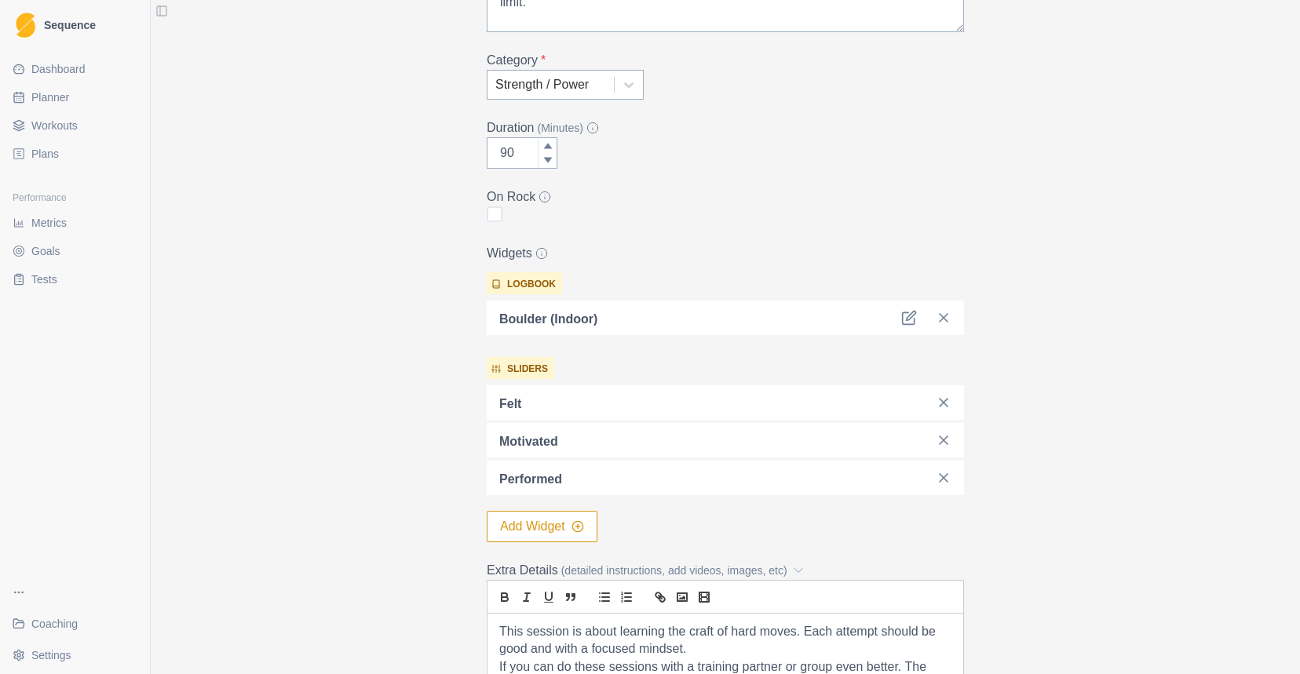
click at [65, 228] on span "Metrics" at bounding box center [48, 223] width 35 height 16
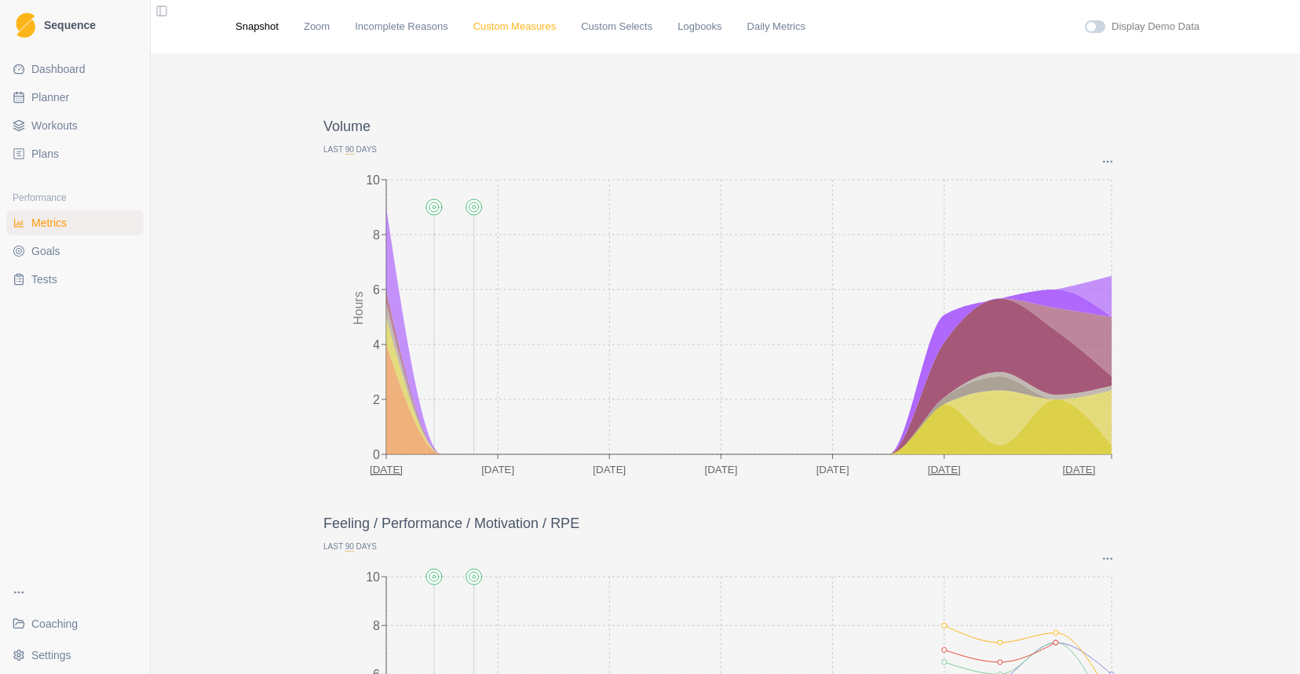
click at [525, 29] on link "Custom Measures" at bounding box center [514, 27] width 82 height 16
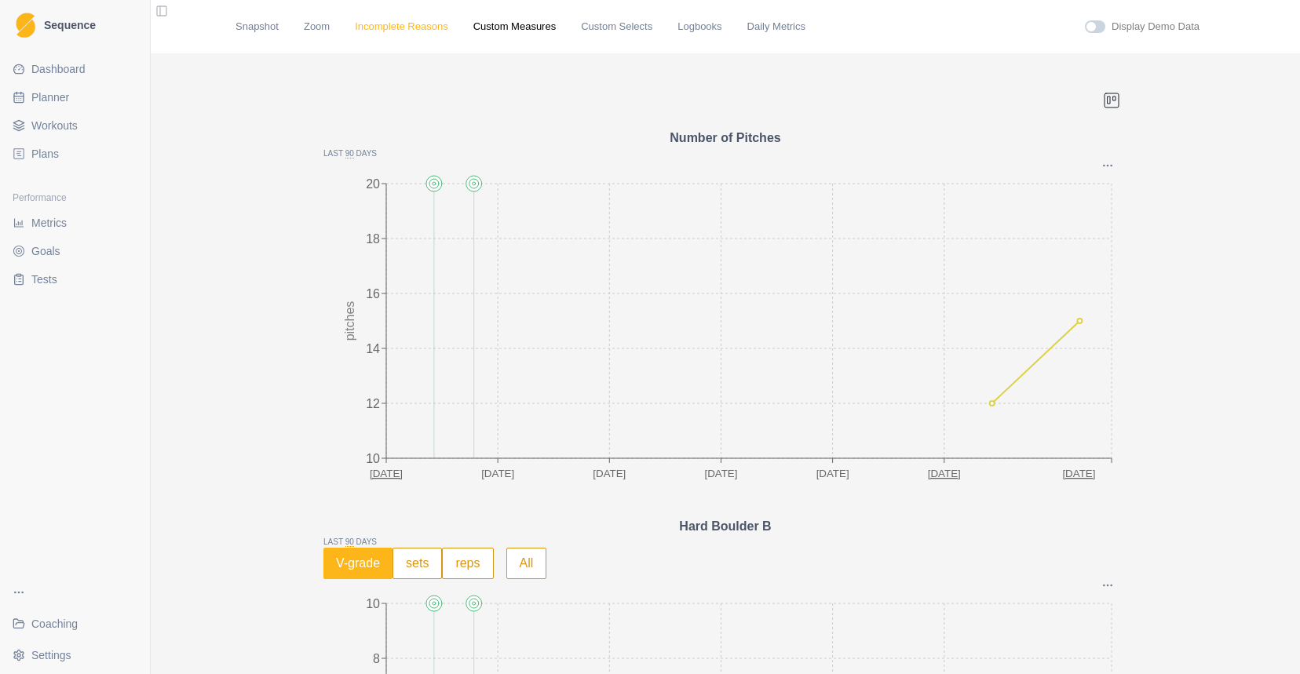
click at [378, 29] on link "Incomplete Reasons" at bounding box center [401, 27] width 93 height 16
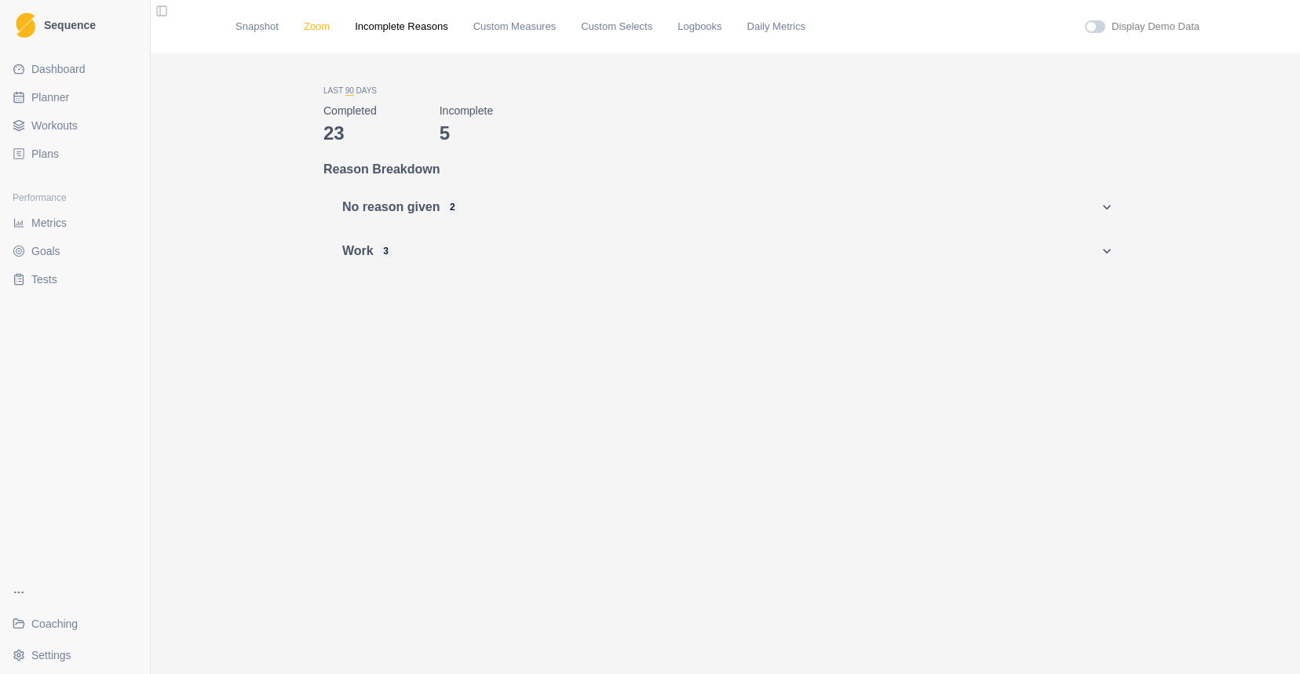
click at [323, 21] on link "Zoom" at bounding box center [317, 27] width 26 height 16
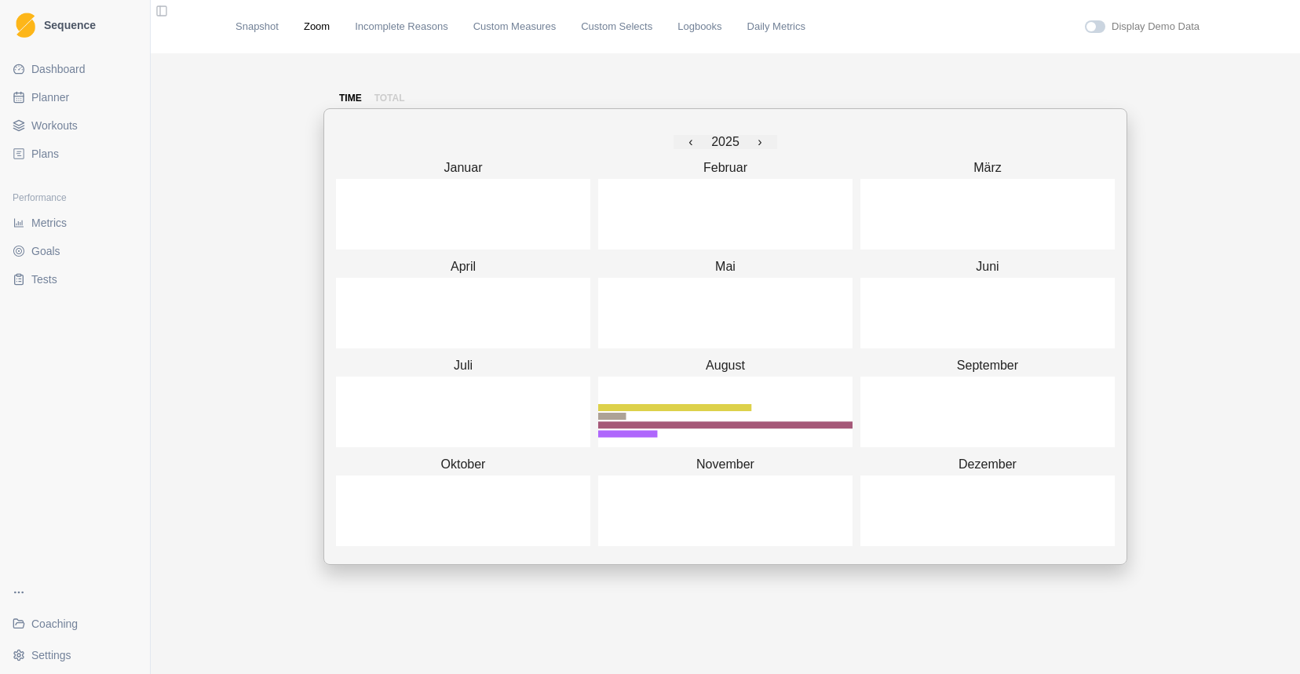
click at [47, 272] on span "Tests" at bounding box center [44, 280] width 26 height 16
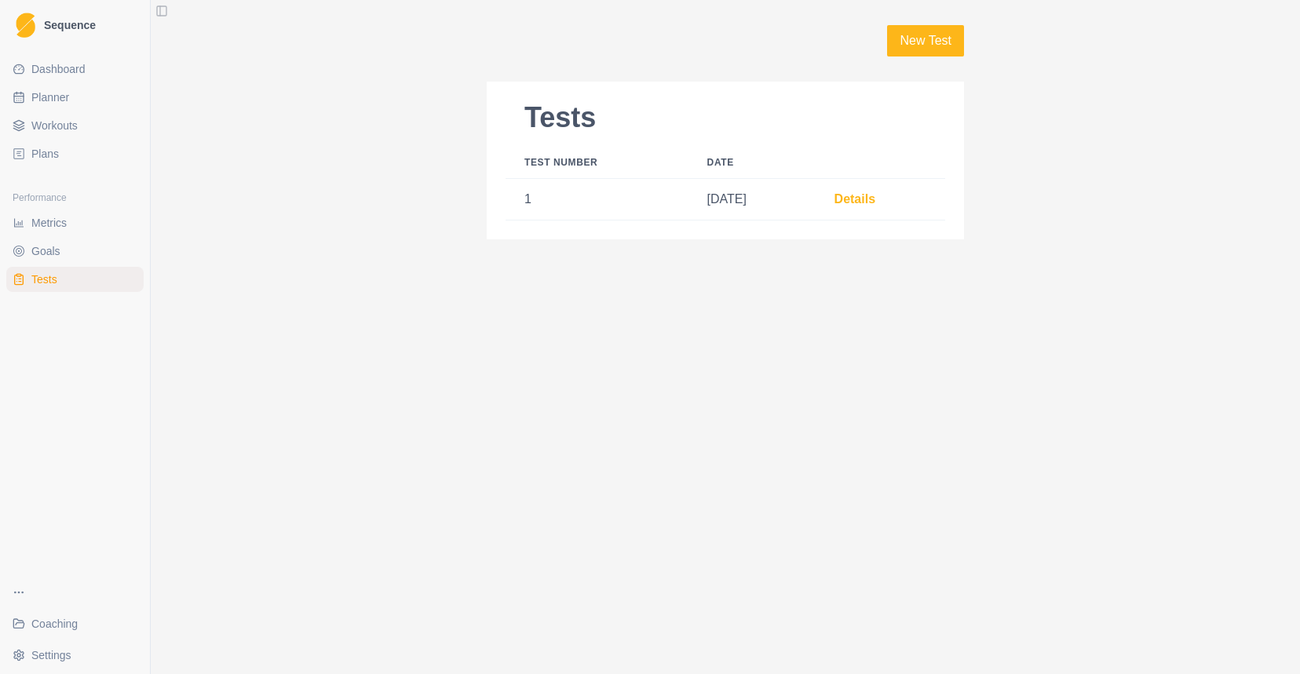
click at [78, 129] on span "Workouts" at bounding box center [54, 126] width 46 height 16
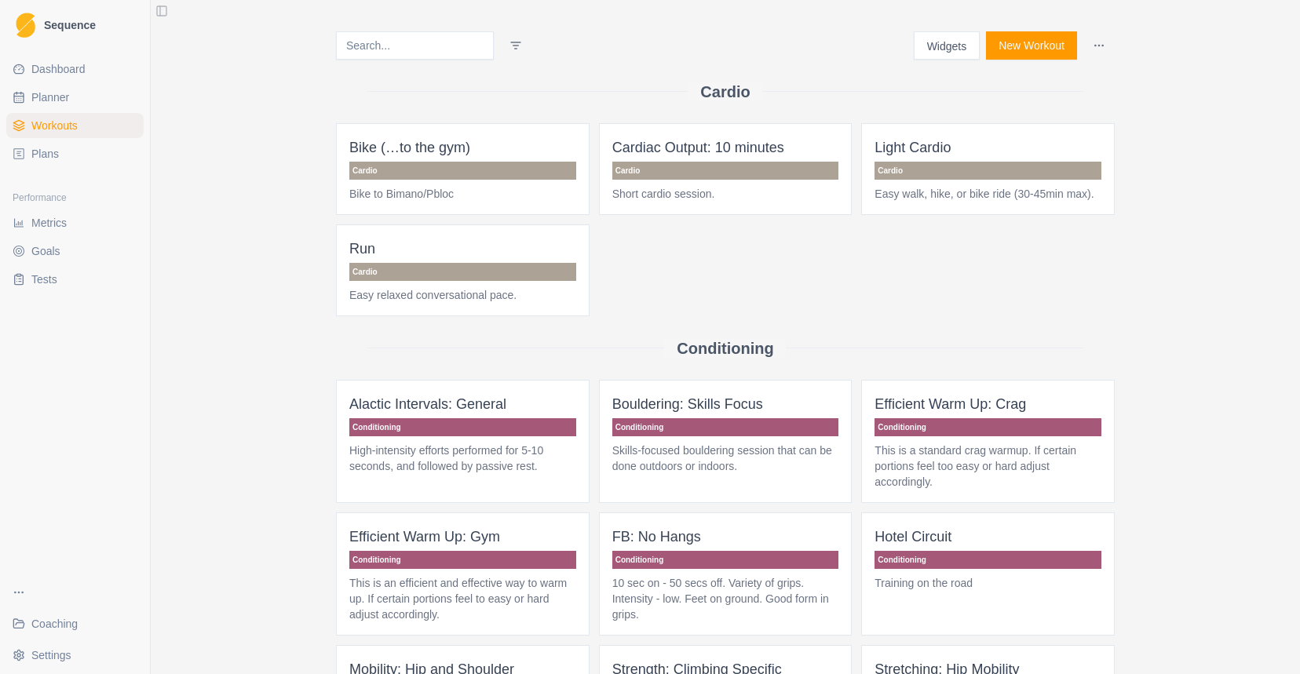
click at [934, 48] on button "Widgets" at bounding box center [947, 45] width 67 height 28
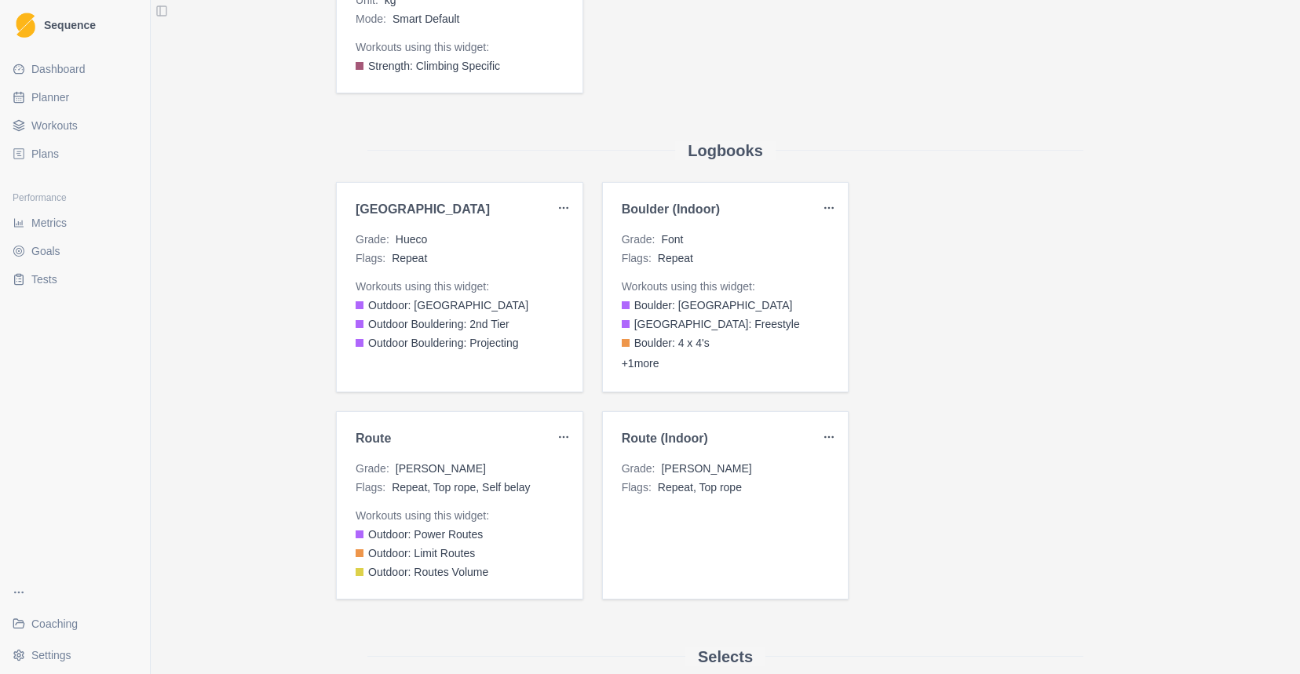
scroll to position [1704, 0]
click at [558, 198] on html "Sequence Dashboard Planner Workouts Plans Performance Metrics Goals Tests Coach…" at bounding box center [650, 337] width 1300 height 674
click at [517, 239] on div "Edit" at bounding box center [526, 237] width 93 height 25
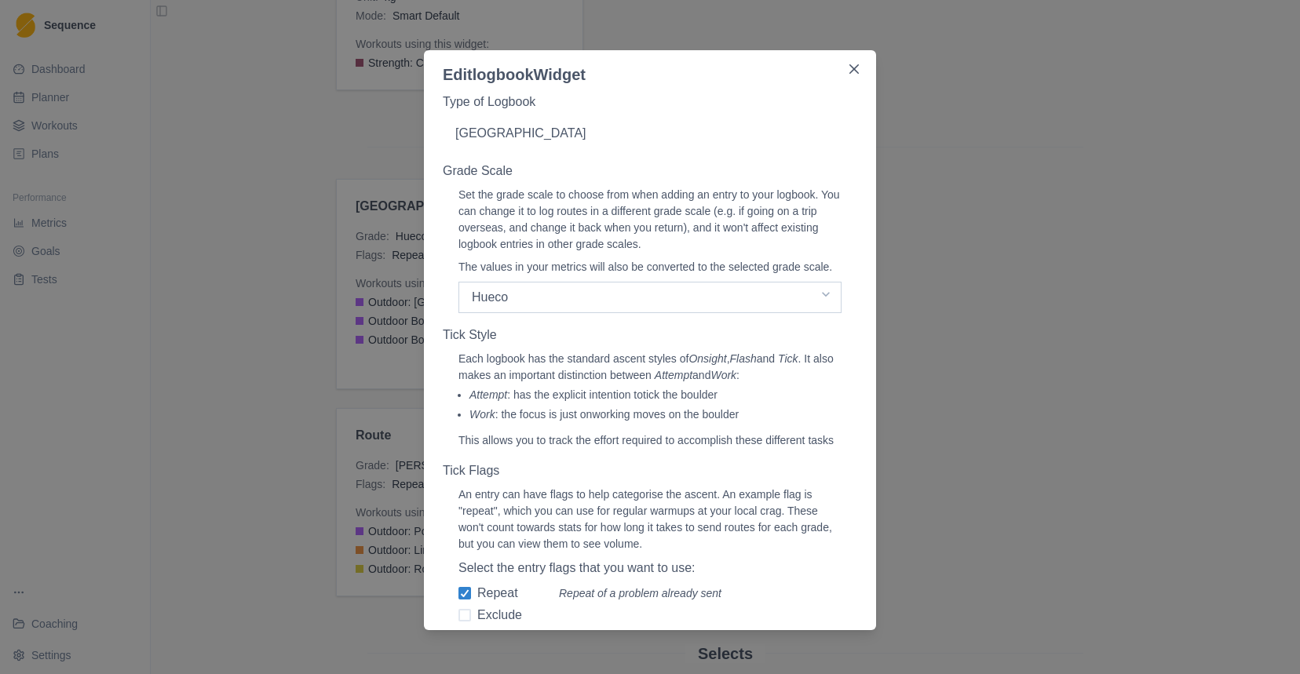
click at [671, 313] on select "Select a grade scale Hueco Font" at bounding box center [650, 297] width 383 height 31
select select "font"
click at [853, 68] on icon "Close" at bounding box center [854, 68] width 9 height 9
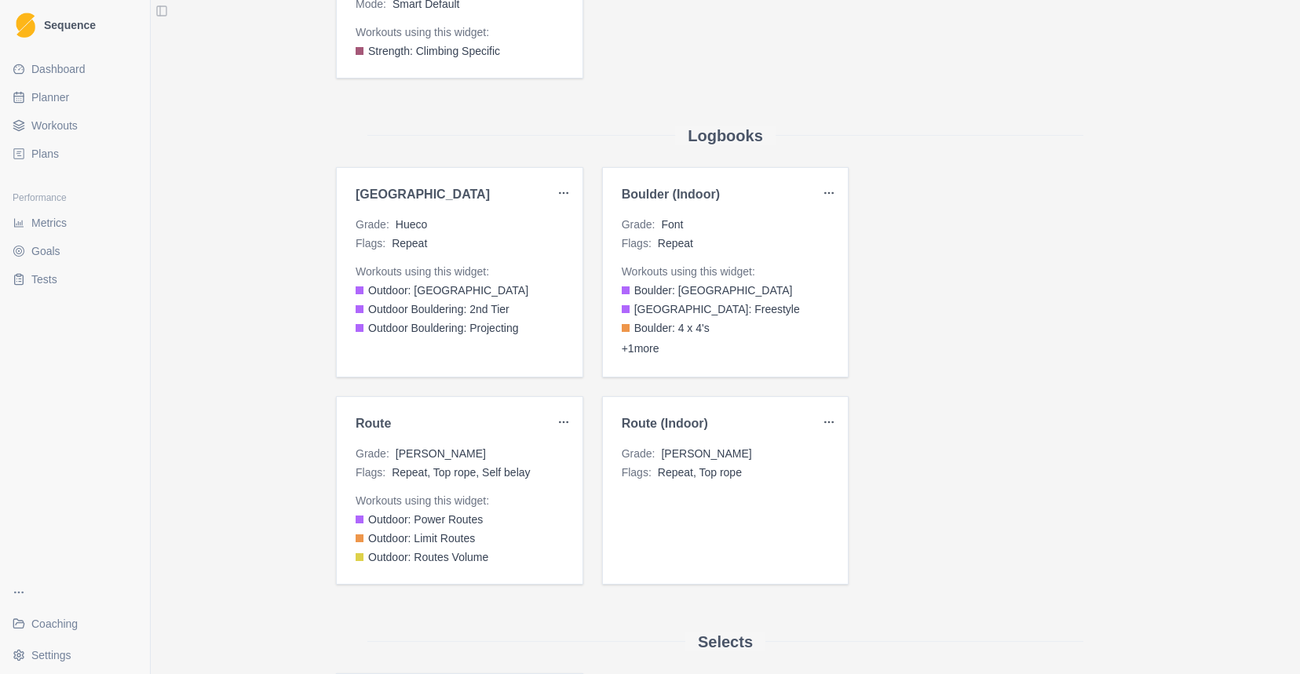
scroll to position [1723, 0]
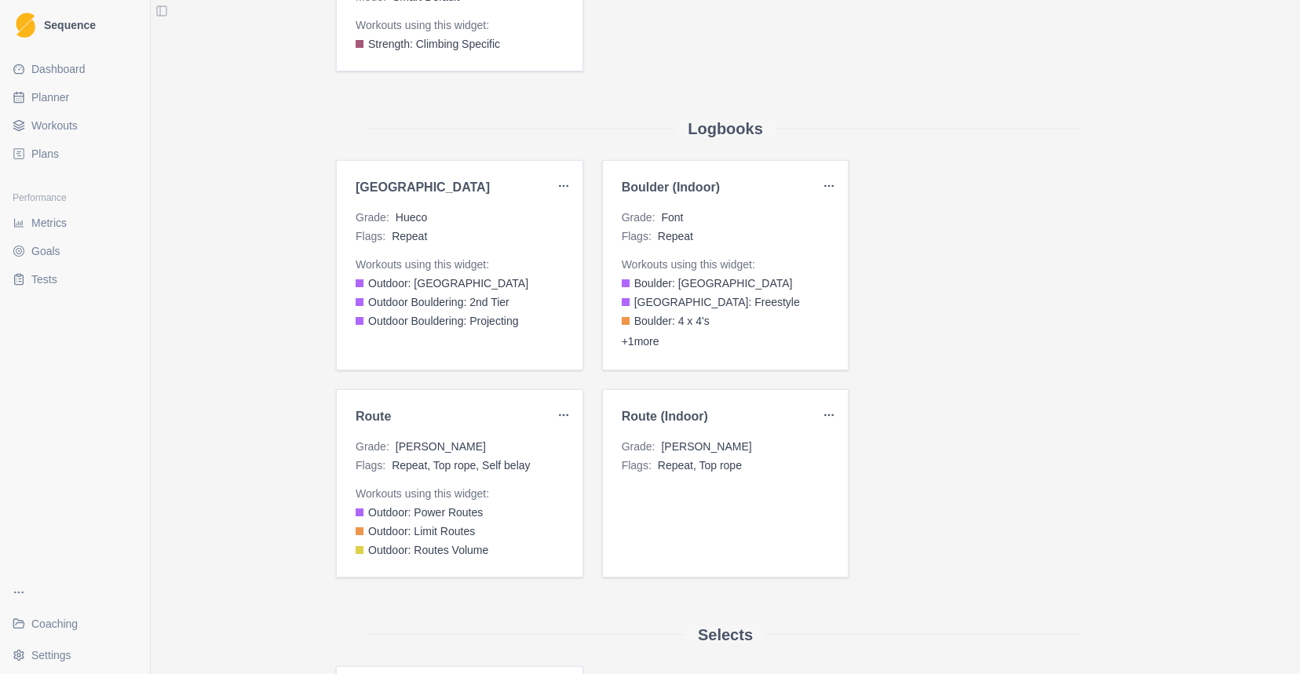
click at [561, 413] on html "Sequence Dashboard Planner Workouts Plans Performance Metrics Goals Tests Coach…" at bounding box center [650, 337] width 1300 height 674
click at [561, 436] on div "Edit" at bounding box center [526, 447] width 93 height 25
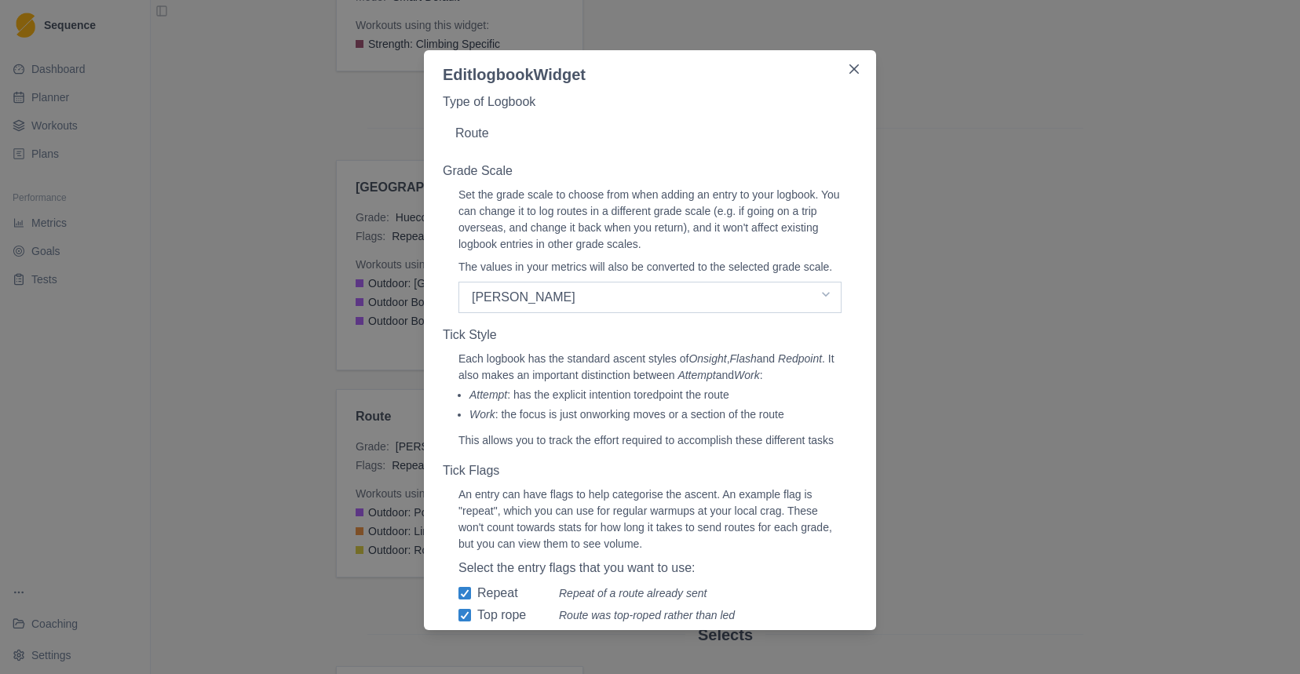
click at [630, 313] on select "Select a grade scale [PERSON_NAME] French YDS" at bounding box center [650, 297] width 383 height 31
select select "french"
click at [853, 71] on icon "Close" at bounding box center [854, 68] width 9 height 9
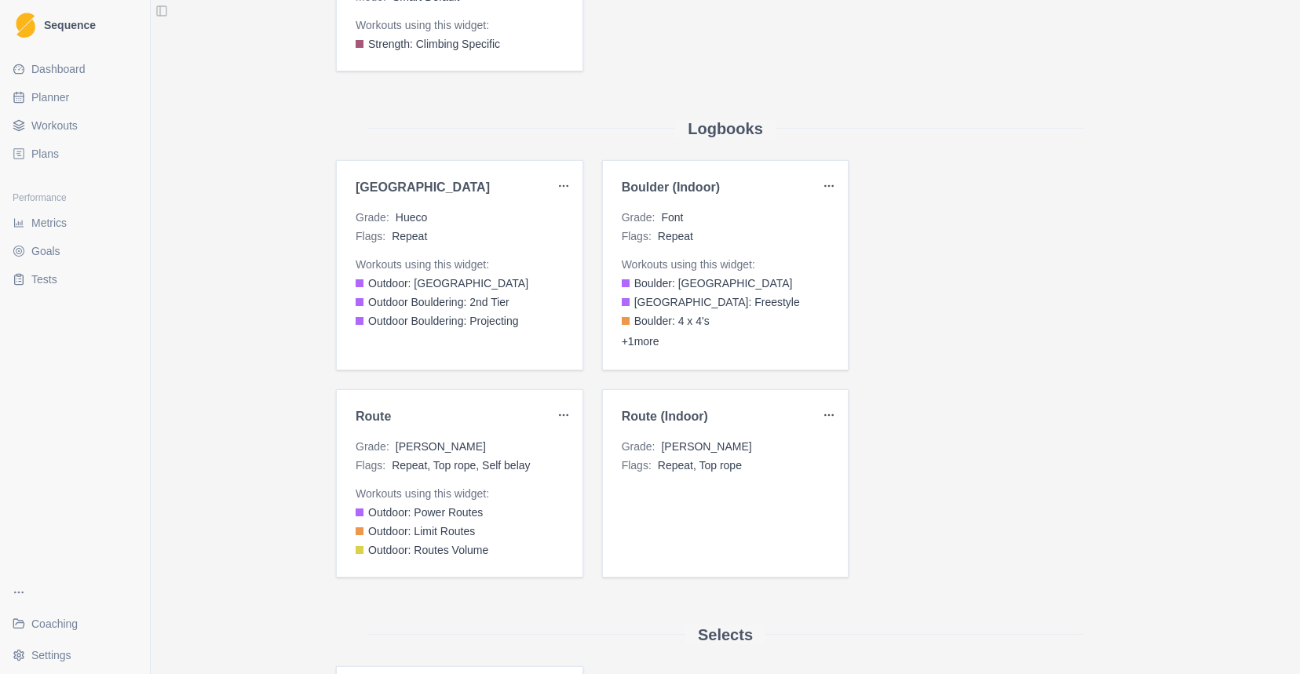
click at [831, 418] on html "Sequence Dashboard Planner Workouts Plans Performance Metrics Goals Tests Coach…" at bounding box center [650, 337] width 1300 height 674
click at [807, 449] on div "Edit" at bounding box center [792, 447] width 93 height 25
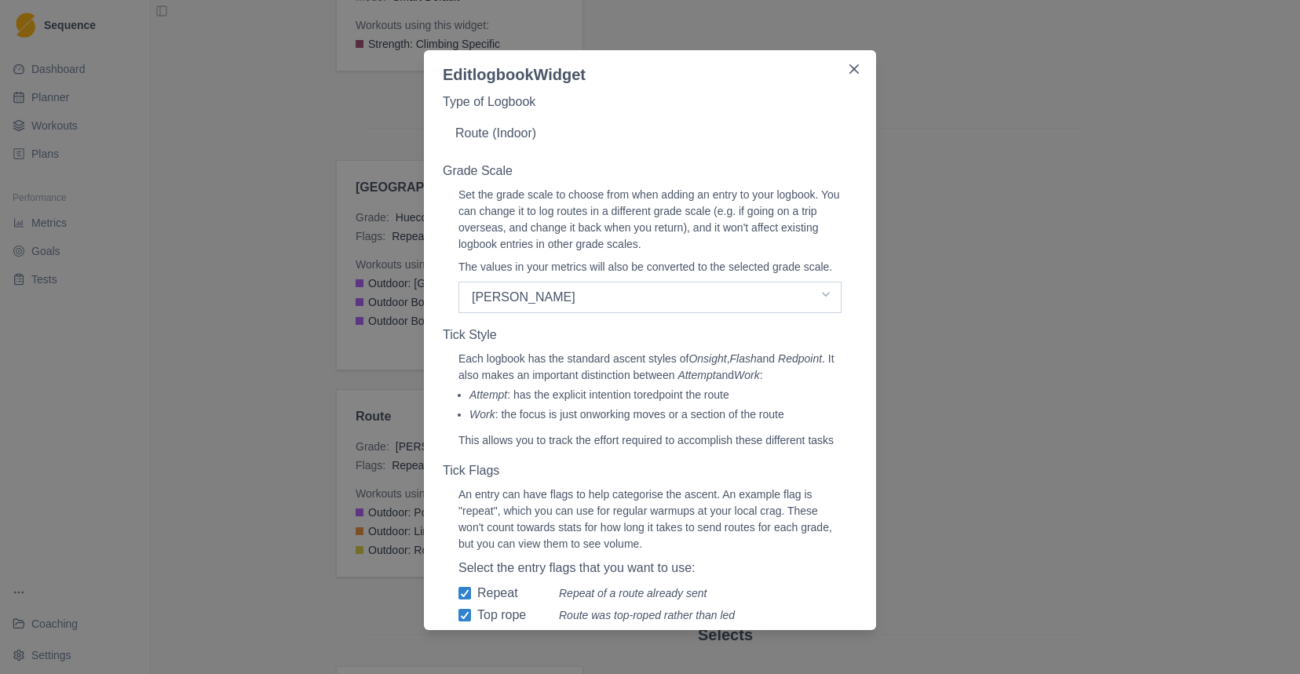
click at [770, 313] on select "Select a grade scale [PERSON_NAME] French YDS" at bounding box center [650, 297] width 383 height 31
select select "french"
click at [857, 64] on button "Close" at bounding box center [854, 69] width 25 height 25
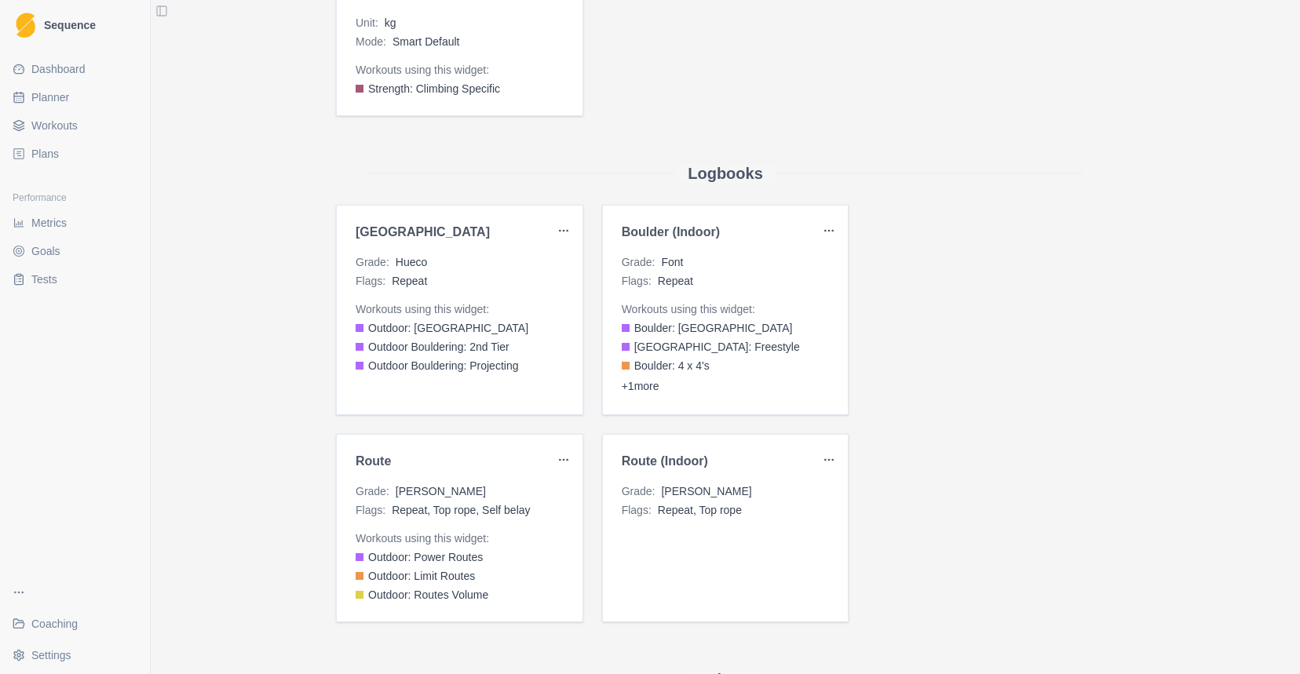
scroll to position [1664, 0]
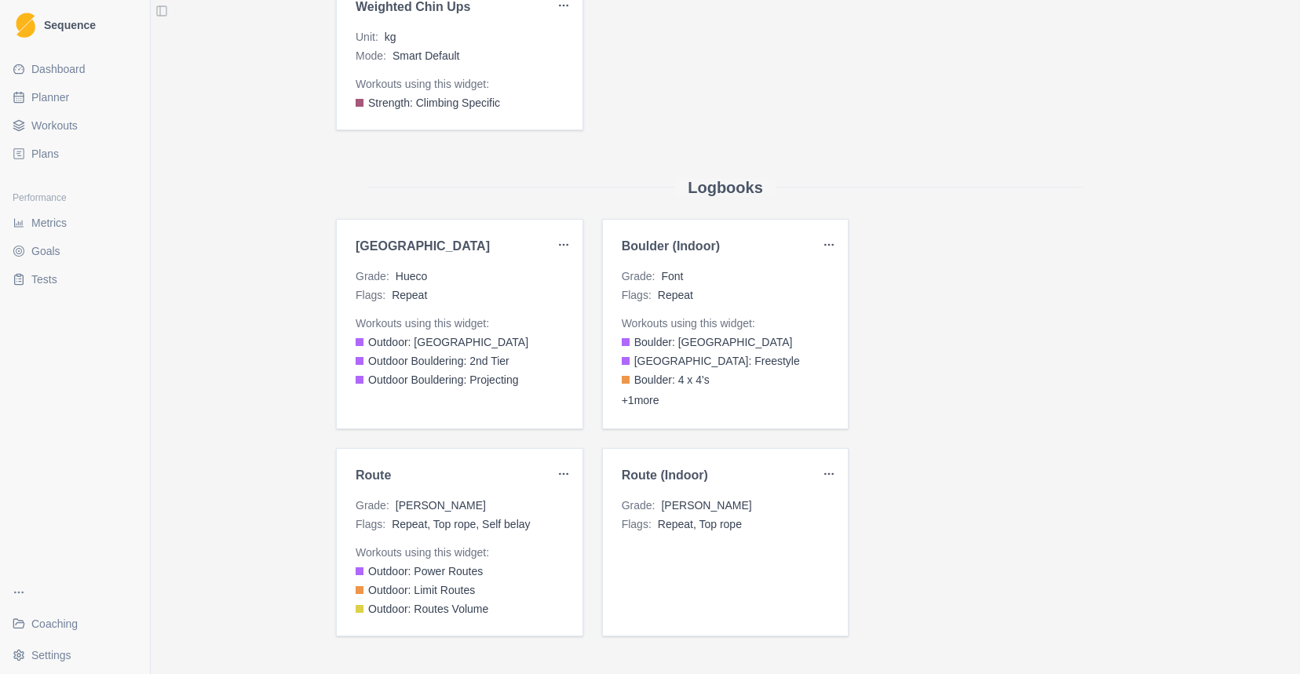
click at [649, 405] on button "+ 1 more" at bounding box center [641, 401] width 38 height 16
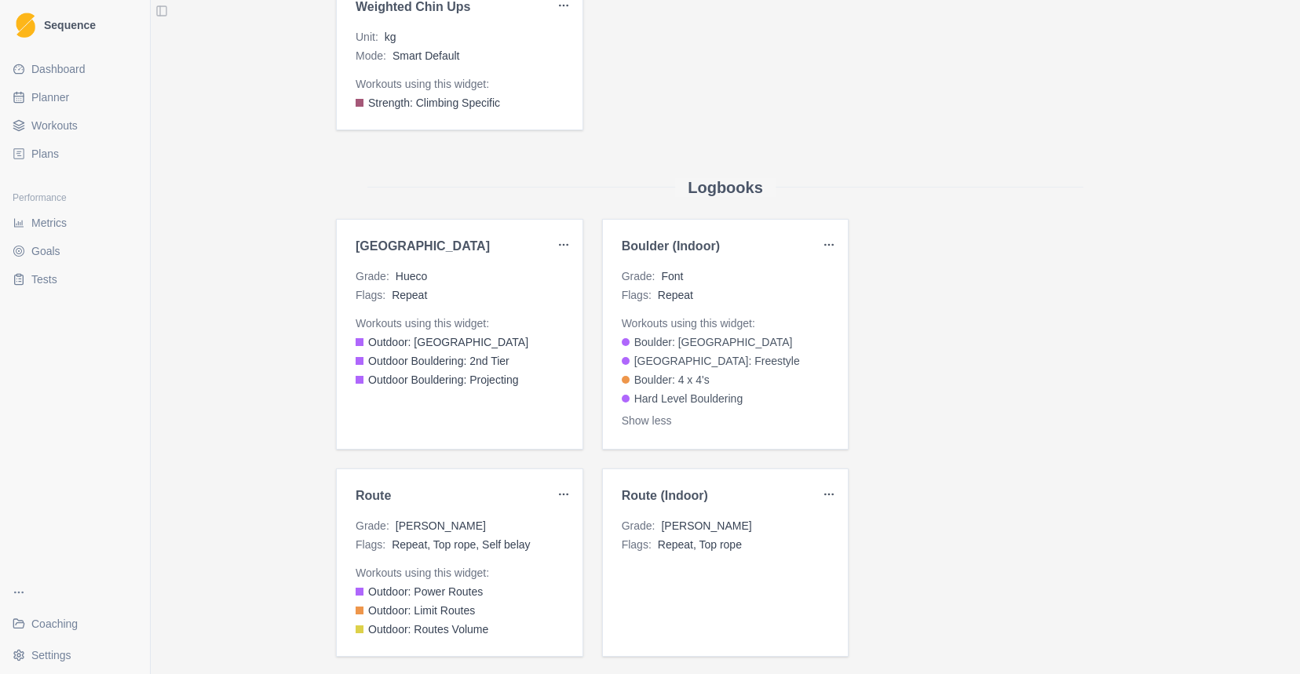
click at [831, 242] on html "Sequence Dashboard Planner Workouts Plans Performance Metrics Goals Tests Coach…" at bounding box center [650, 337] width 1300 height 674
click at [787, 276] on div "Edit" at bounding box center [792, 277] width 93 height 25
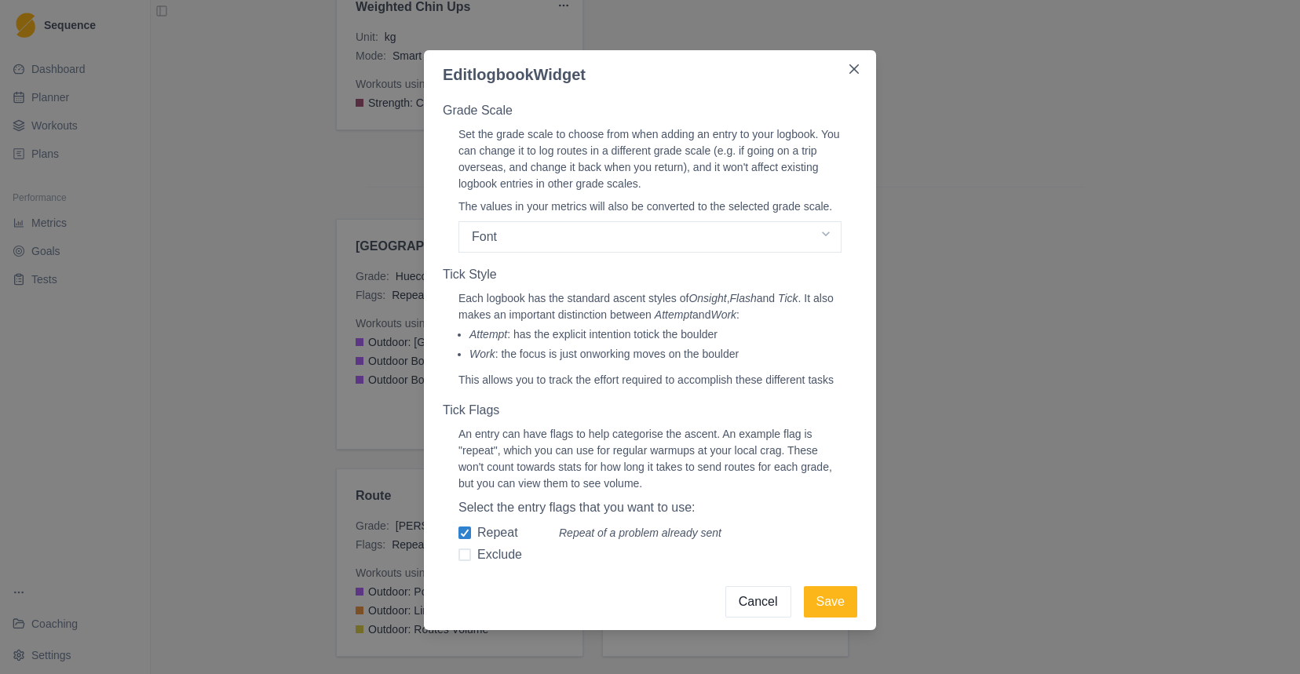
scroll to position [93, 0]
click at [832, 605] on button "Save" at bounding box center [830, 602] width 53 height 31
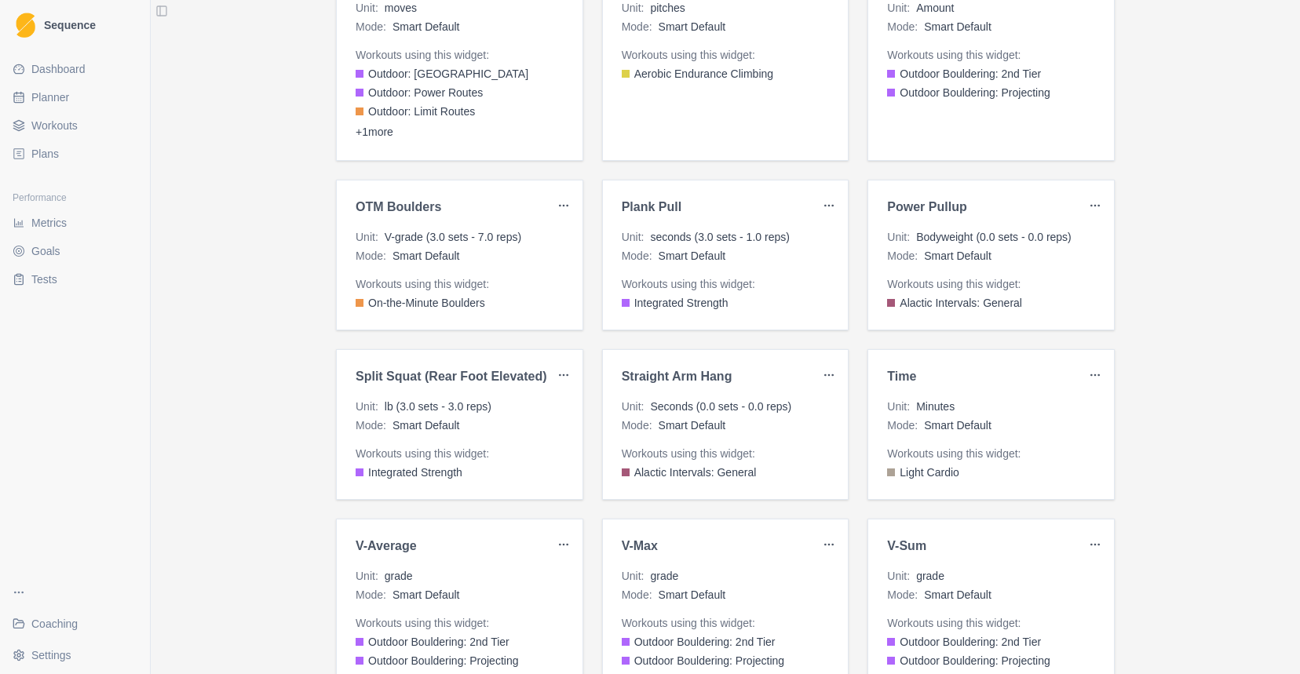
scroll to position [872, 0]
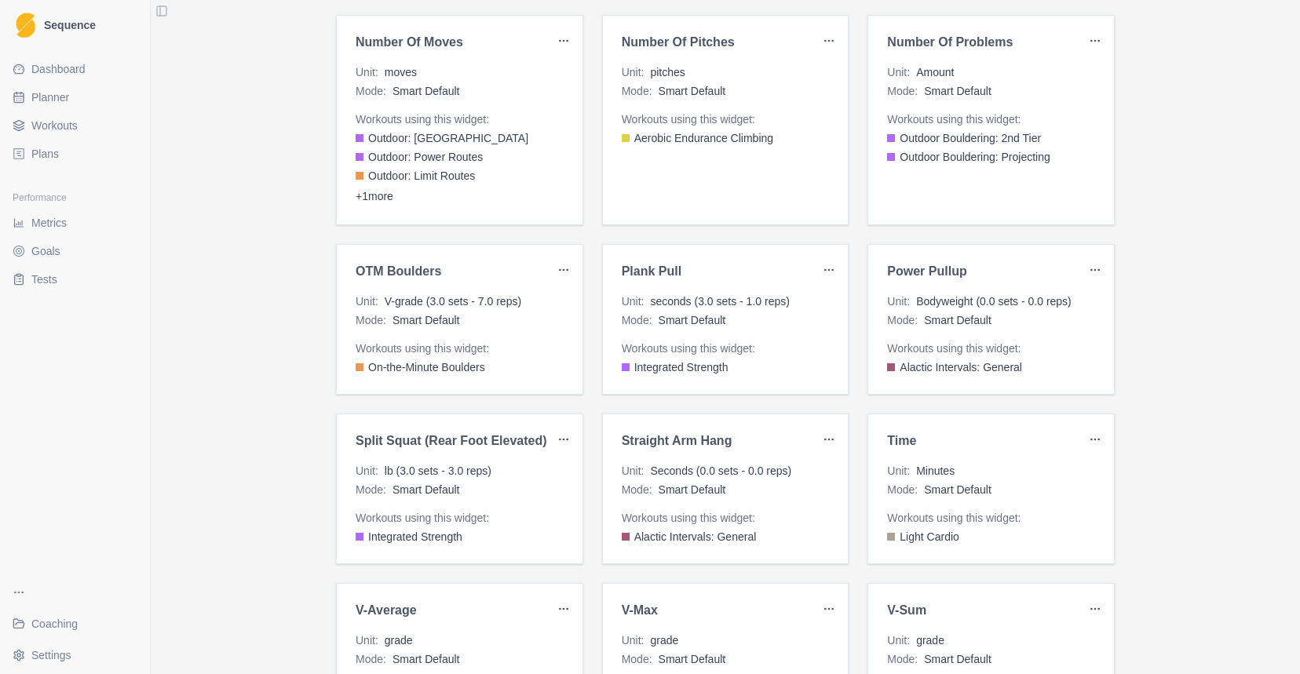
click at [75, 97] on link "Planner" at bounding box center [74, 97] width 137 height 25
select select "month"
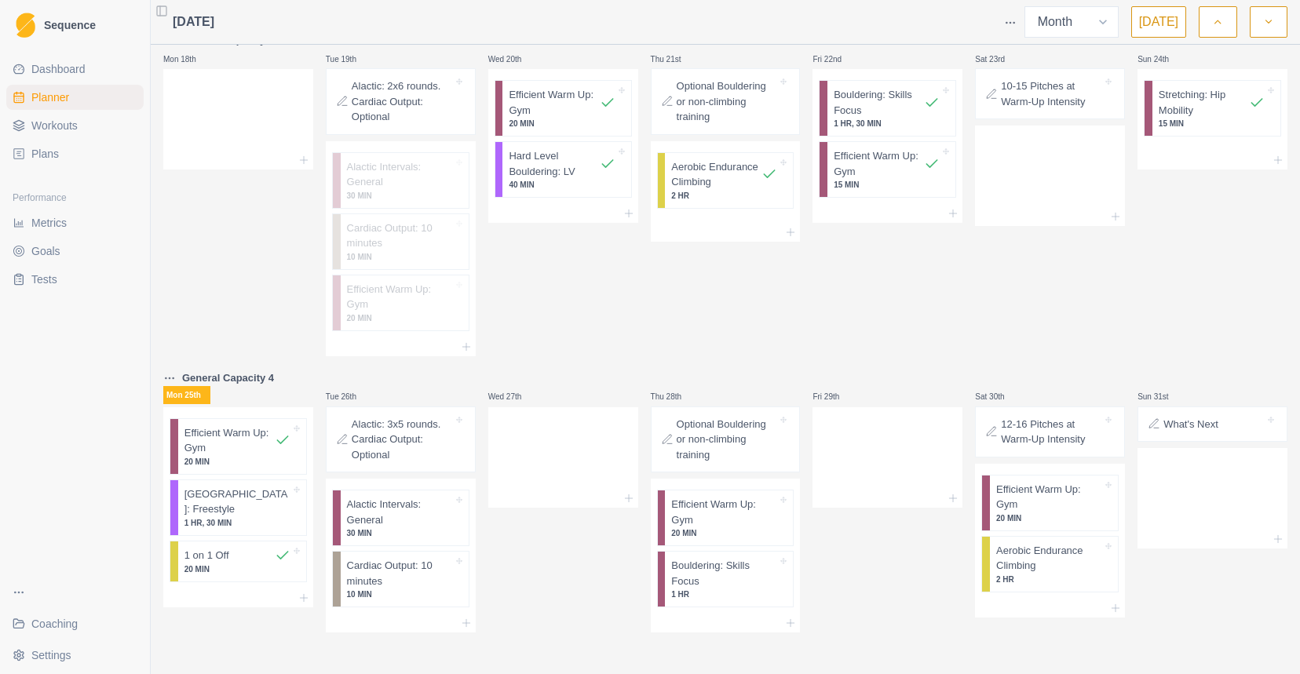
scroll to position [775, 0]
click at [228, 498] on p "[GEOGRAPHIC_DATA]: Freestyle" at bounding box center [238, 499] width 106 height 31
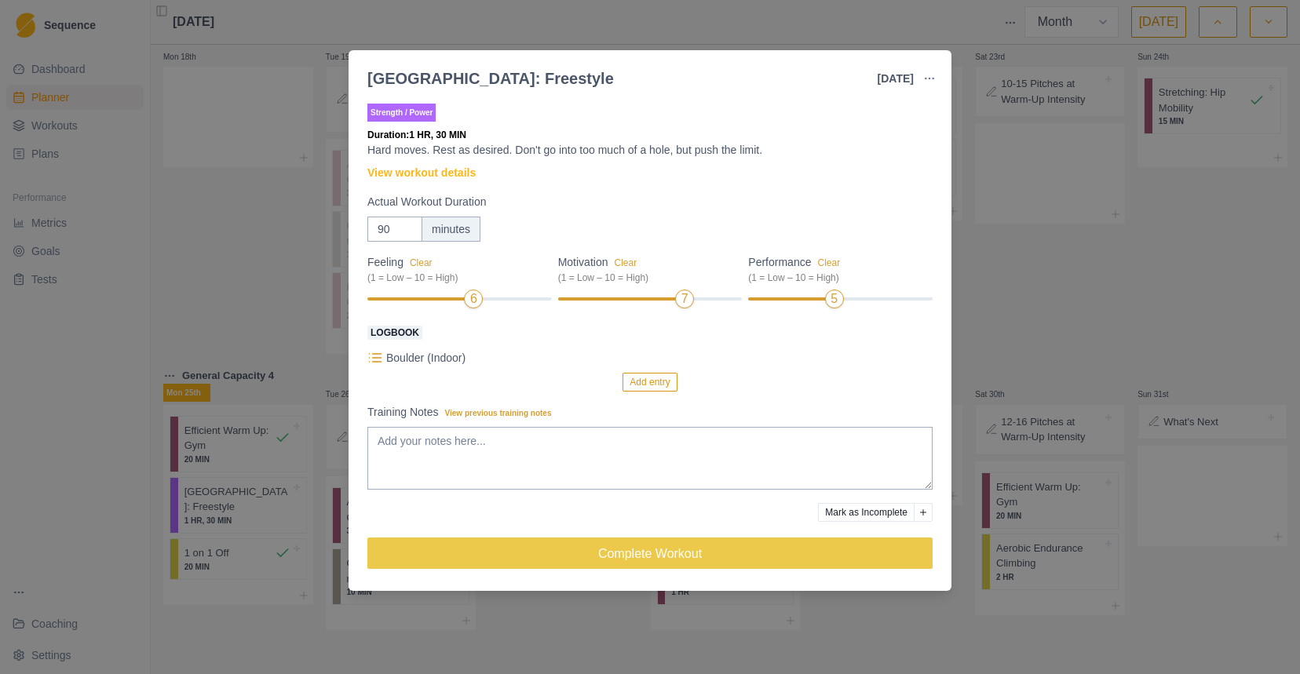
click at [647, 379] on button "Add entry" at bounding box center [650, 382] width 54 height 19
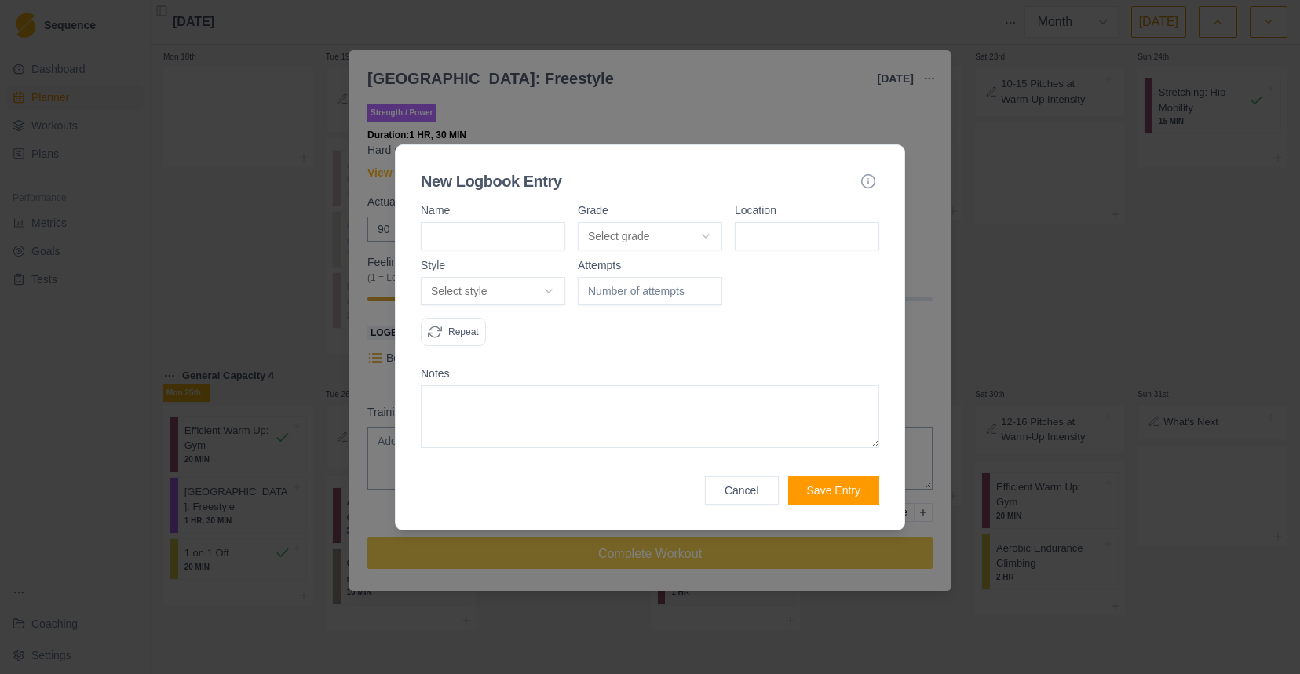
click at [647, 228] on body "Sequence Dashboard Planner Workouts Plans Performance Metrics Goals Tests Coach…" at bounding box center [650, 337] width 1300 height 674
click at [870, 185] on icon "button" at bounding box center [869, 182] width 16 height 16
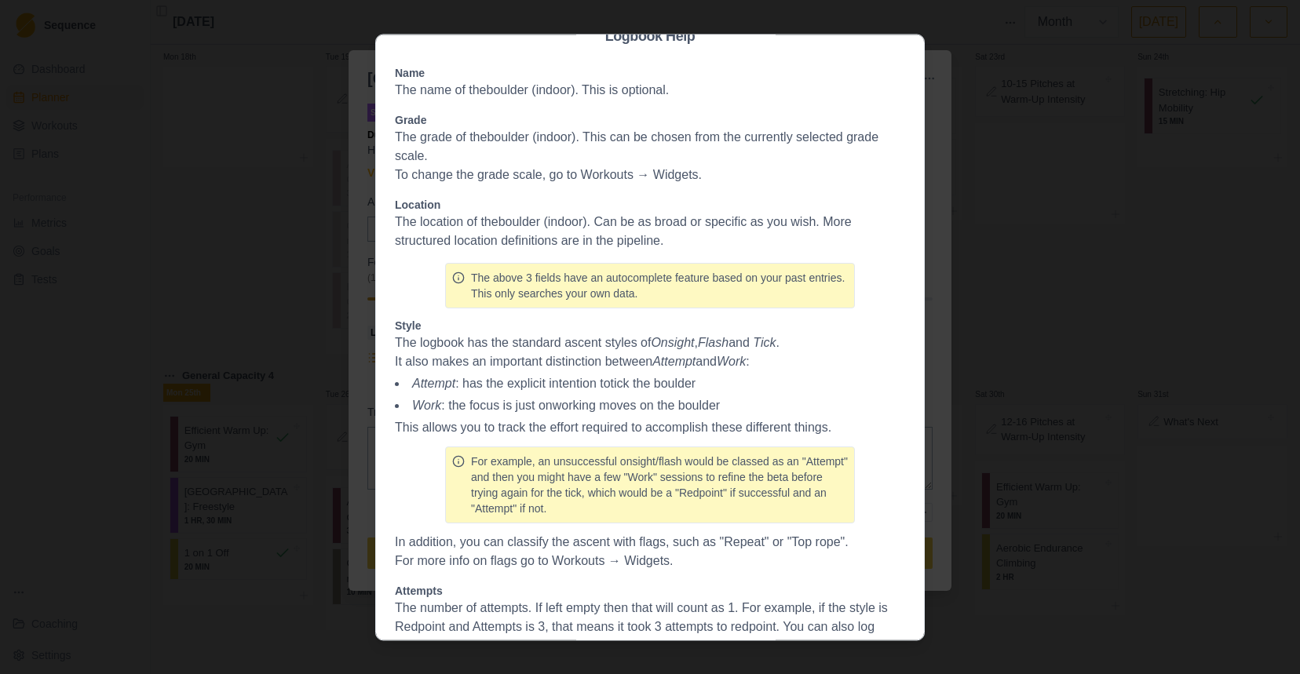
scroll to position [196, 0]
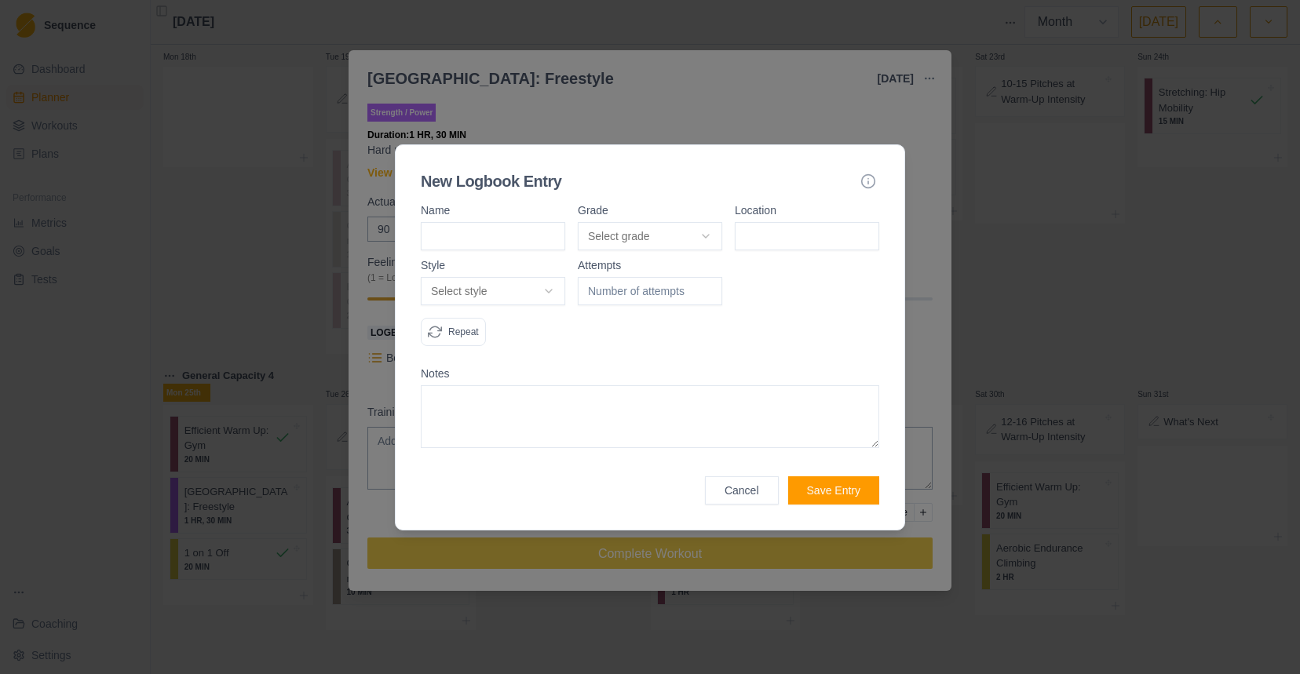
click at [726, 489] on button "Cancel" at bounding box center [742, 491] width 74 height 28
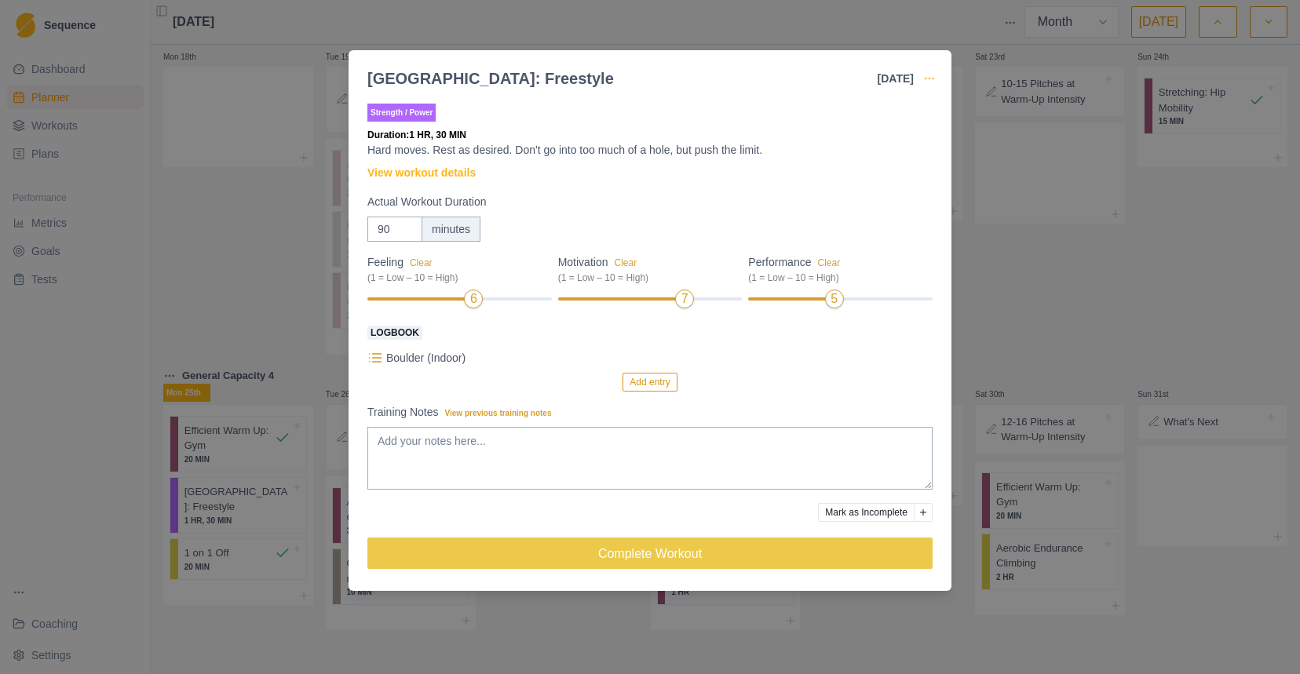
click at [931, 79] on icon "button" at bounding box center [929, 78] width 13 height 13
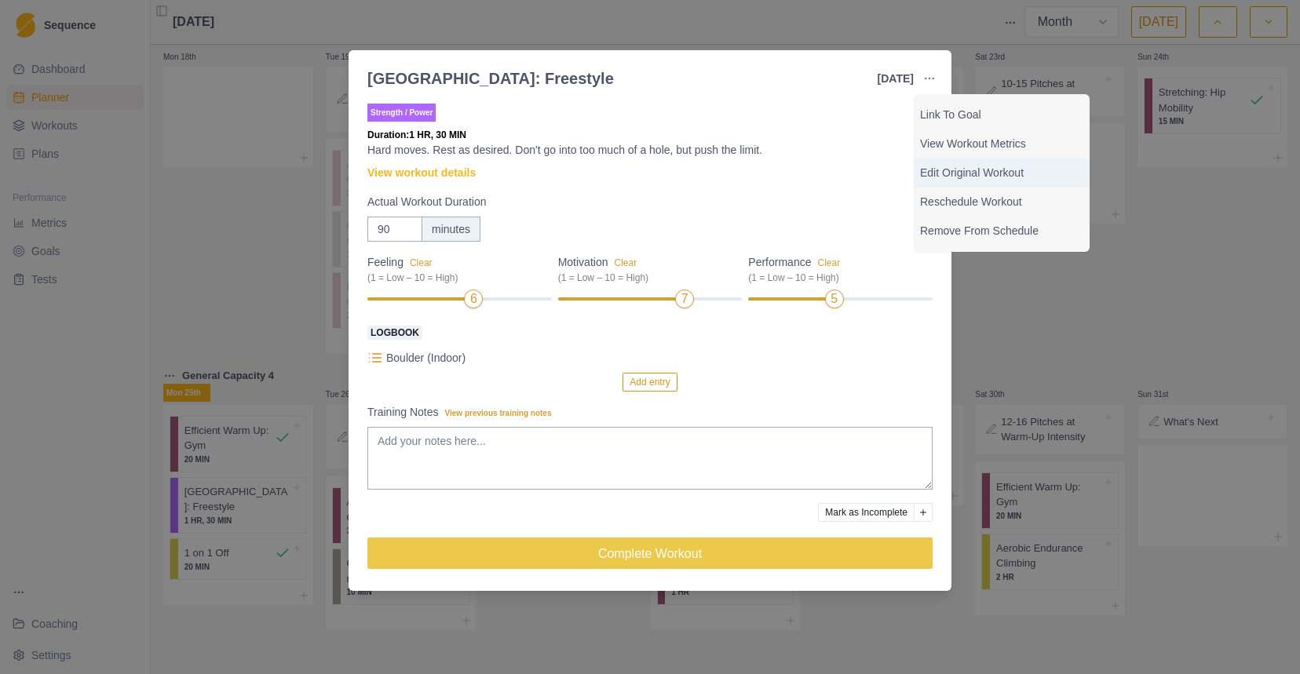
click at [976, 169] on p "Edit Original Workout" at bounding box center [1001, 173] width 163 height 16
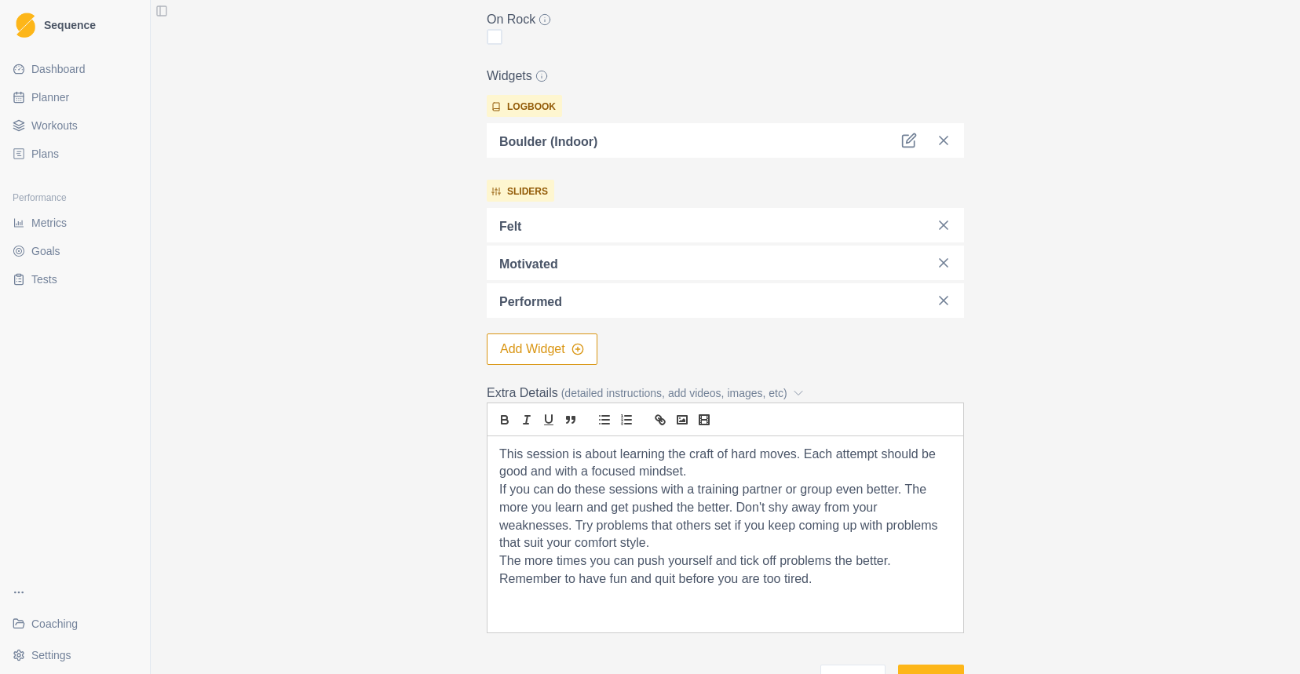
scroll to position [426, 0]
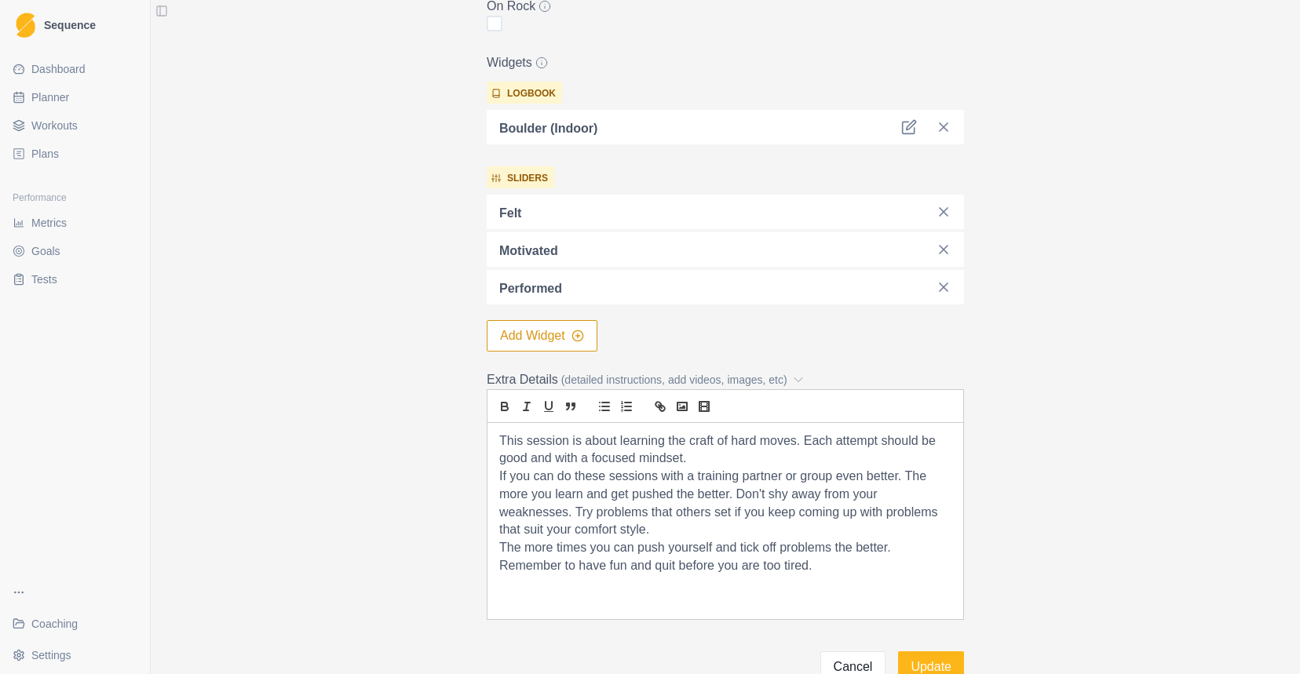
click at [587, 337] on button "Add Widget" at bounding box center [542, 335] width 111 height 31
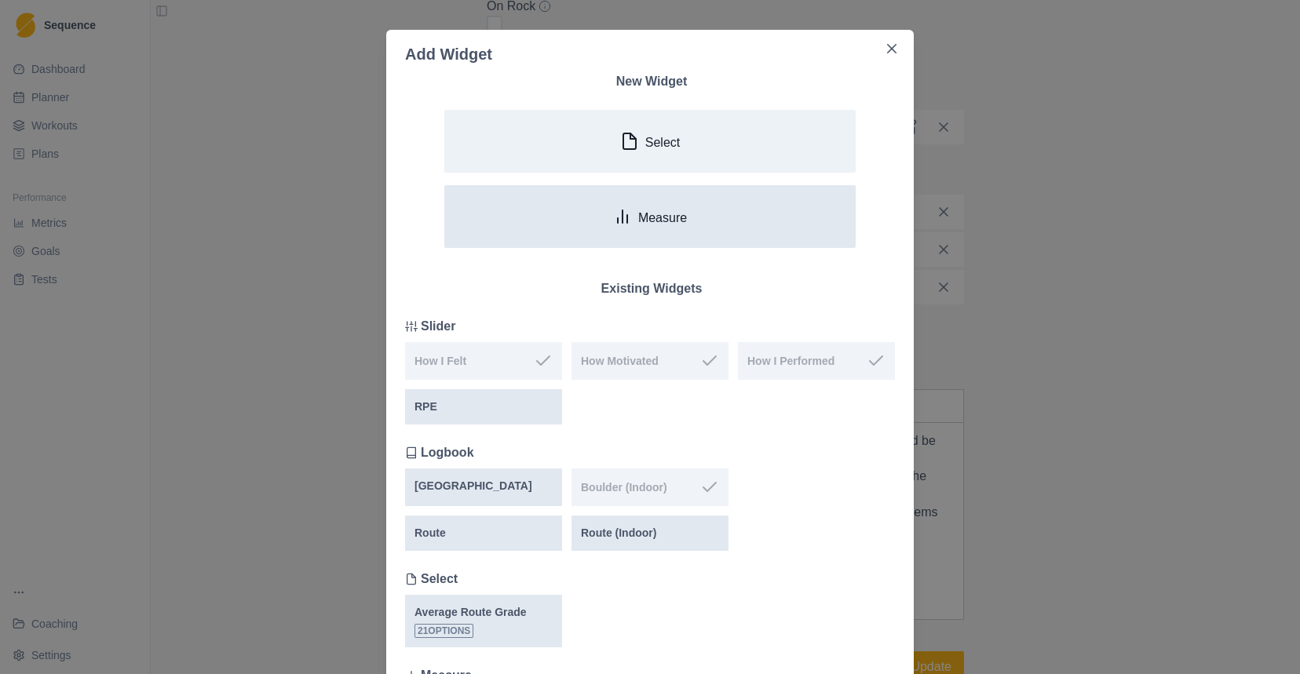
scroll to position [14, 0]
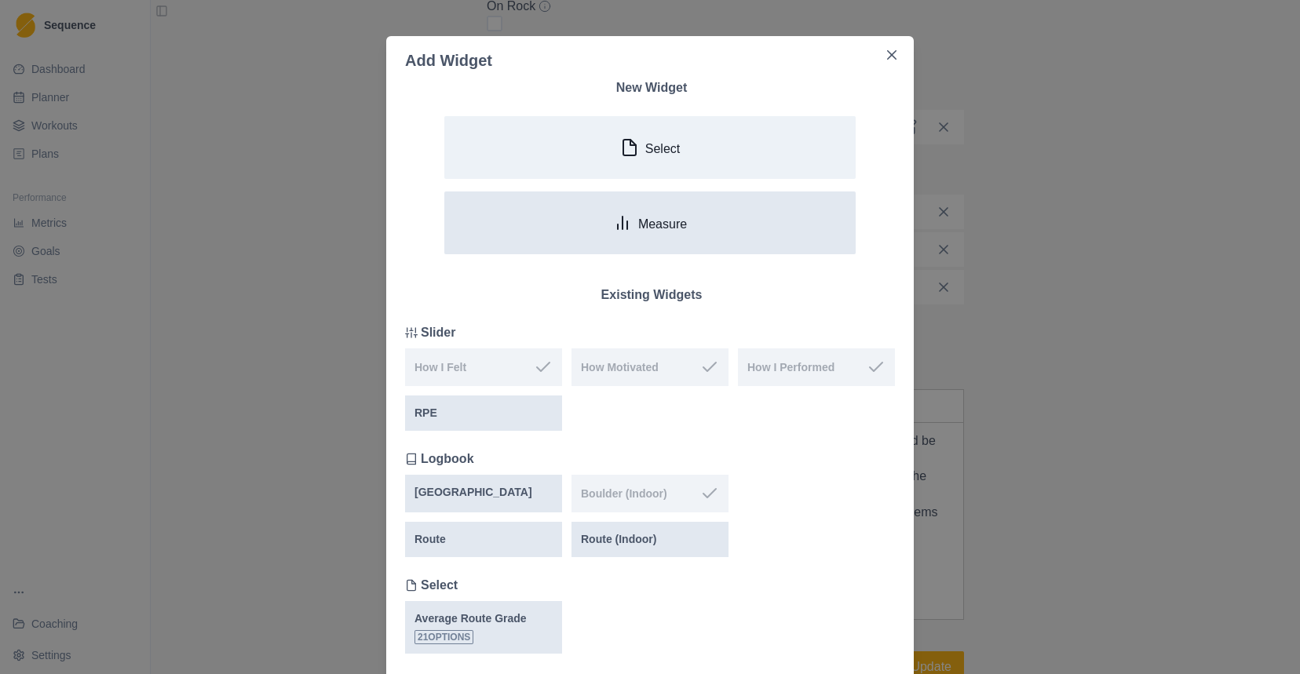
click at [718, 217] on button "Measure" at bounding box center [649, 223] width 411 height 63
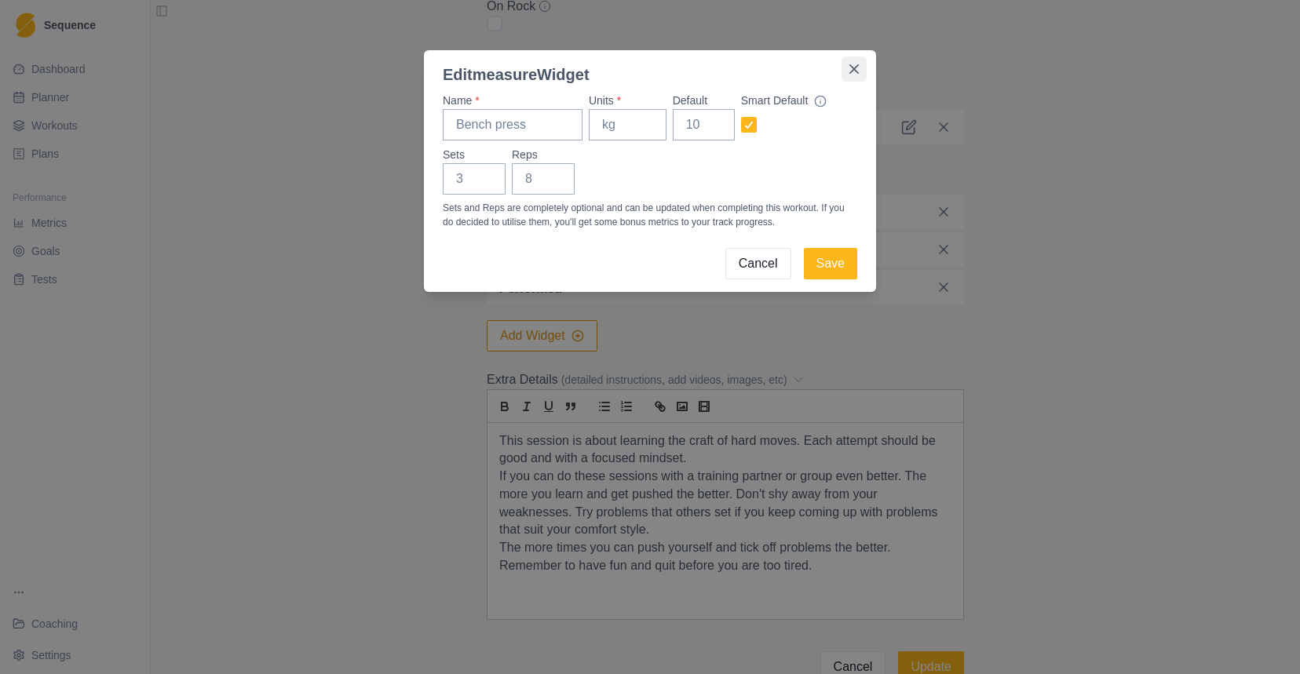
click at [862, 68] on button "Close" at bounding box center [854, 69] width 25 height 25
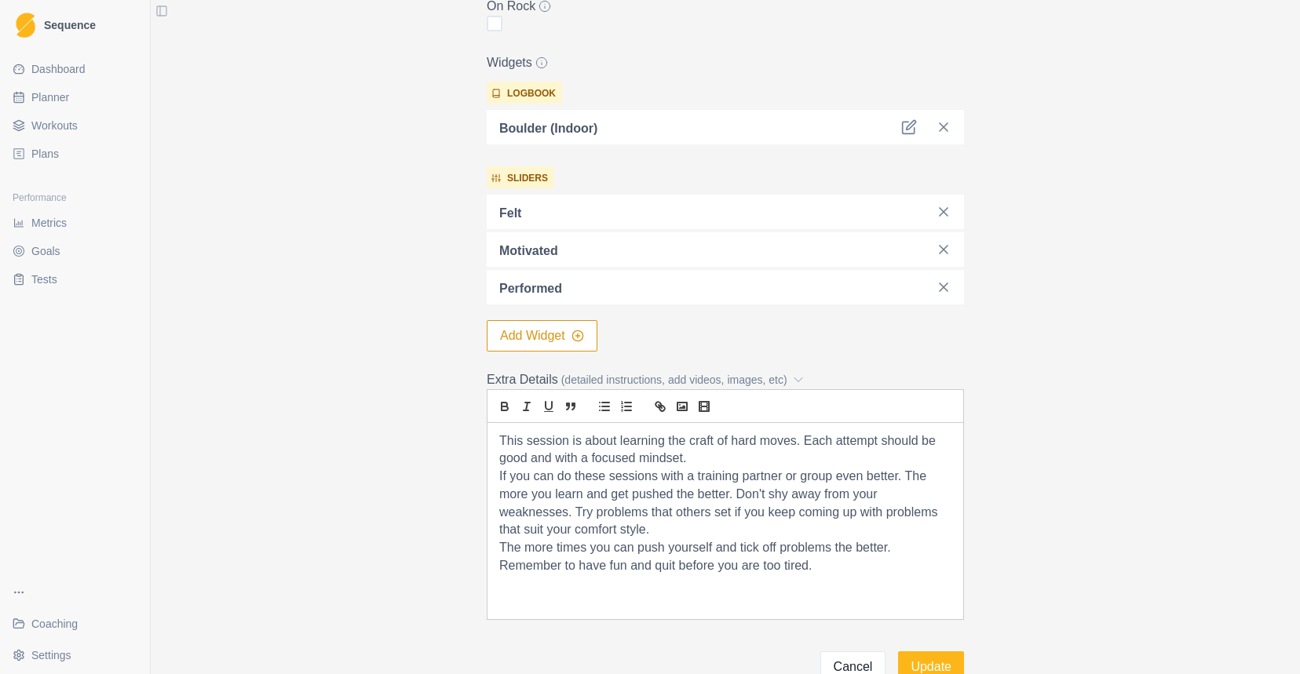
click at [506, 323] on button "Add Widget" at bounding box center [542, 335] width 111 height 31
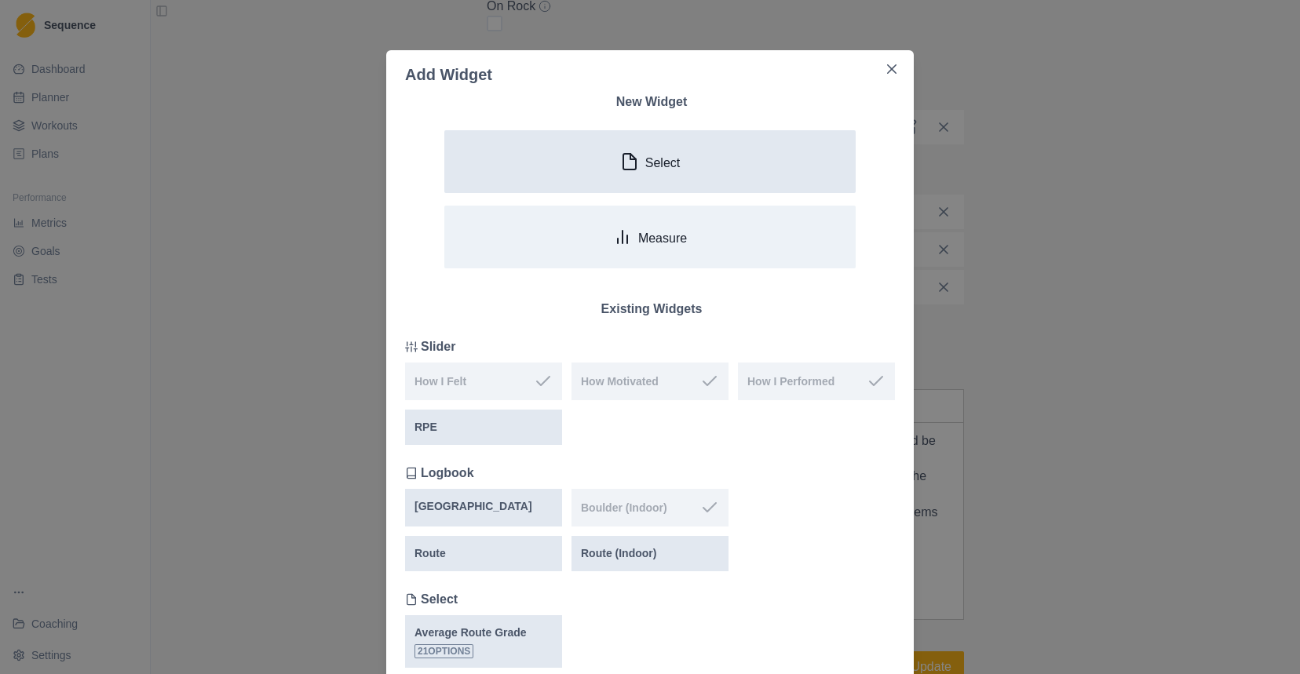
click at [682, 145] on button "Select" at bounding box center [649, 161] width 411 height 63
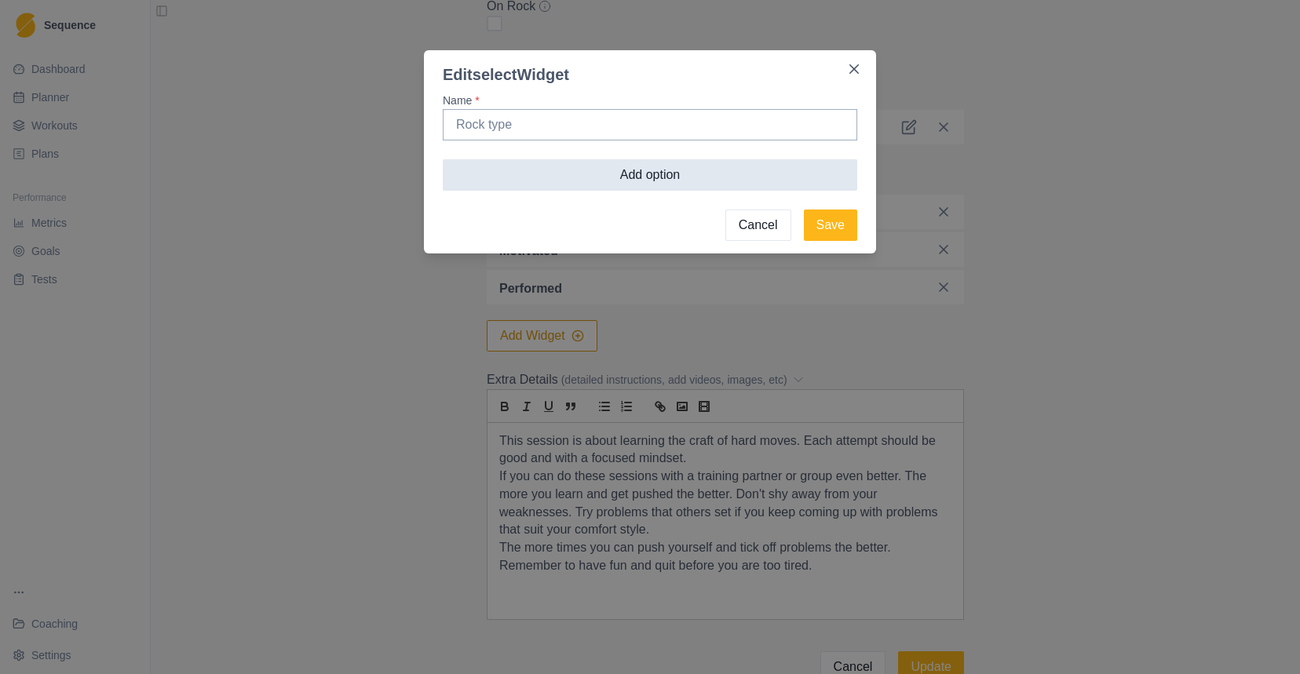
type input "H"
type input "Number of Boulders"
click at [740, 170] on button "Add option" at bounding box center [650, 174] width 415 height 31
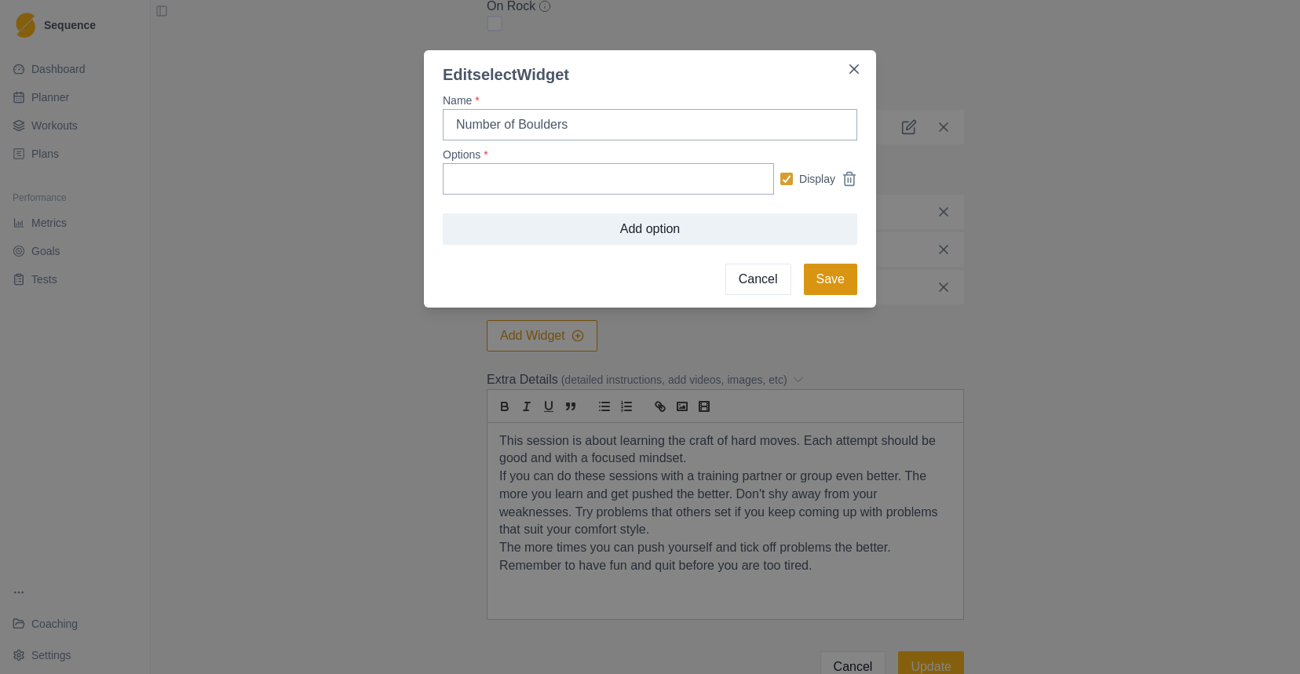
click at [824, 266] on button "Save" at bounding box center [830, 279] width 53 height 31
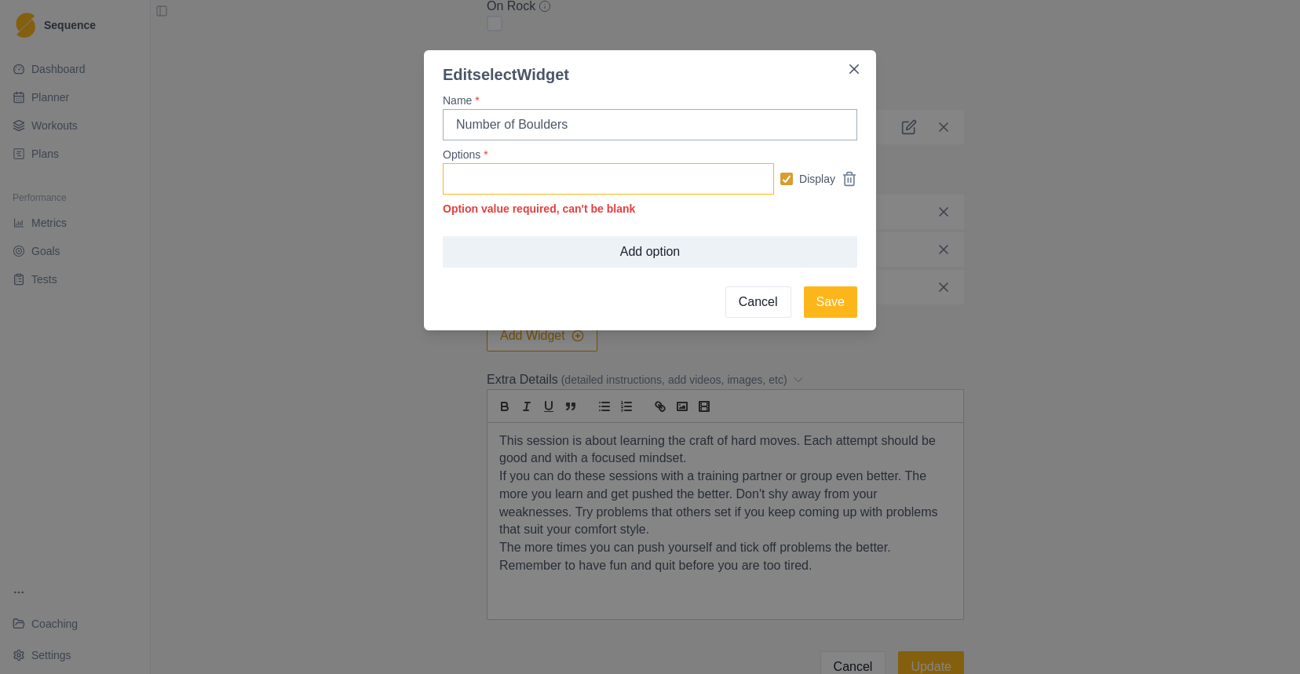
click at [637, 185] on input "Options *" at bounding box center [608, 178] width 331 height 31
type input "A"
type input "Grades"
click at [825, 285] on div "Name * Number of Boulders Options * Grades Display Option value required, can't…" at bounding box center [650, 205] width 415 height 225
click at [825, 309] on button "Save" at bounding box center [830, 302] width 53 height 31
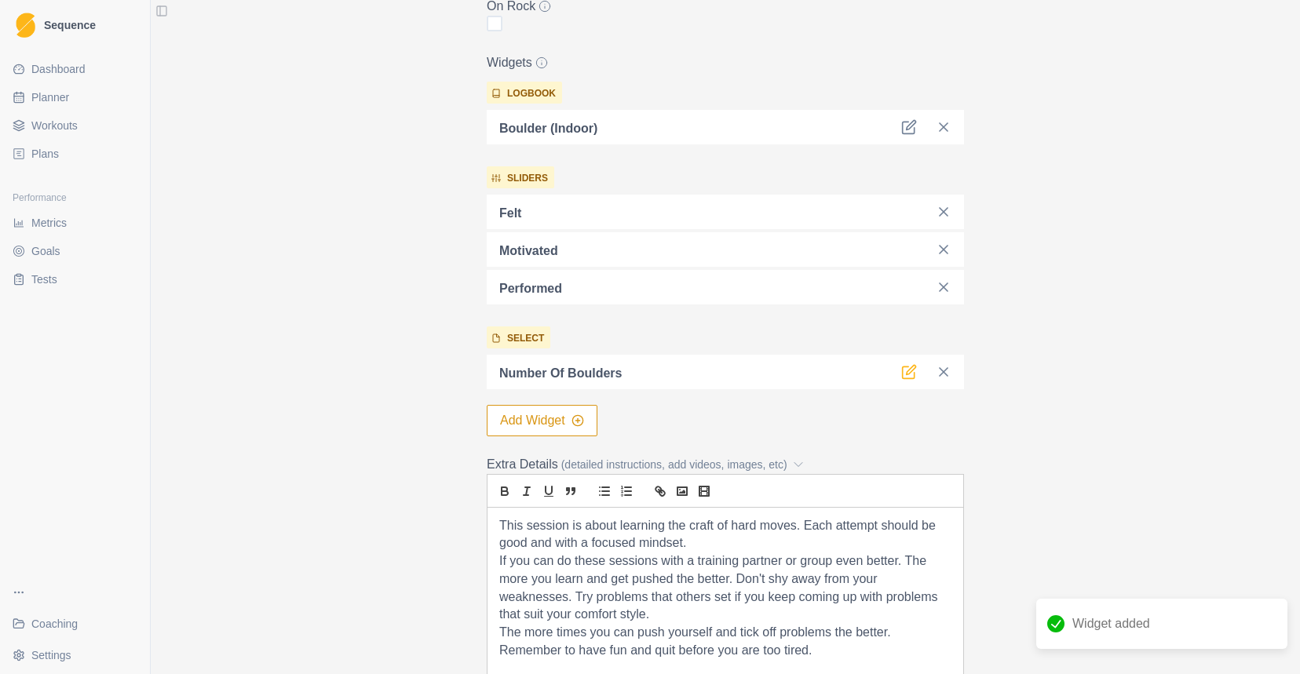
click at [910, 375] on icon at bounding box center [909, 372] width 16 height 16
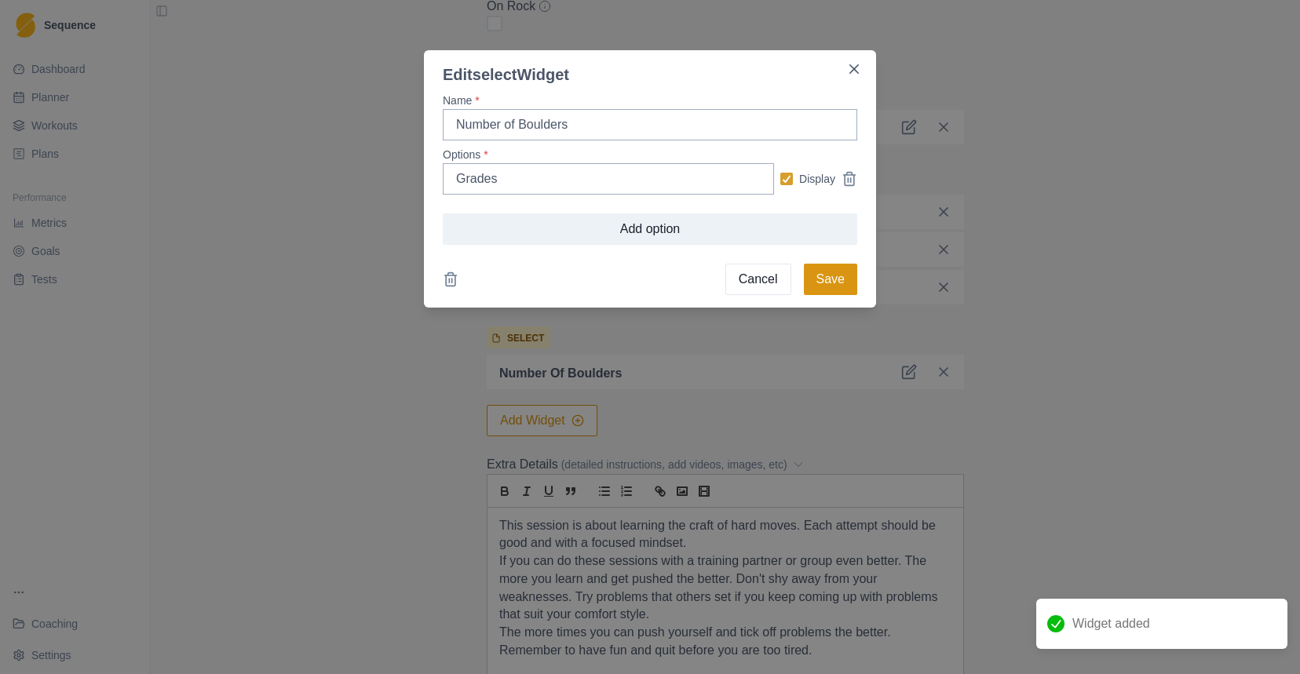
click at [831, 280] on button "Save" at bounding box center [830, 279] width 53 height 31
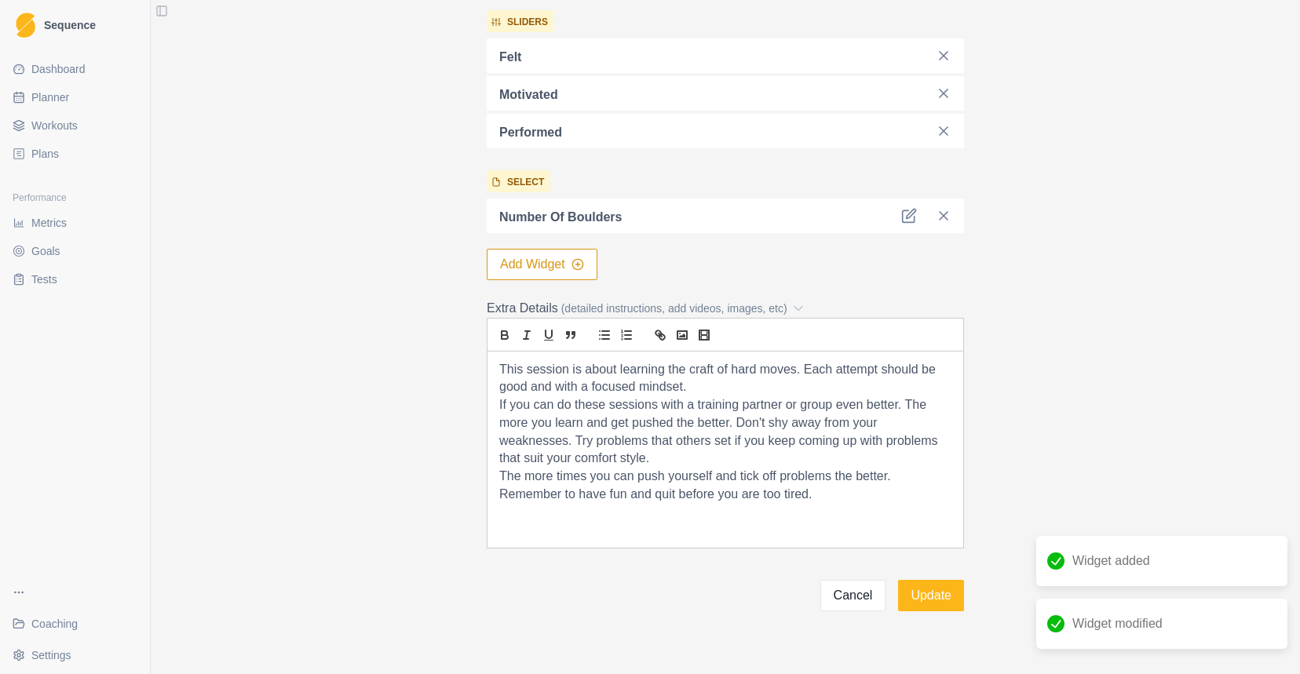
scroll to position [608, 0]
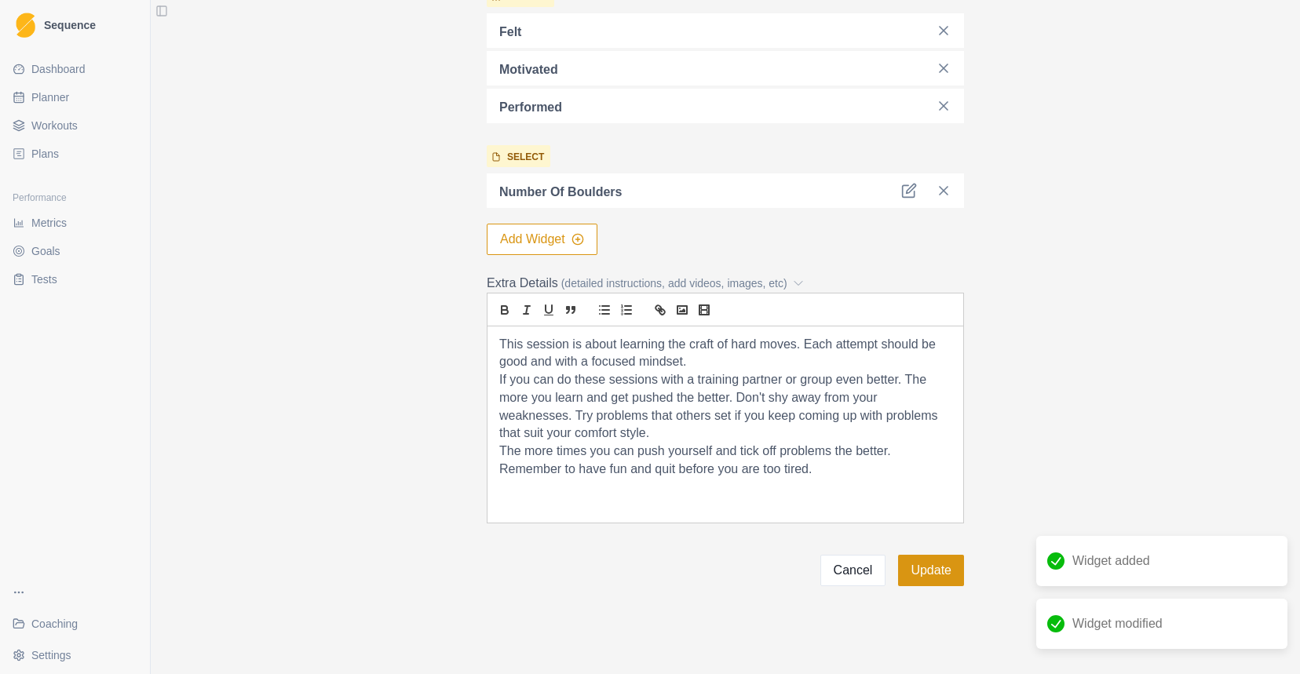
click at [915, 583] on button "Update" at bounding box center [931, 570] width 66 height 31
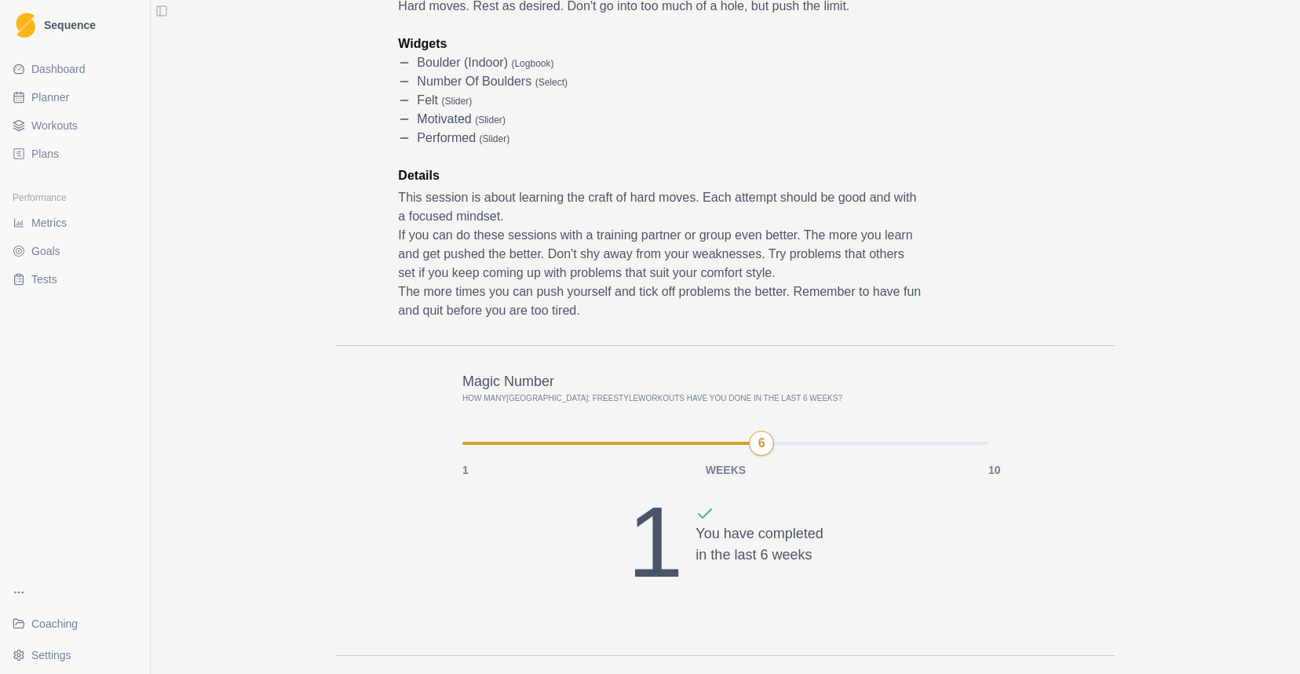
scroll to position [210, 0]
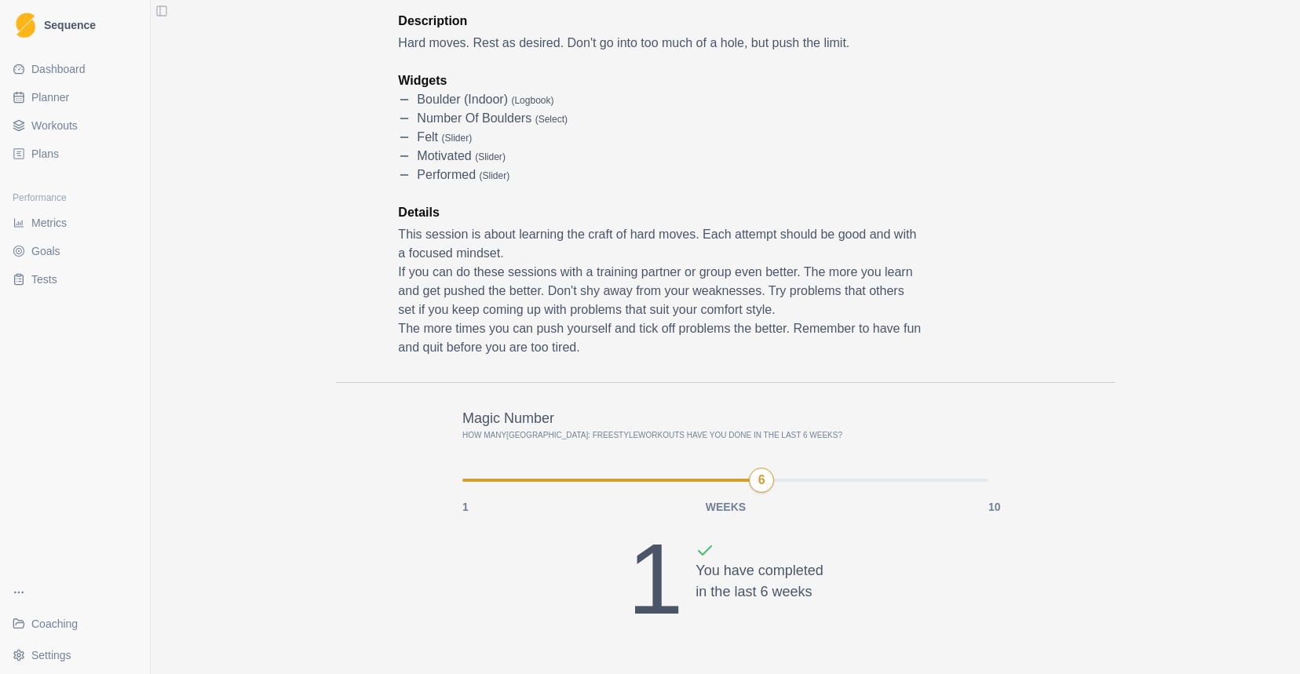
click at [62, 153] on link "Plans" at bounding box center [74, 153] width 137 height 25
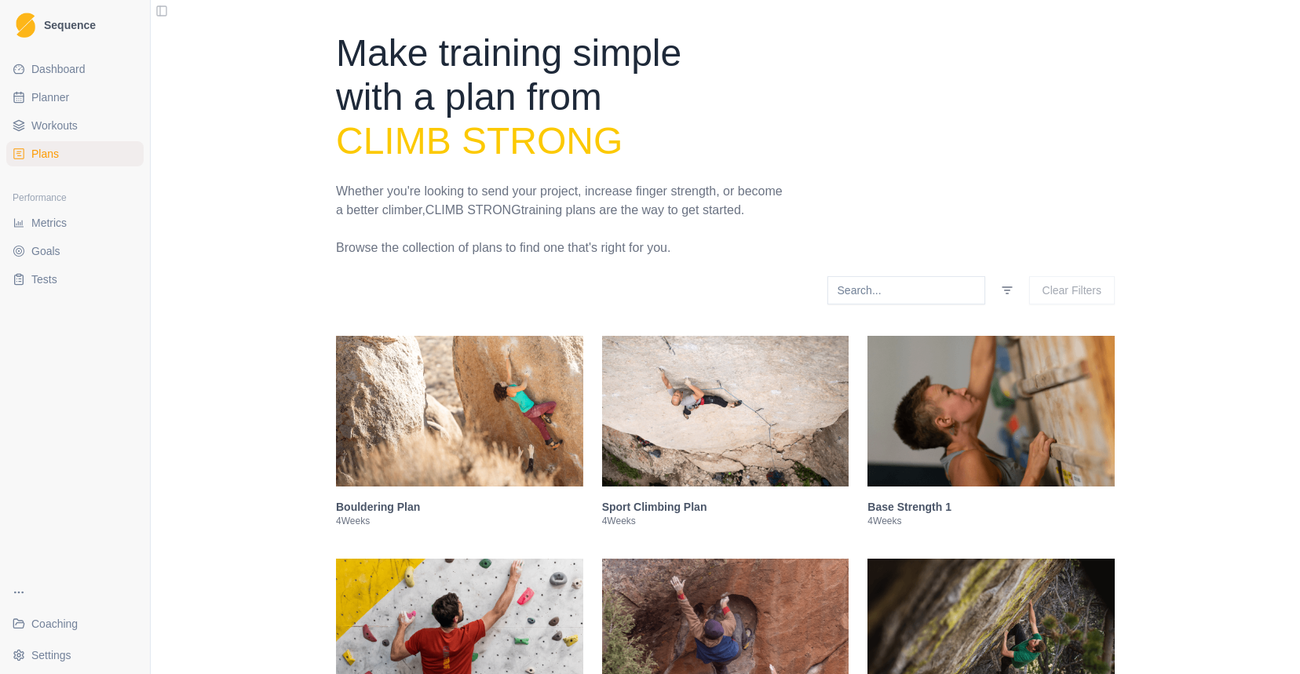
click at [86, 119] on link "Workouts" at bounding box center [74, 125] width 137 height 25
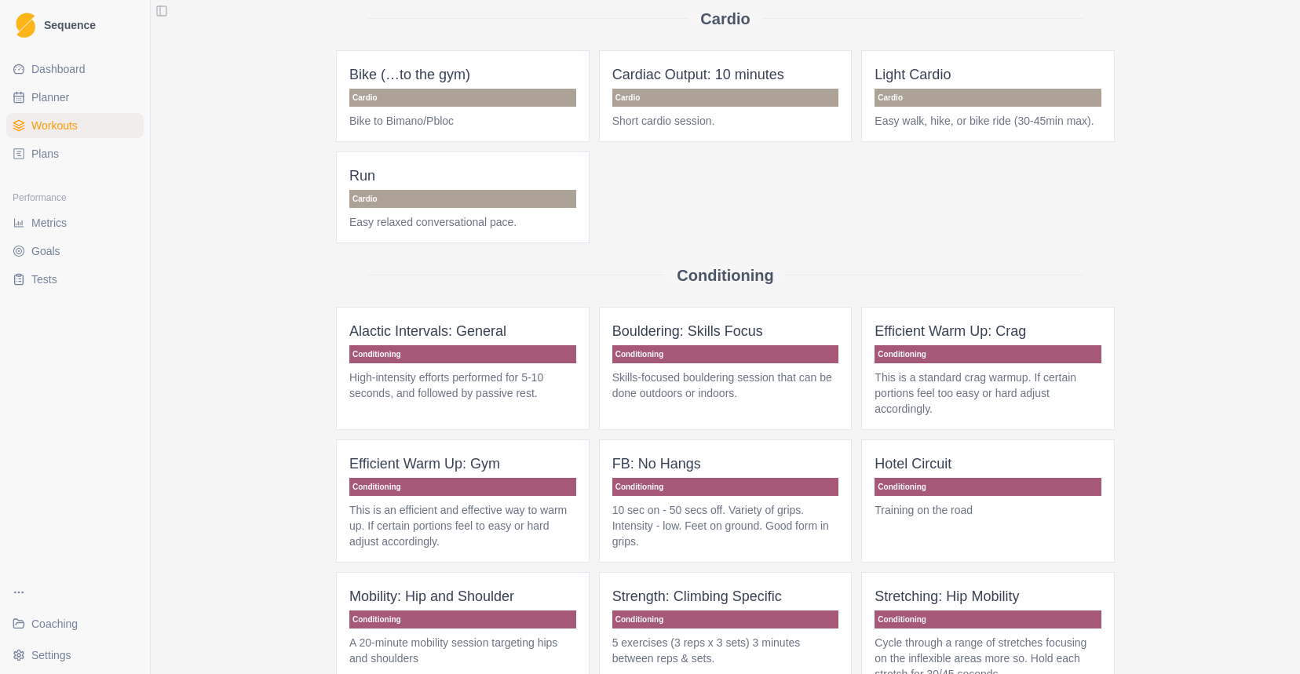
scroll to position [69, 0]
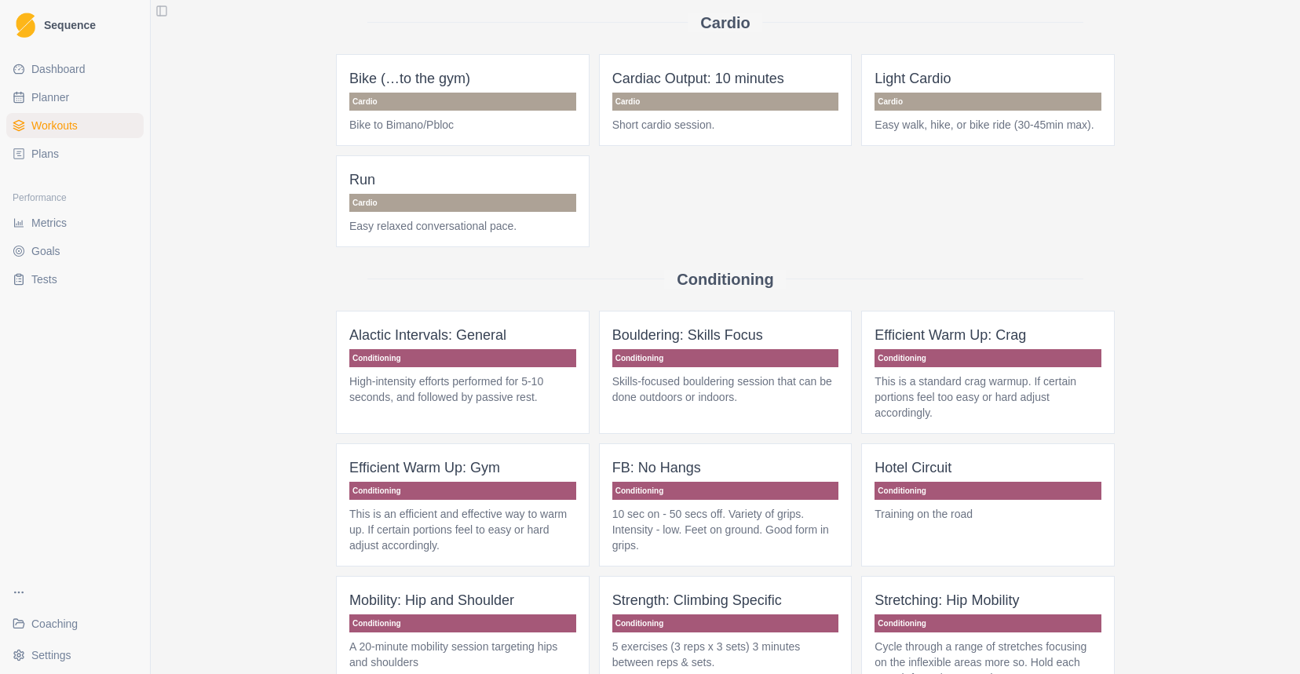
click at [49, 101] on span "Planner" at bounding box center [50, 98] width 38 height 16
select select "month"
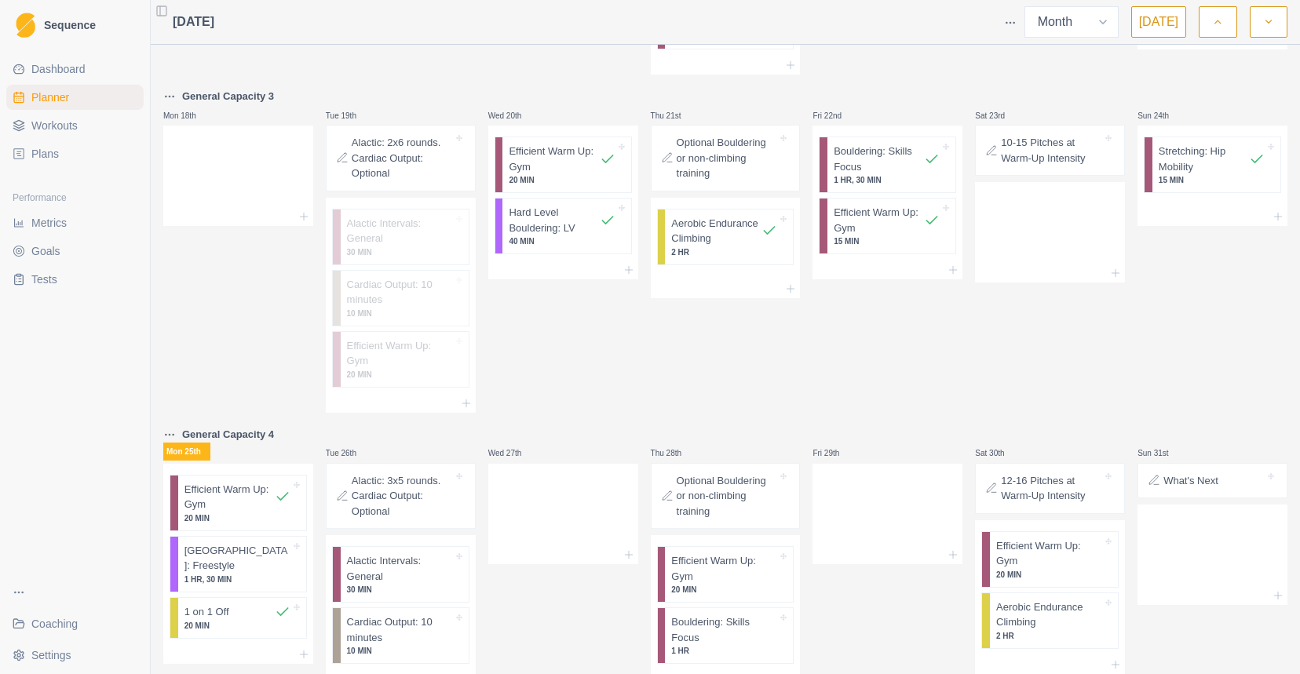
scroll to position [775, 0]
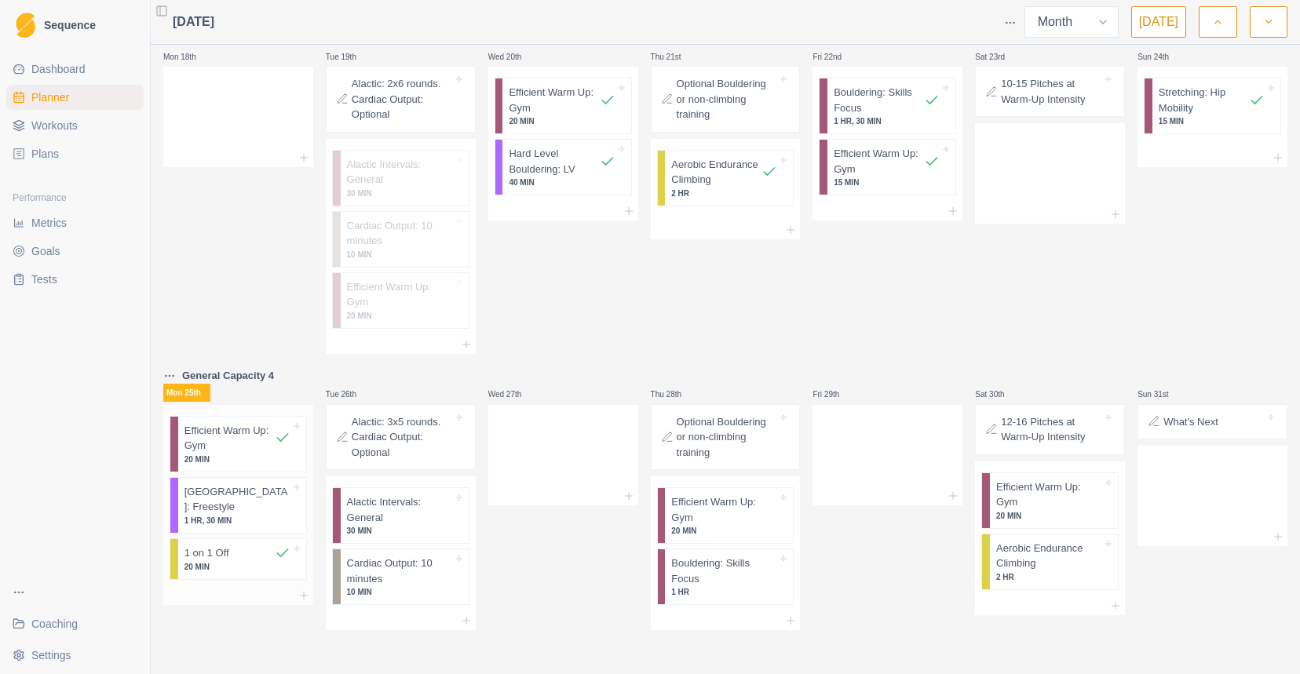
click at [238, 515] on p "1 HR, 30 MIN" at bounding box center [238, 521] width 106 height 12
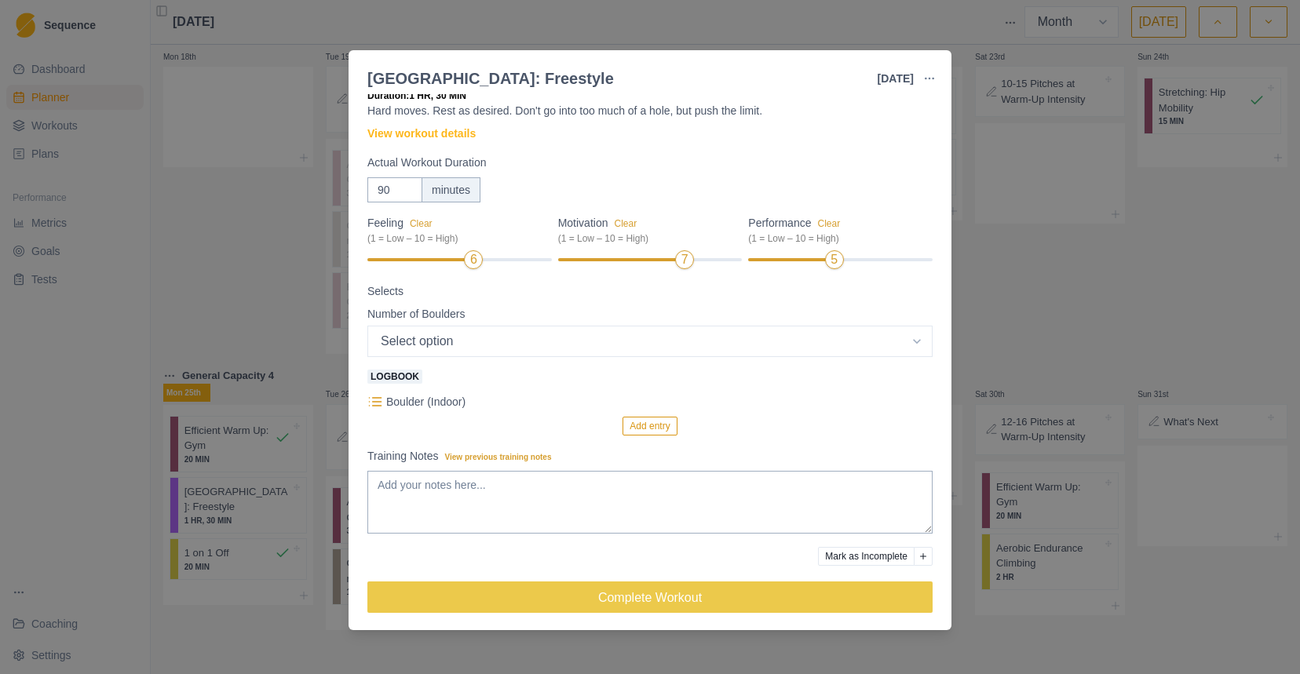
scroll to position [44, 0]
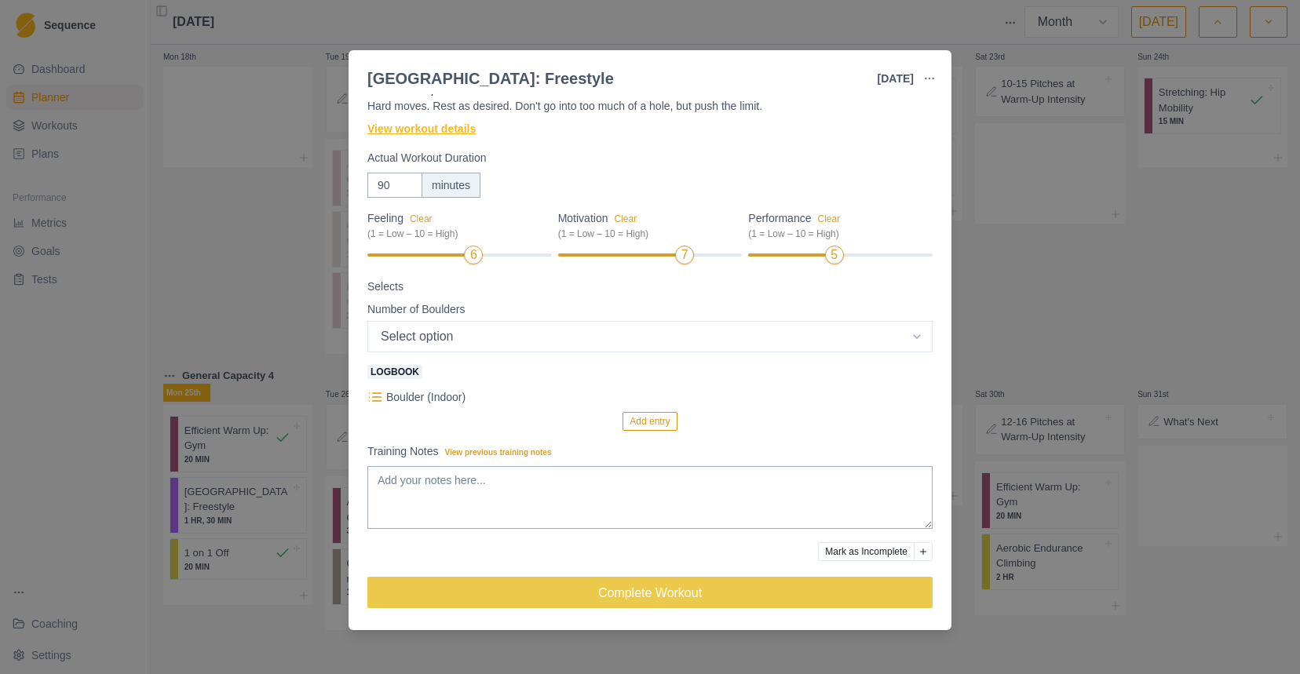
click at [458, 133] on link "View workout details" at bounding box center [421, 129] width 108 height 16
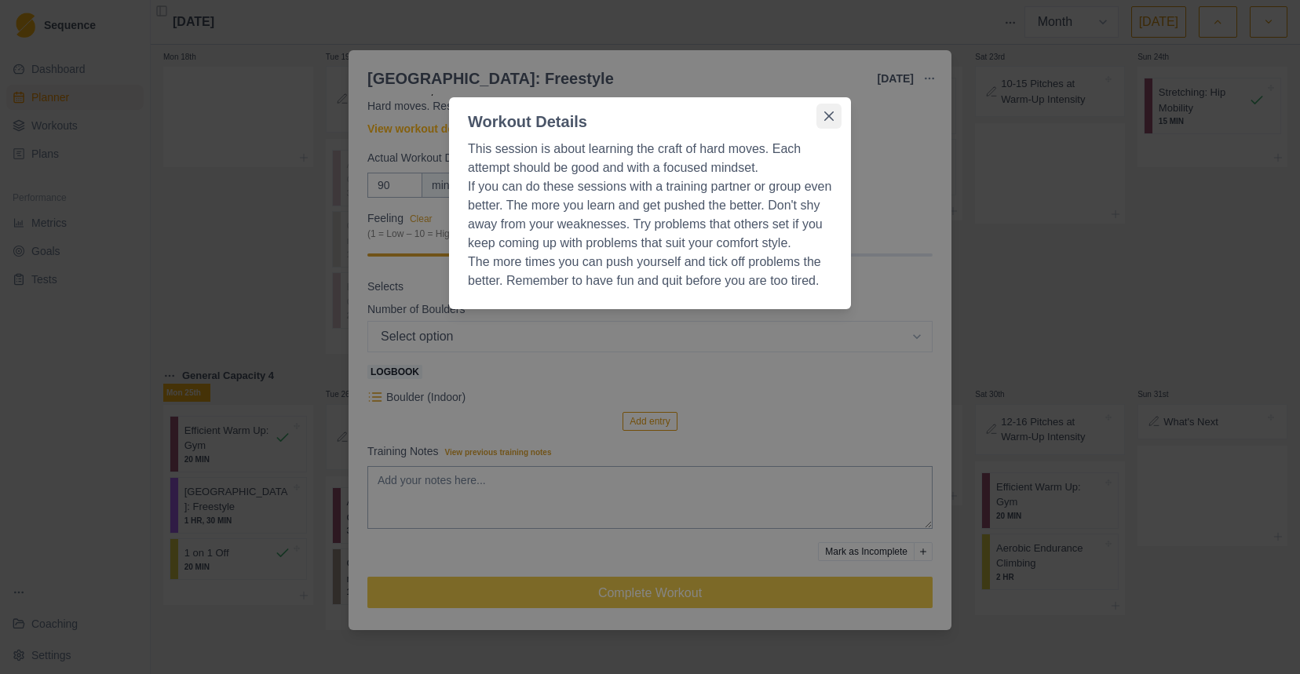
click at [839, 104] on button "Close" at bounding box center [829, 116] width 25 height 25
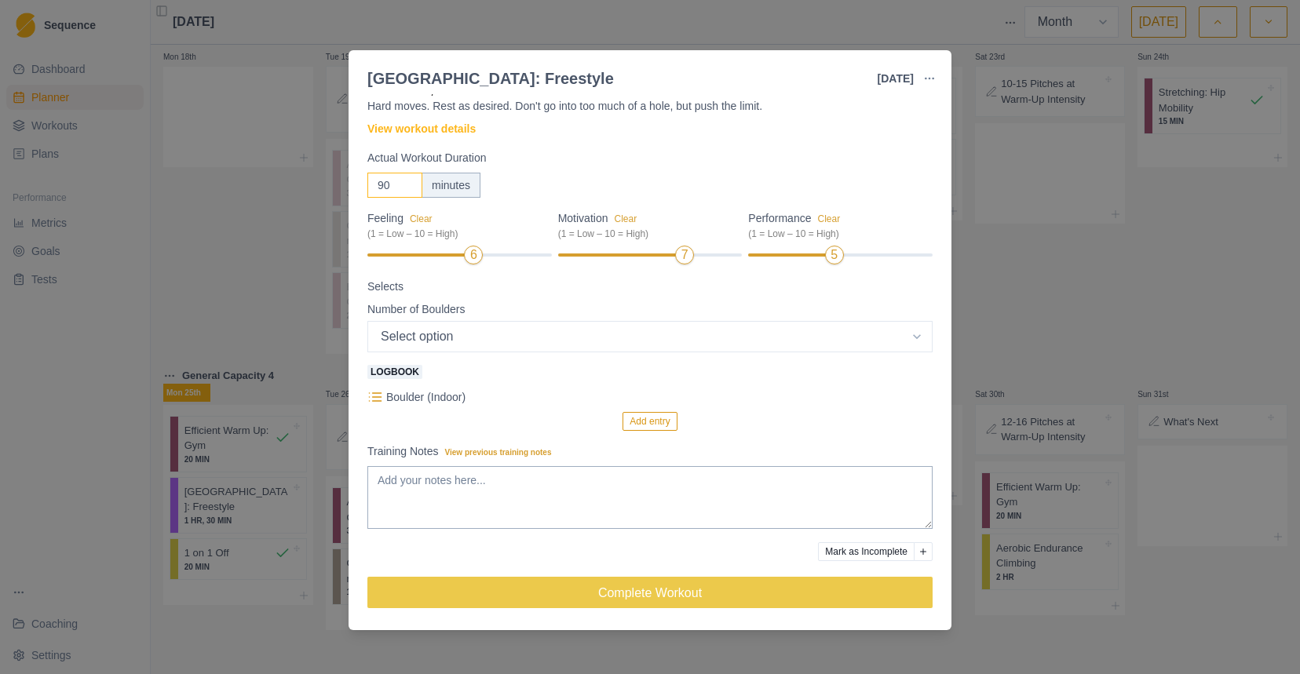
click at [410, 176] on input "90" at bounding box center [394, 185] width 55 height 25
type input "40"
click at [455, 332] on select "Select option Grades" at bounding box center [649, 336] width 565 height 31
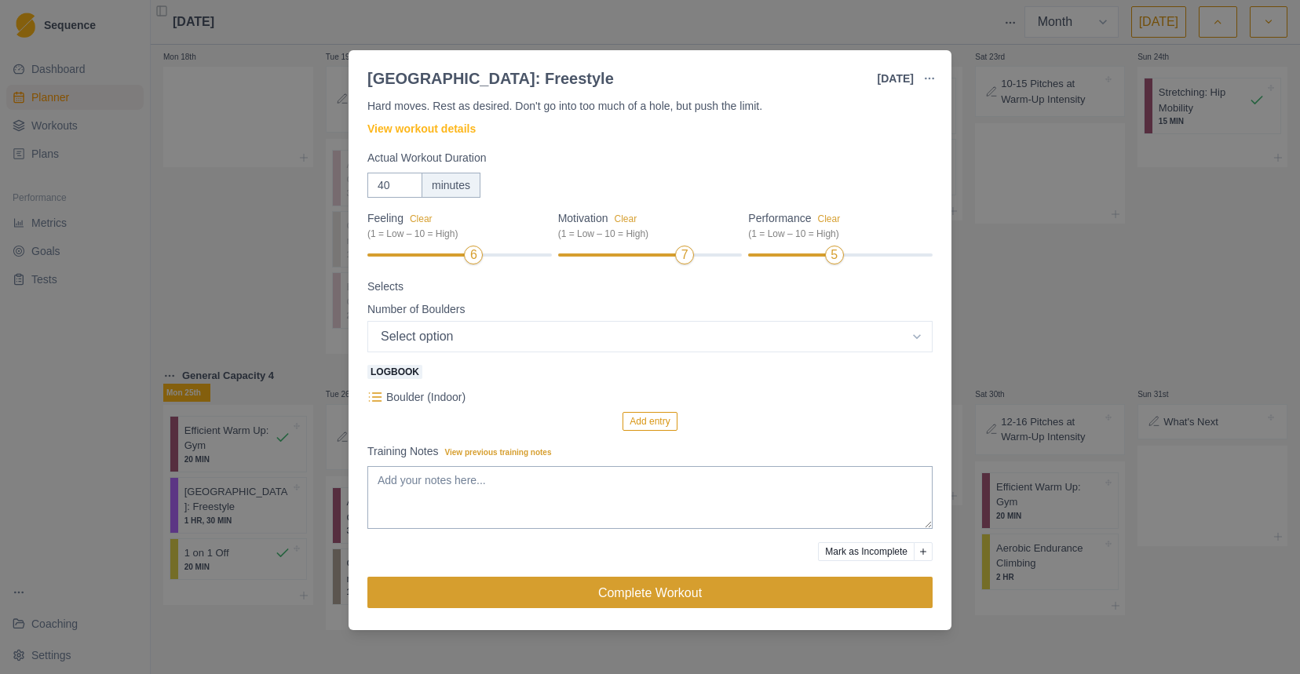
click at [672, 594] on button "Complete Workout" at bounding box center [649, 592] width 565 height 31
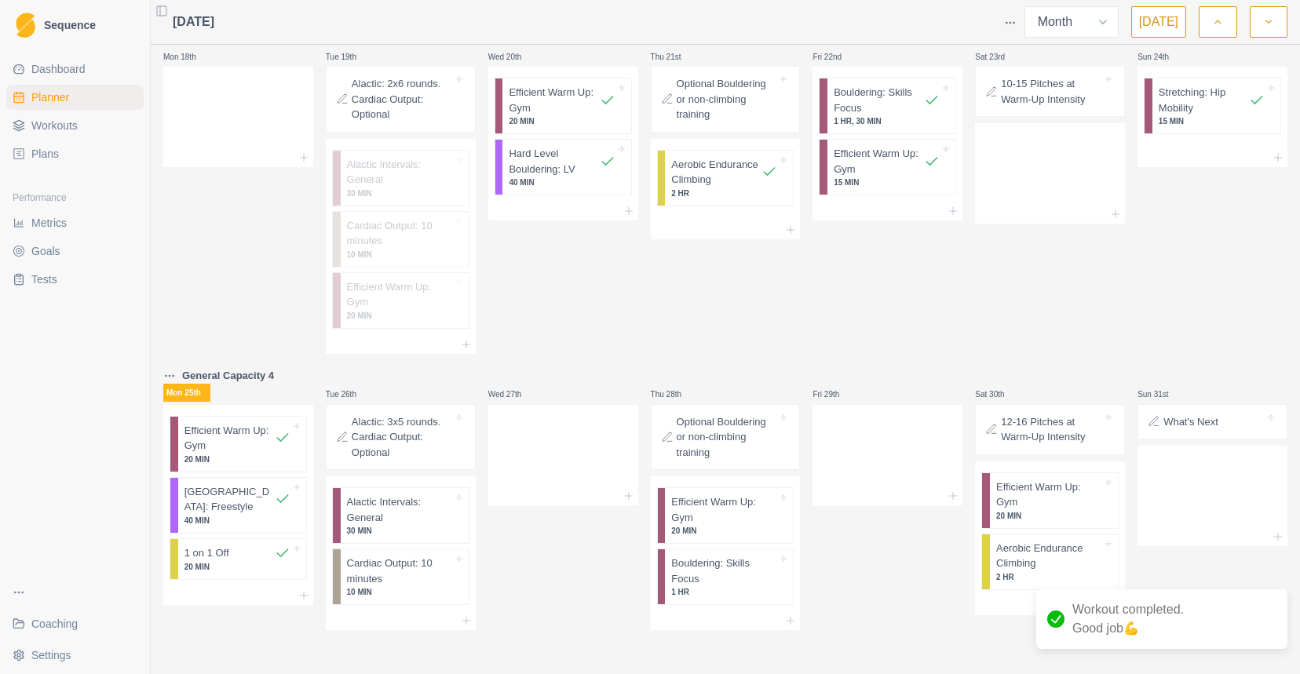
click at [77, 71] on span "Dashboard" at bounding box center [58, 69] width 54 height 16
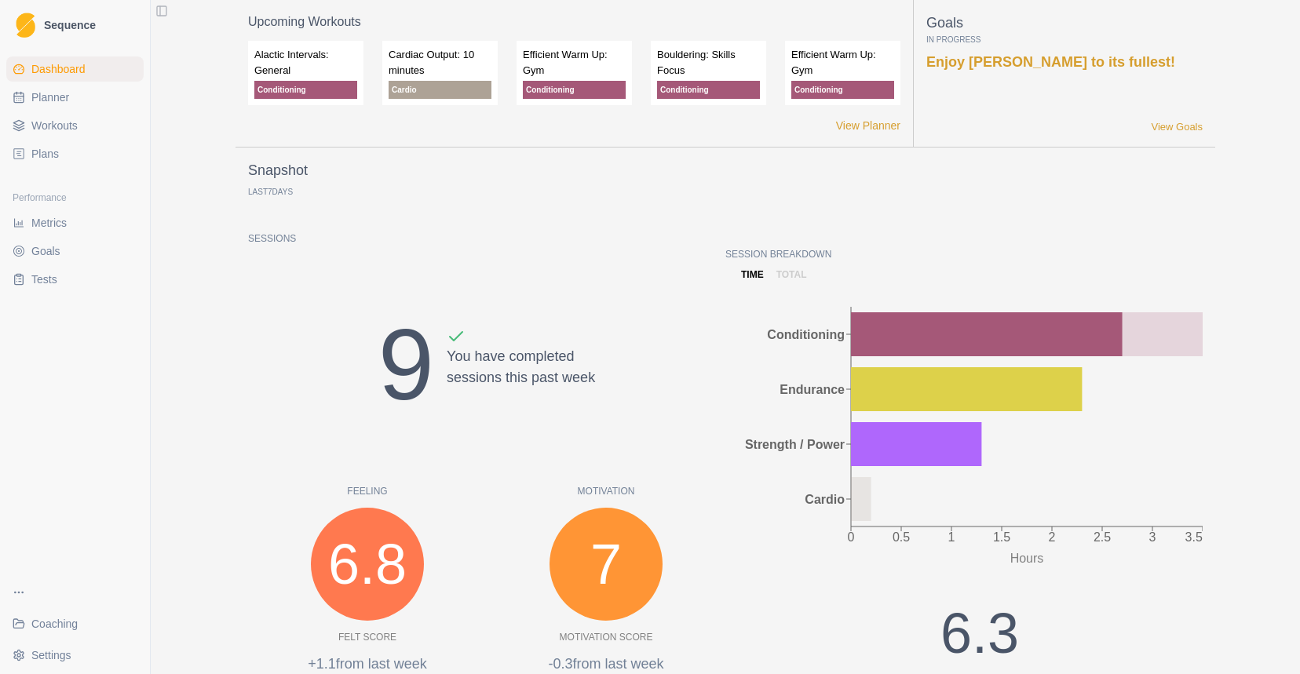
click at [79, 98] on link "Planner" at bounding box center [74, 97] width 137 height 25
select select "month"
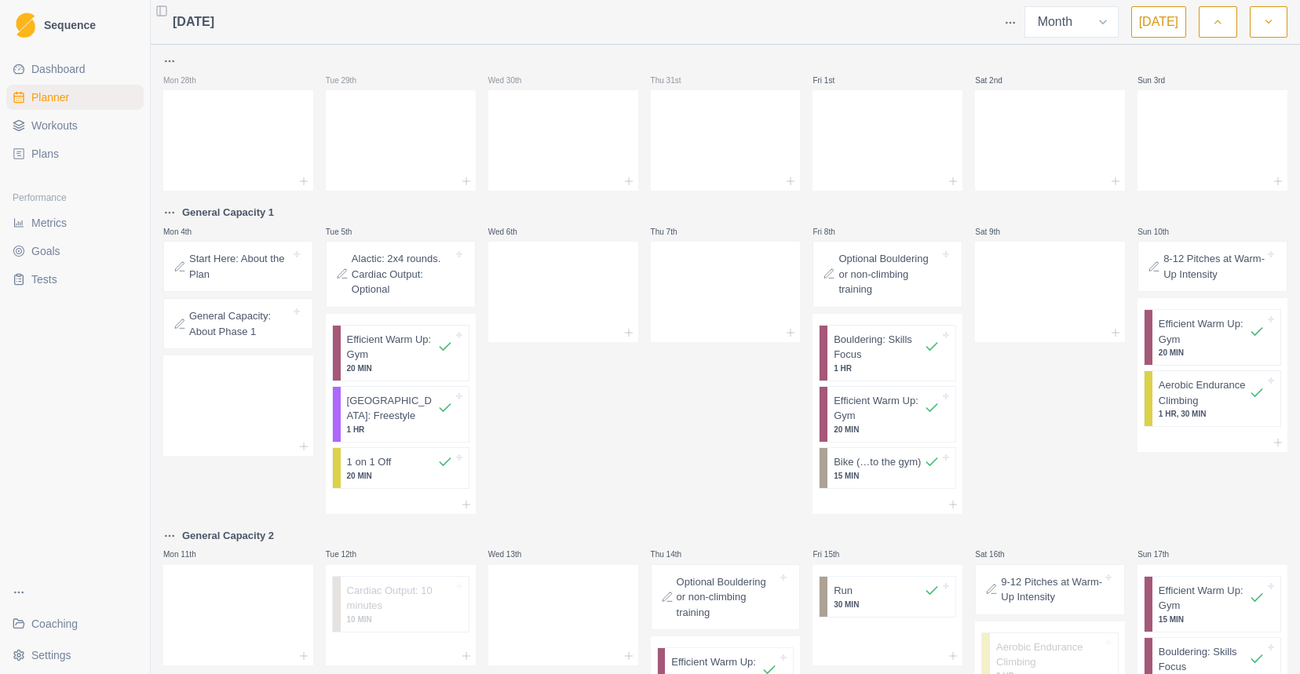
click at [1013, 19] on html "Sequence Dashboard Planner Workouts Plans Performance Metrics Goals Tests Coach…" at bounding box center [650, 337] width 1300 height 674
click at [963, 49] on div "Events" at bounding box center [949, 50] width 149 height 25
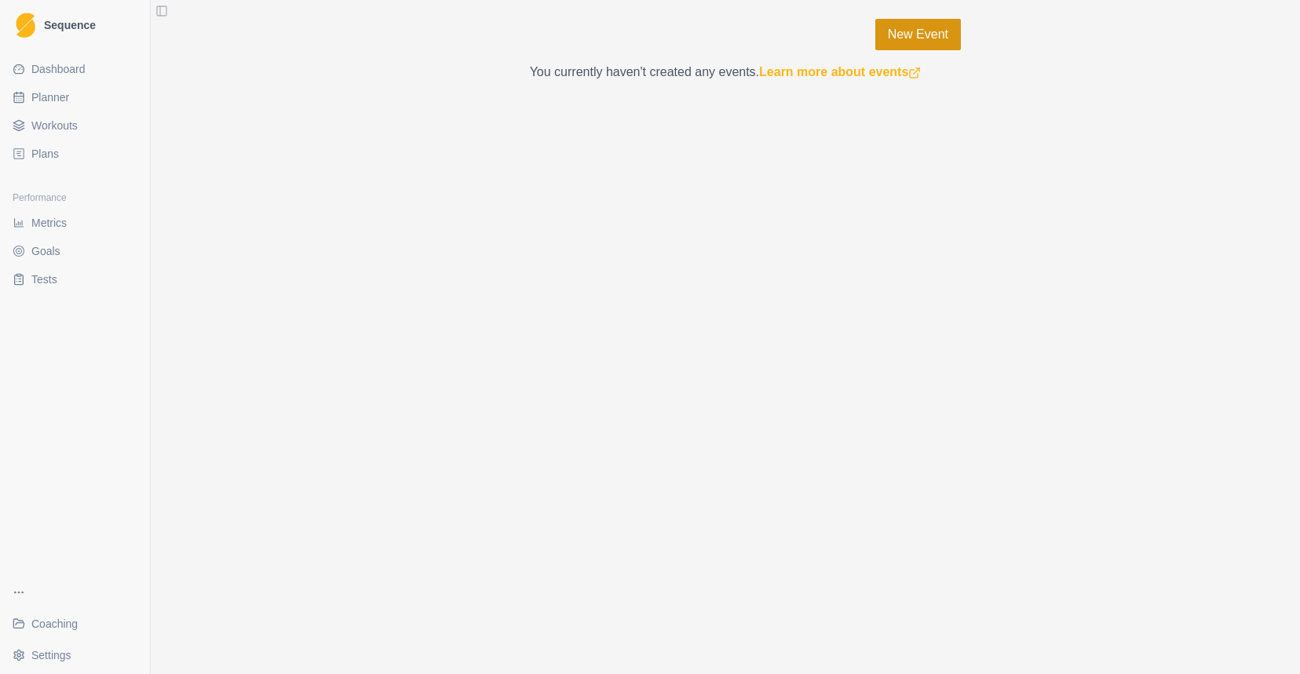
click at [930, 28] on link "New Event" at bounding box center [918, 34] width 86 height 31
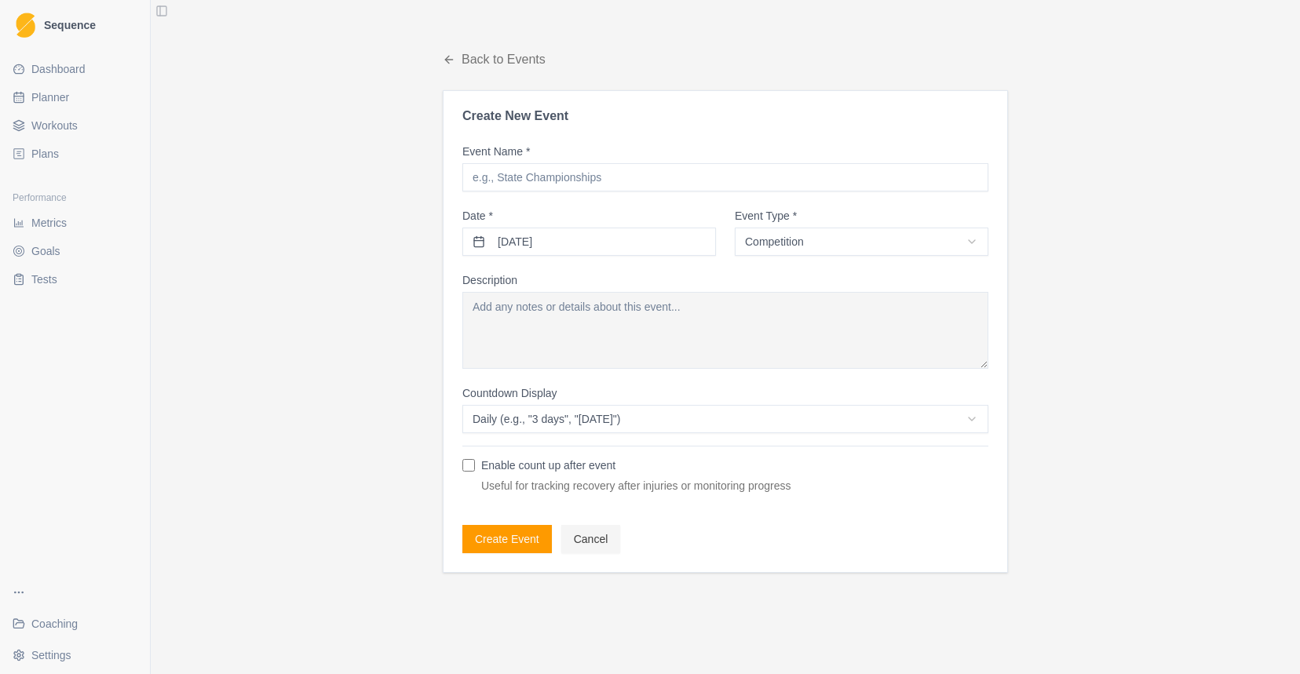
click at [627, 188] on input "Event Name *" at bounding box center [725, 177] width 526 height 28
type input "[PERSON_NAME]"
click at [669, 249] on button "[DATE]" at bounding box center [589, 242] width 254 height 28
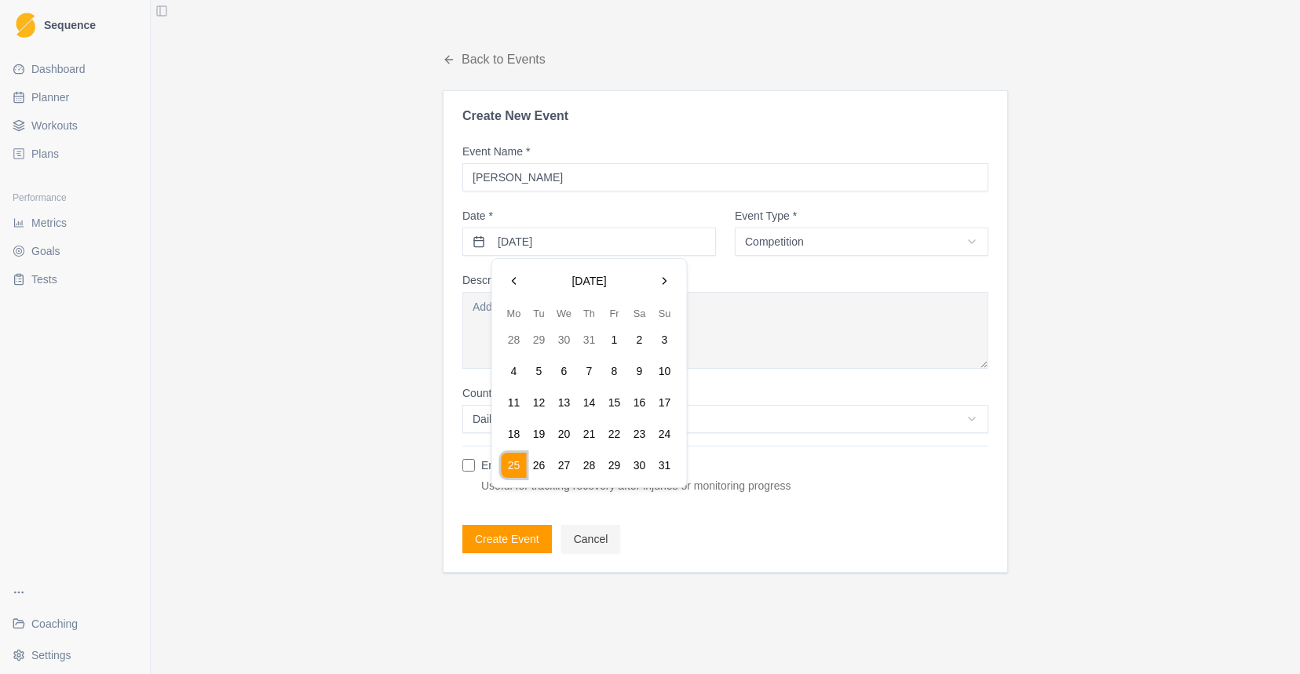
click at [668, 278] on button "Go to the Next Month" at bounding box center [664, 281] width 25 height 25
click at [544, 369] on button "7" at bounding box center [539, 371] width 25 height 25
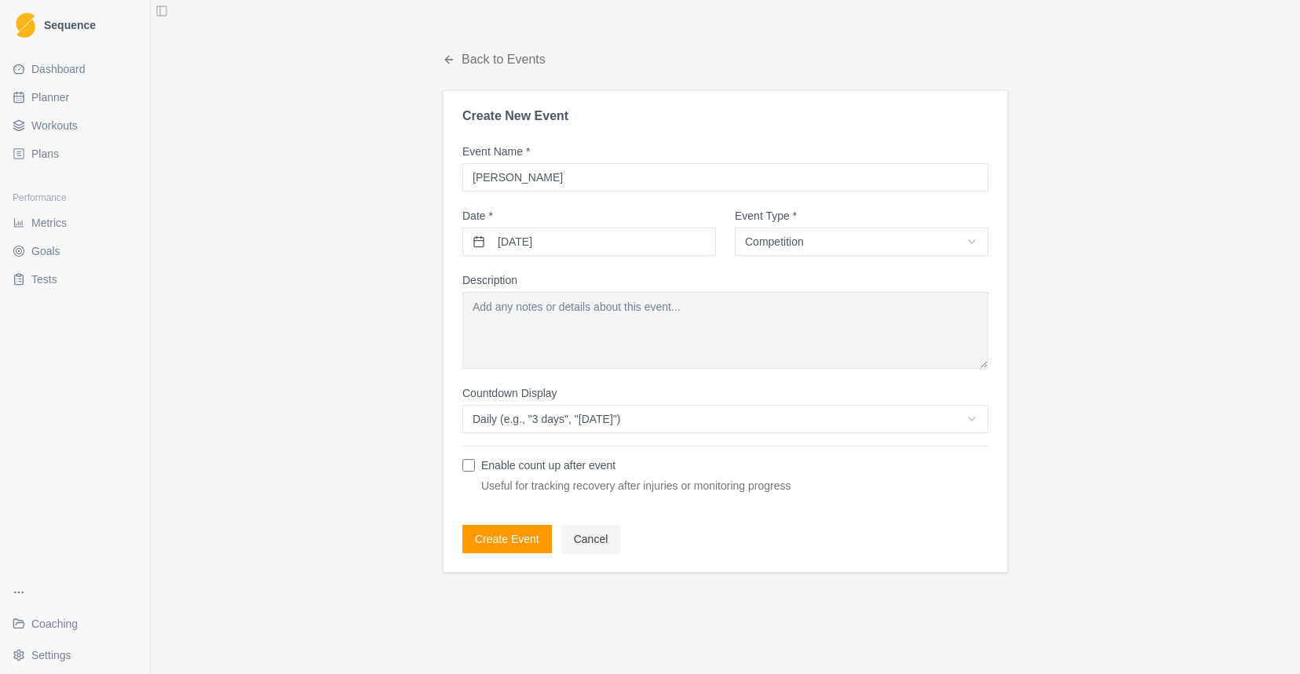
click at [794, 248] on html "Sequence Dashboard Planner Workouts Plans Performance Metrics Goals Tests Coach…" at bounding box center [650, 337] width 1300 height 674
select select "trip"
click at [634, 418] on html "Sequence Dashboard Planner Workouts Plans Performance Metrics Goals Tests Coach…" at bounding box center [650, 337] width 1300 height 674
click at [508, 536] on button "Create Event" at bounding box center [507, 539] width 90 height 28
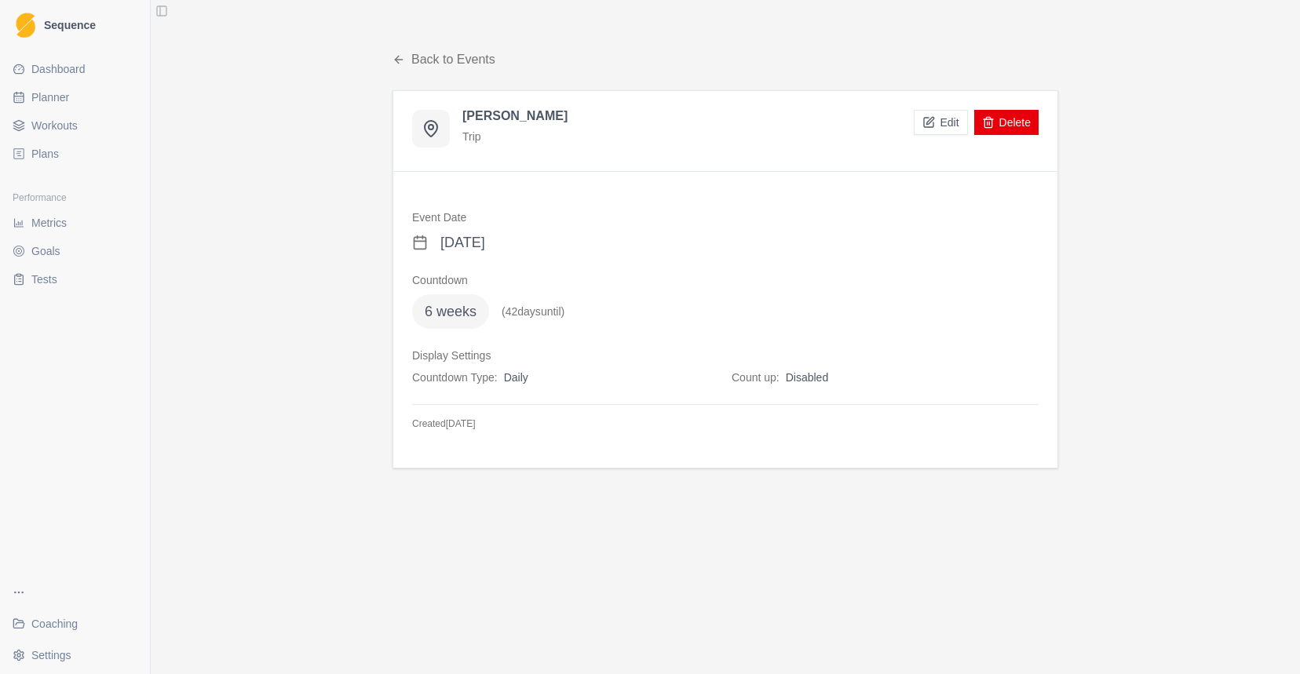
click at [415, 62] on link "Back to Events" at bounding box center [444, 59] width 103 height 19
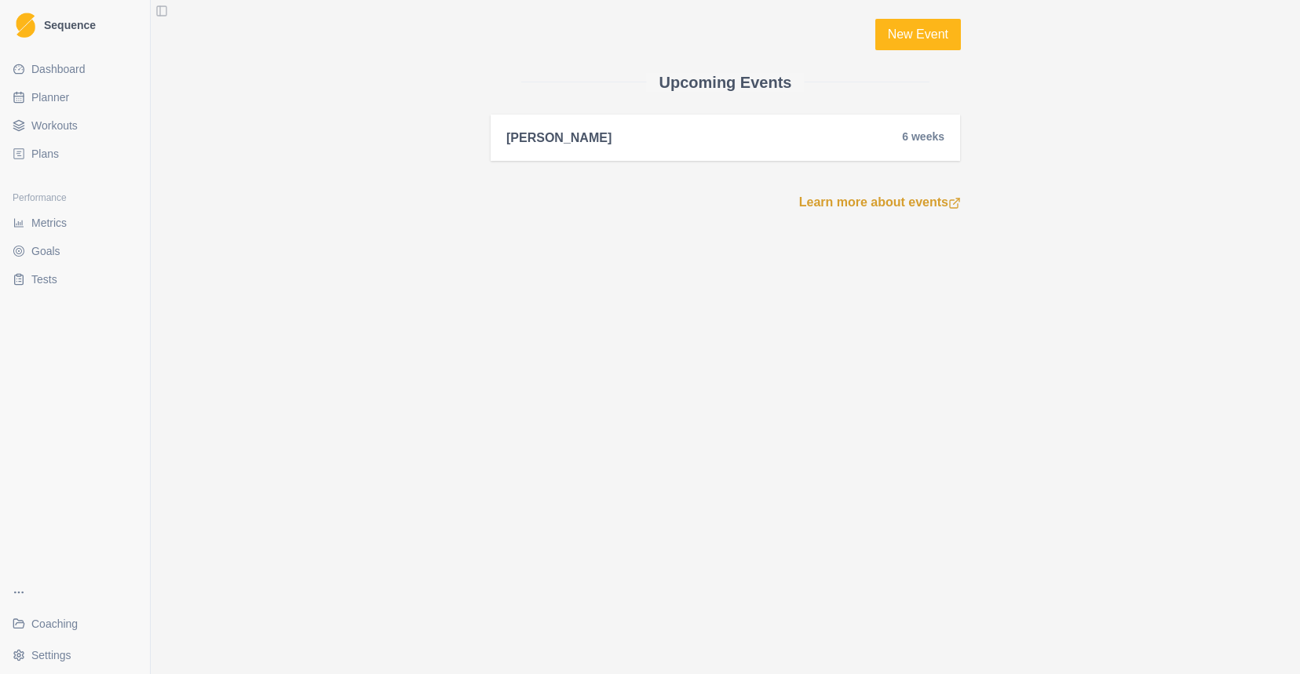
click at [38, 104] on span "Planner" at bounding box center [50, 98] width 38 height 16
select select "month"
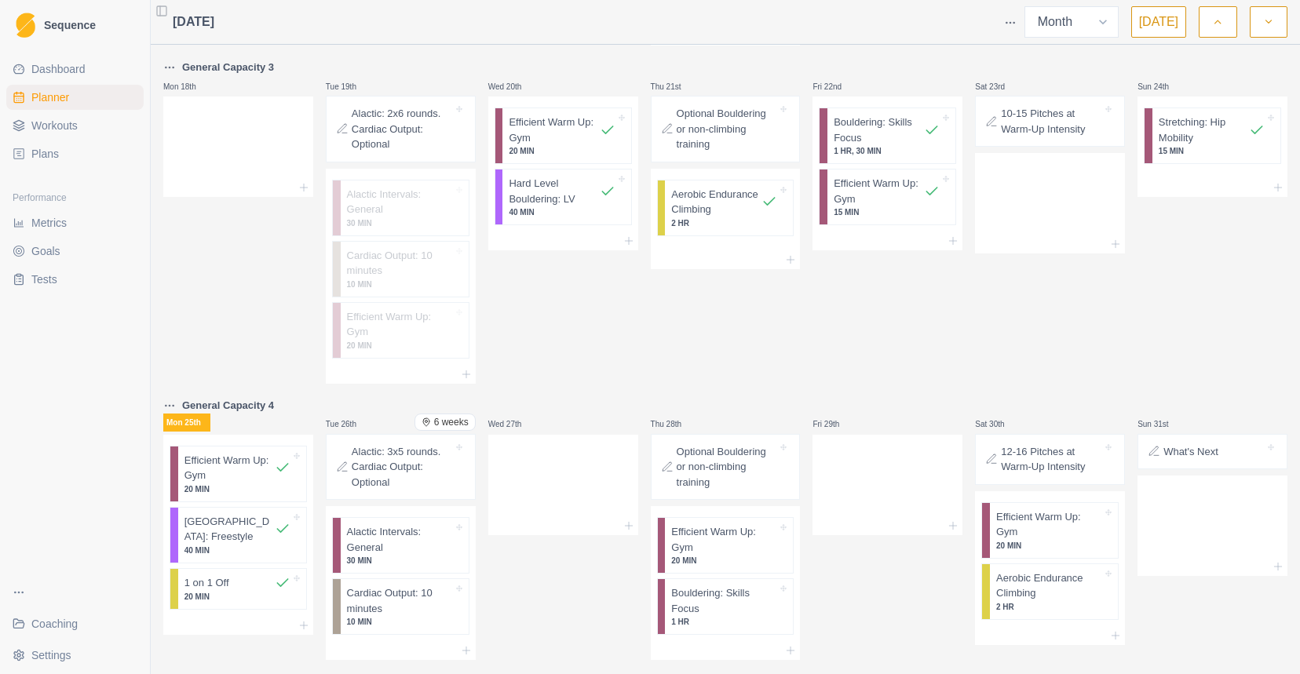
scroll to position [775, 0]
